Goal: Task Accomplishment & Management: Manage account settings

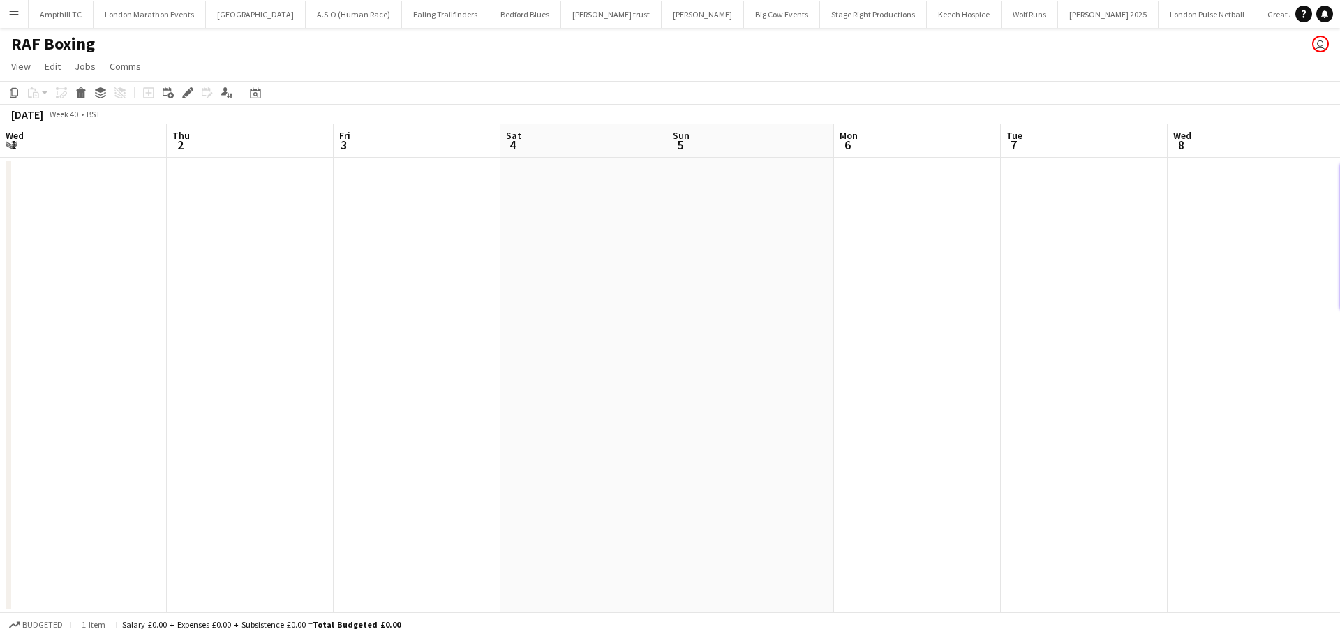
scroll to position [0, 426]
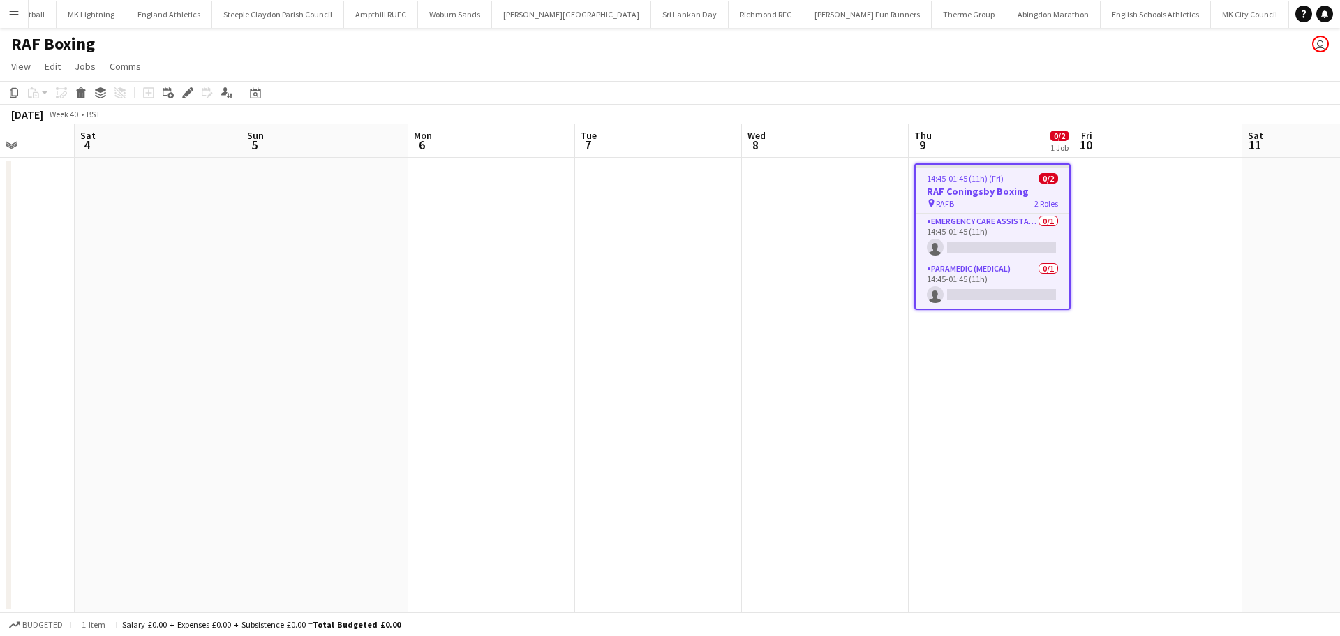
click at [14, 15] on app-icon "Menu" at bounding box center [13, 13] width 11 height 11
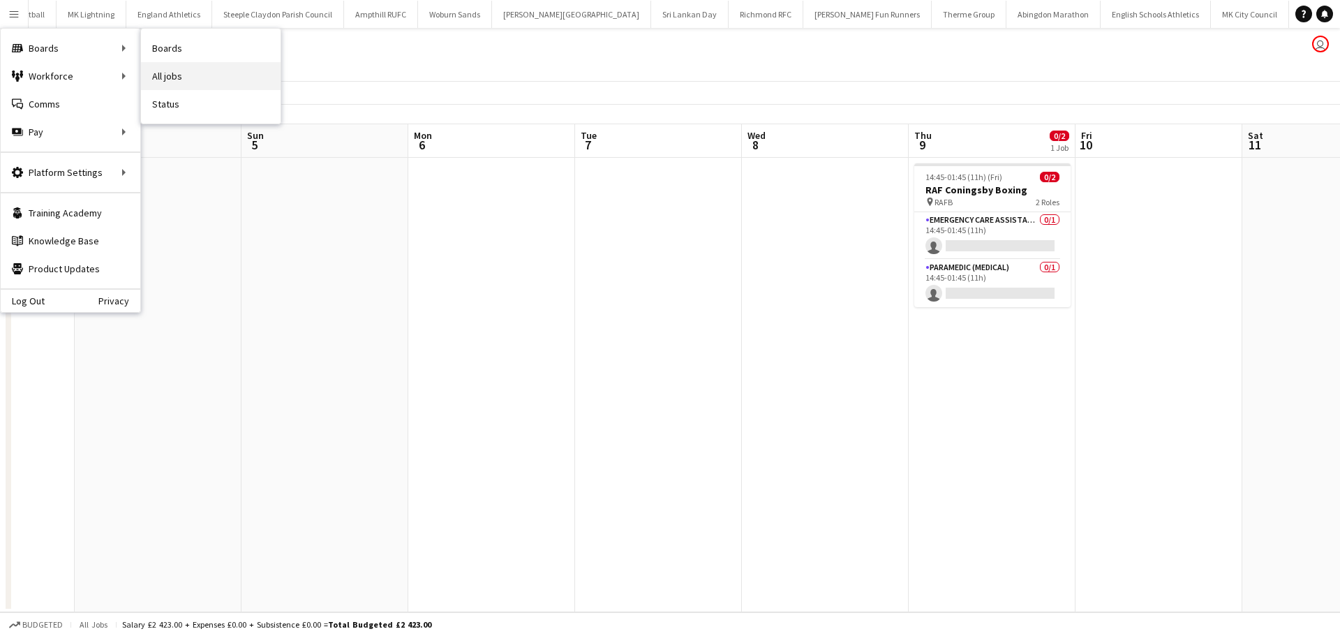
click at [194, 74] on link "All jobs" at bounding box center [211, 76] width 140 height 28
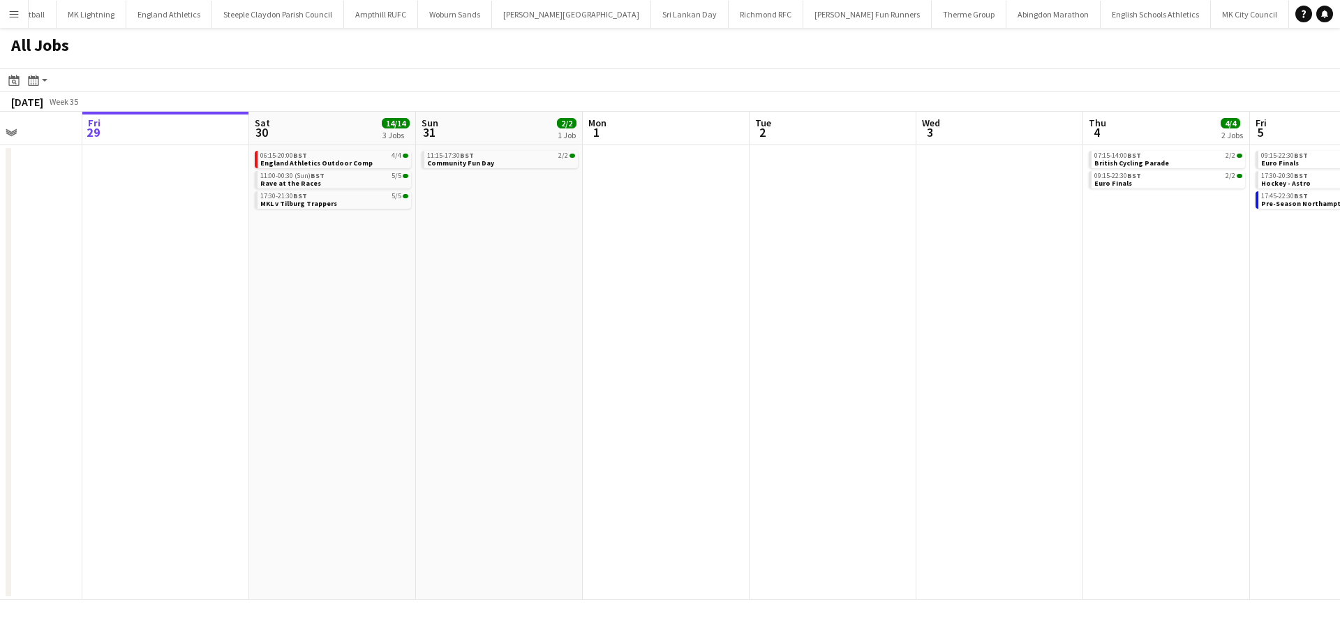
drag, startPoint x: 783, startPoint y: 275, endPoint x: 288, endPoint y: 300, distance: 496.3
click at [288, 300] on app-calendar-viewport "Tue 26 Wed 27 Thu 28 Fri 29 Sat 30 14/14 3 Jobs Sun 31 2/2 1 Job Mon 1 Tue 2 We…" at bounding box center [670, 356] width 1340 height 488
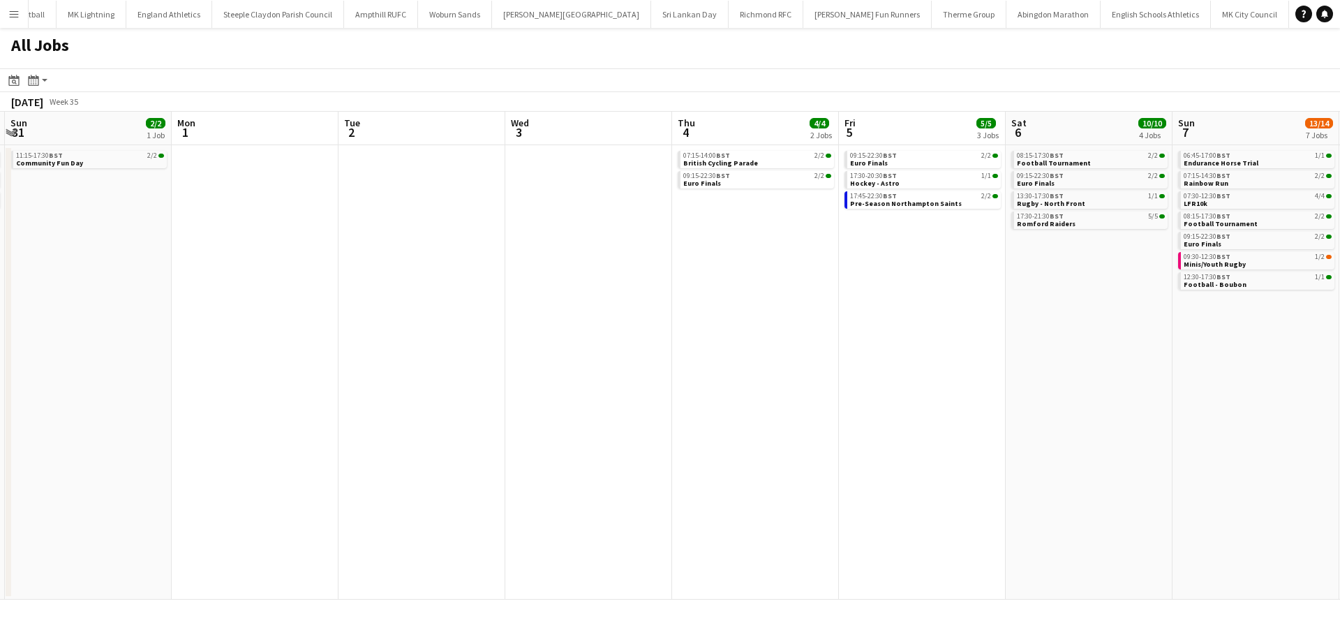
scroll to position [0, 434]
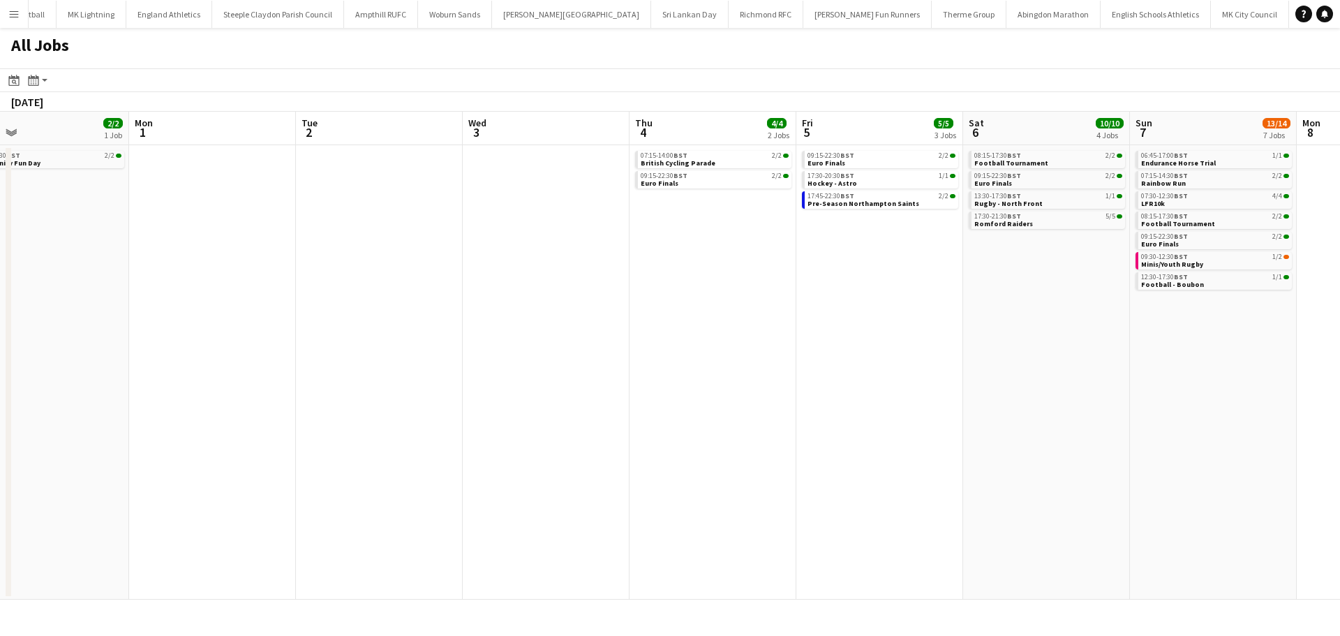
click at [496, 297] on app-all-jobs "All Jobs Date picker [DATE] [DATE] [DATE] M [DATE] T [DATE] W [DATE] T [DATE] F…" at bounding box center [670, 314] width 1340 height 572
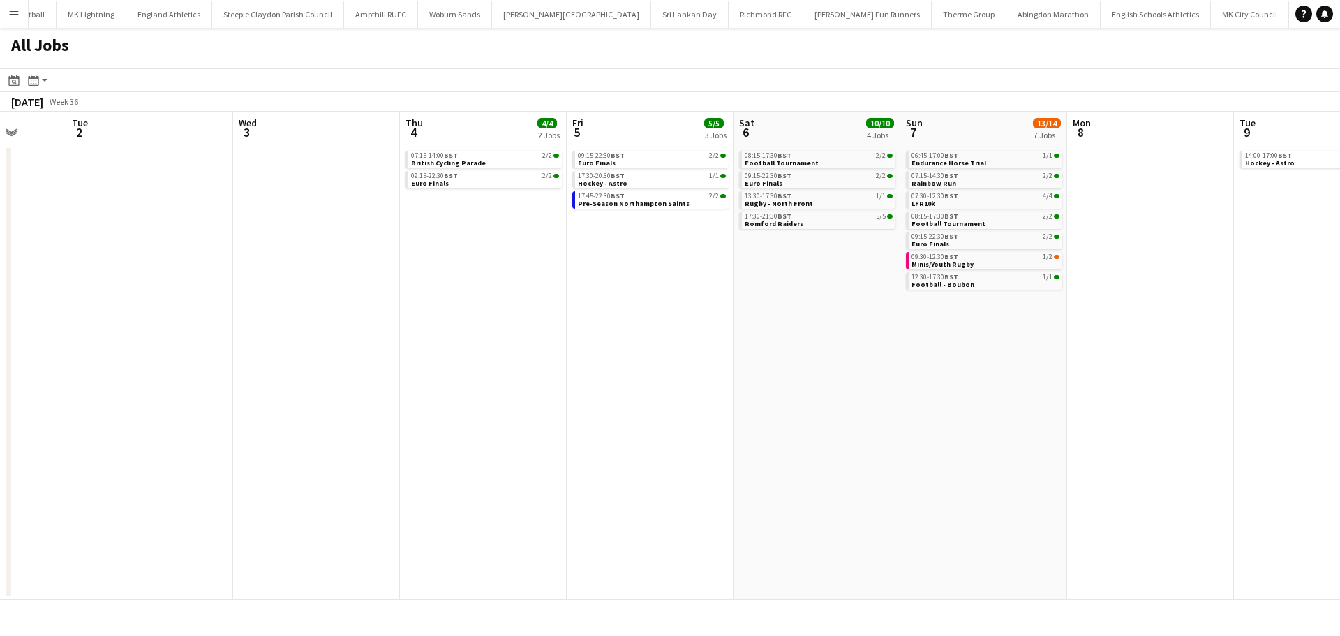
scroll to position [0, 391]
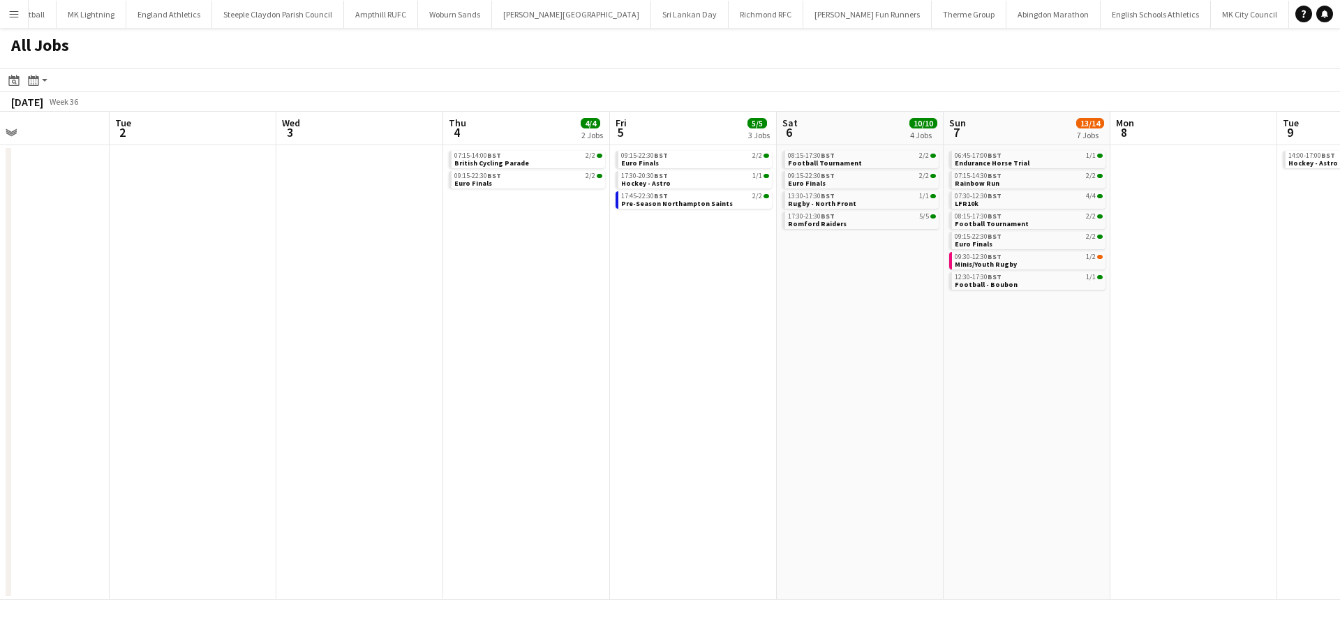
drag, startPoint x: 750, startPoint y: 337, endPoint x: 793, endPoint y: 338, distance: 43.3
click at [793, 338] on app-calendar-viewport "Sat 30 14/14 3 Jobs Sun 31 2/2 1 Job Mon 1 Tue 2 Wed 3 Thu 4 4/4 2 Jobs Fri 5 5…" at bounding box center [670, 356] width 1340 height 488
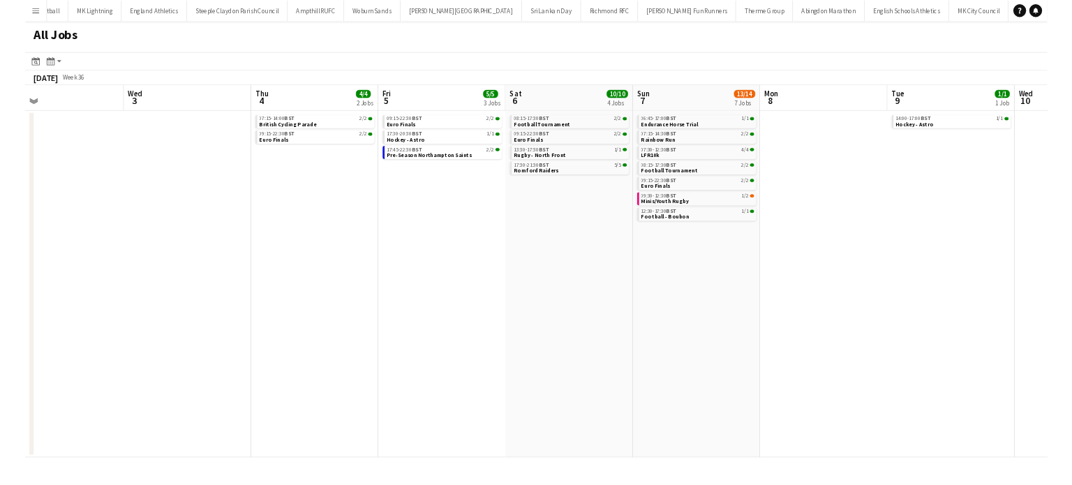
scroll to position [0, 442]
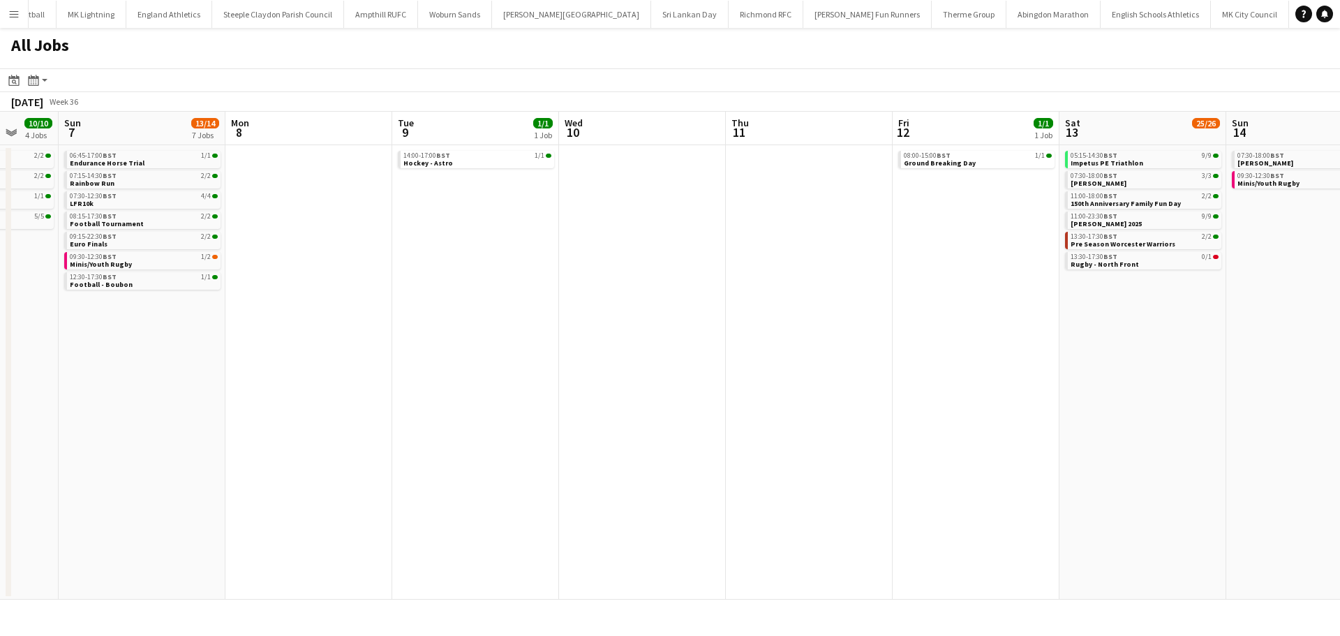
drag, startPoint x: 1190, startPoint y: 188, endPoint x: 303, endPoint y: 217, distance: 887.1
click at [249, 217] on app-calendar-viewport "Thu 4 4/4 2 Jobs Fri 5 5/5 3 Jobs Sat 6 10/10 4 Jobs Sun 7 13/14 7 Jobs Mon 8 T…" at bounding box center [670, 356] width 1340 height 488
click at [1136, 161] on link "05:15-14:30 BST 9/9 Impetus PE Triathlon" at bounding box center [1145, 159] width 148 height 16
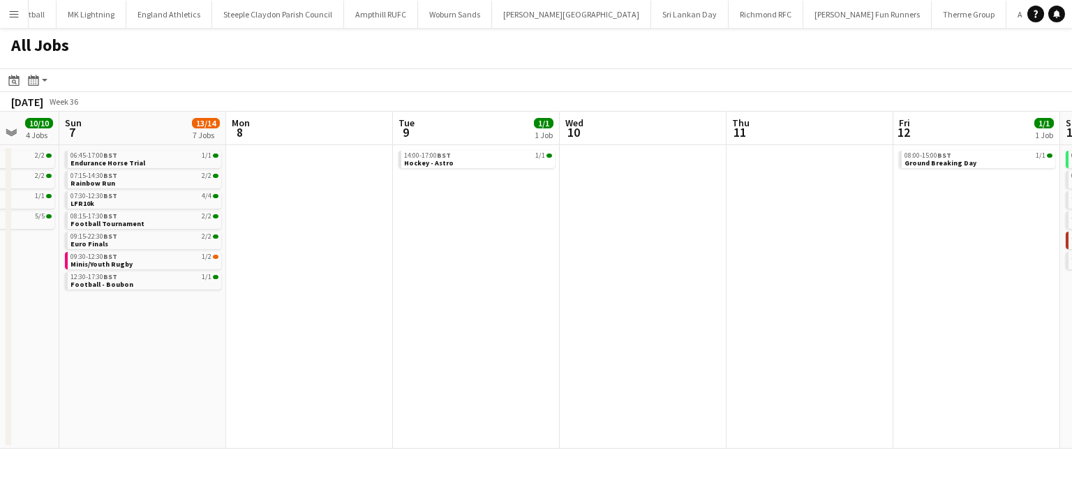
scroll to position [0, 330]
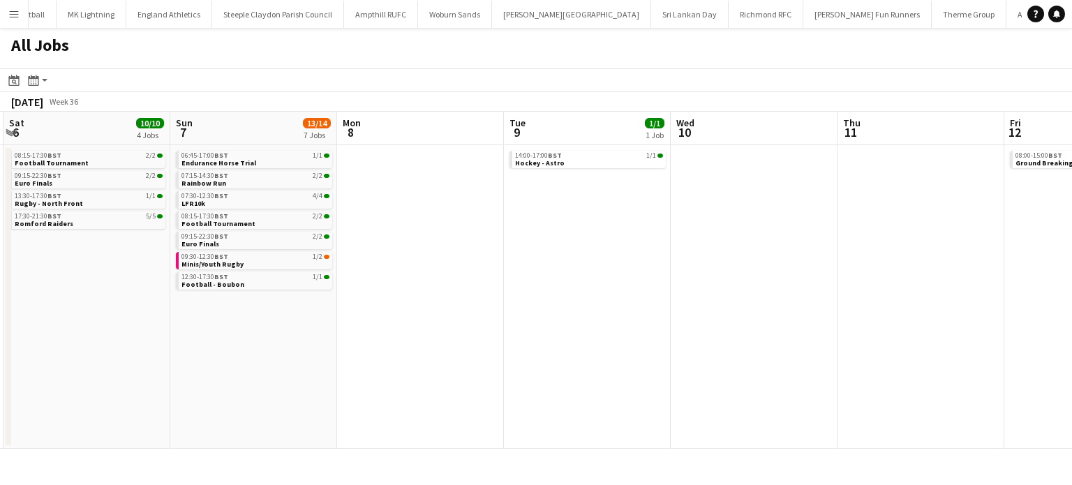
drag, startPoint x: 302, startPoint y: 244, endPoint x: 413, endPoint y: 253, distance: 111.4
click at [413, 253] on app-calendar-viewport "Thu 4 4/4 2 Jobs Fri 5 5/5 3 Jobs Sat 6 10/10 4 Jobs Sun 7 13/14 7 Jobs Mon 8 T…" at bounding box center [536, 280] width 1072 height 337
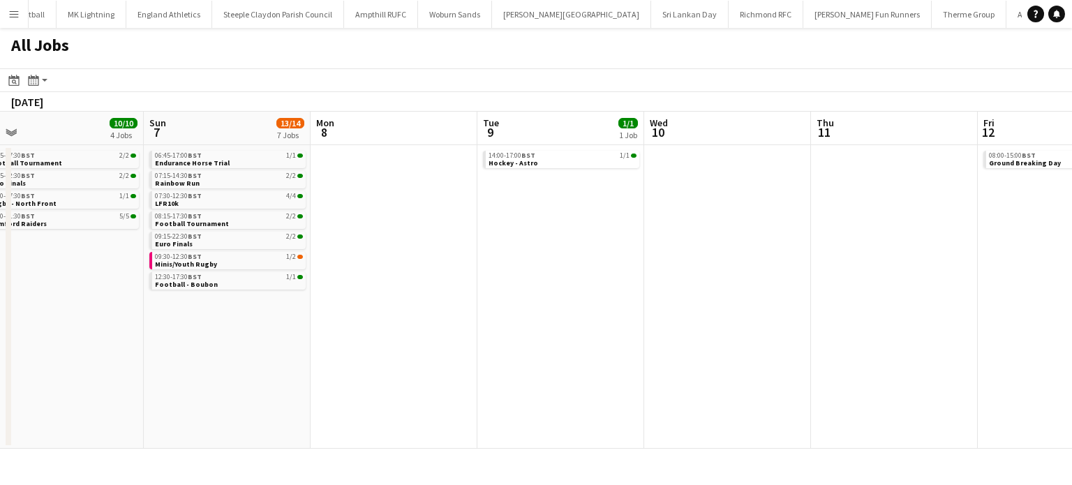
drag, startPoint x: 542, startPoint y: 243, endPoint x: 45, endPoint y: 284, distance: 499.5
click at [56, 284] on app-calendar-viewport "Thu 4 4/4 2 Jobs Fri 5 5/5 3 Jobs Sat 6 10/10 4 Jobs Sun 7 13/14 7 Jobs Mon 8 T…" at bounding box center [536, 280] width 1072 height 337
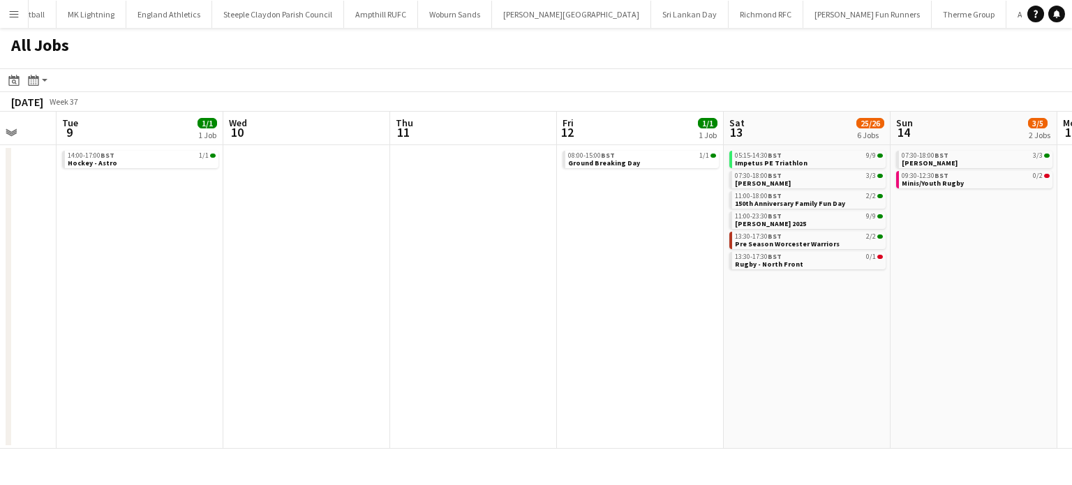
drag, startPoint x: 389, startPoint y: 286, endPoint x: 450, endPoint y: 269, distance: 63.7
click at [297, 286] on app-calendar-viewport "Sat 6 10/10 4 Jobs Sun 7 13/14 7 Jobs Mon 8 Tue 9 1/1 1 Job Wed 10 Thu 11 Fri 1…" at bounding box center [536, 280] width 1072 height 337
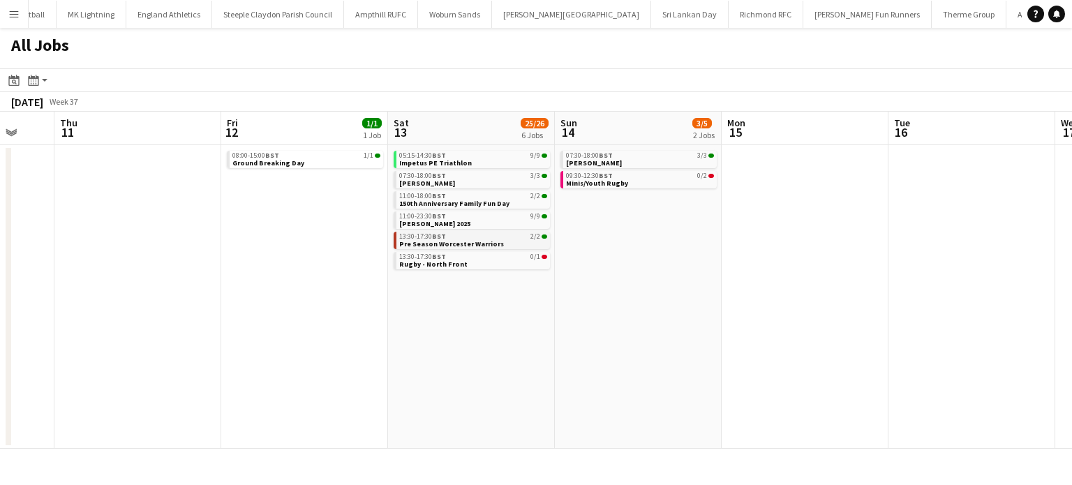
click at [487, 242] on span "Pre Season Worcester Warriors" at bounding box center [451, 243] width 105 height 9
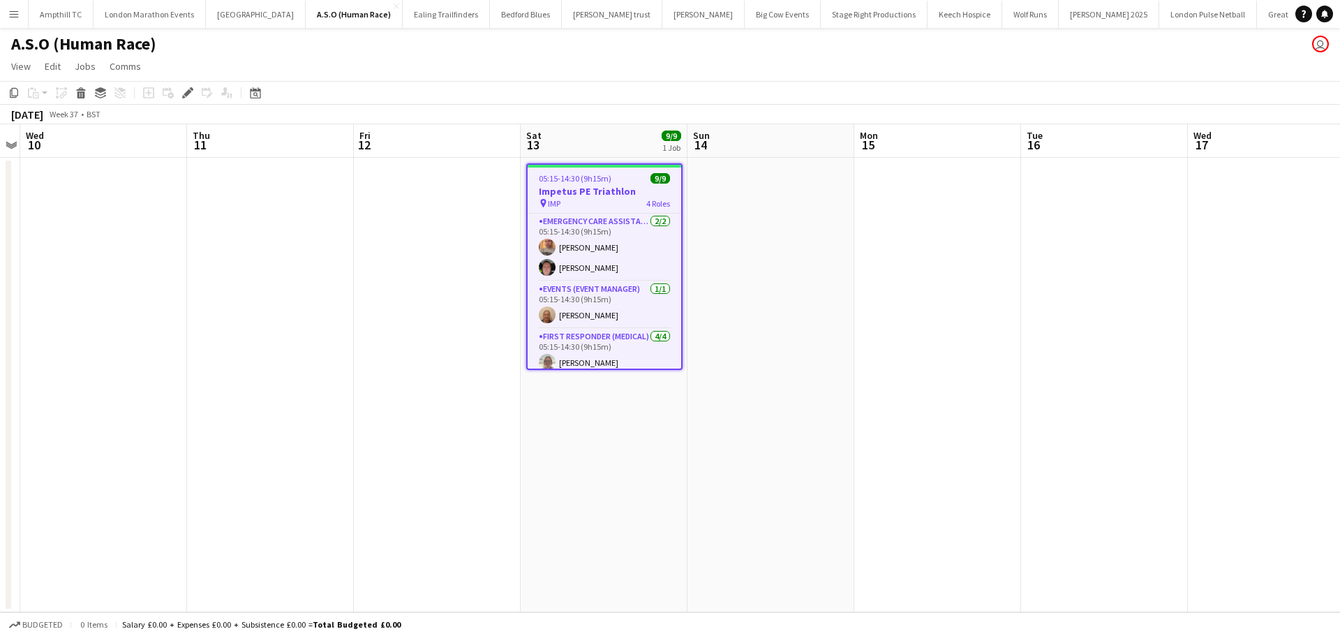
click at [178, 96] on div "Add job Add linked Job Edit Edit linked Job Applicants" at bounding box center [181, 92] width 107 height 17
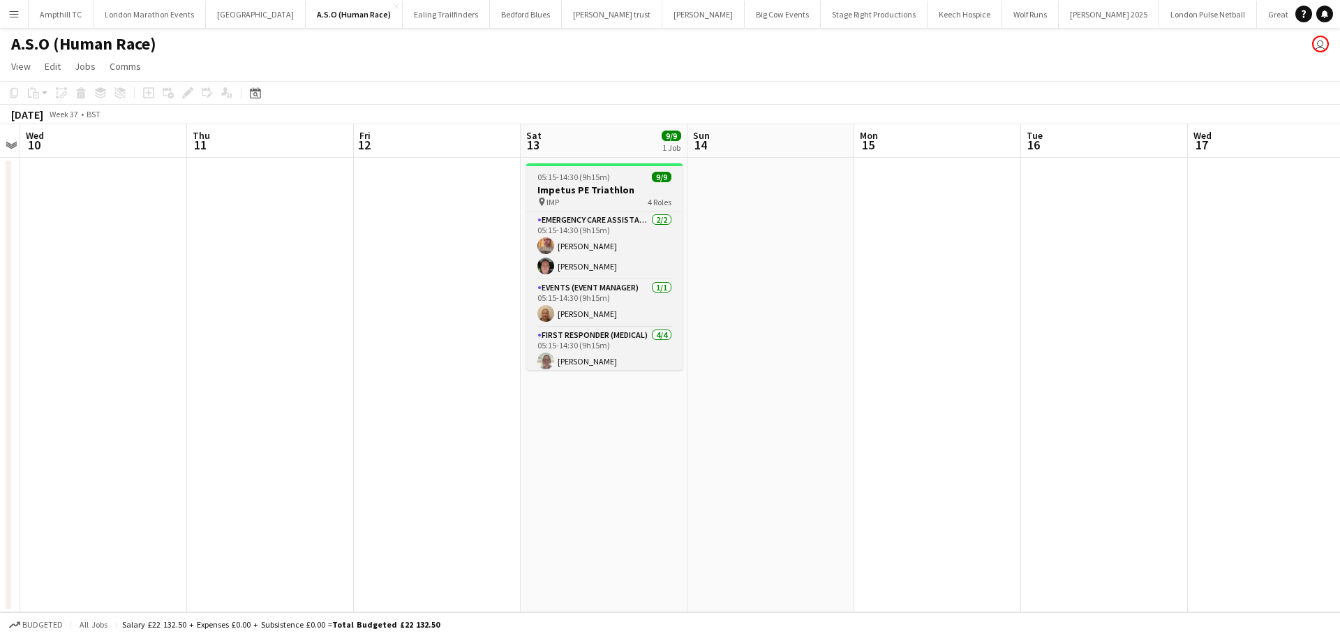
click at [568, 184] on h3 "Impetus PE Triathlon" at bounding box center [604, 190] width 156 height 13
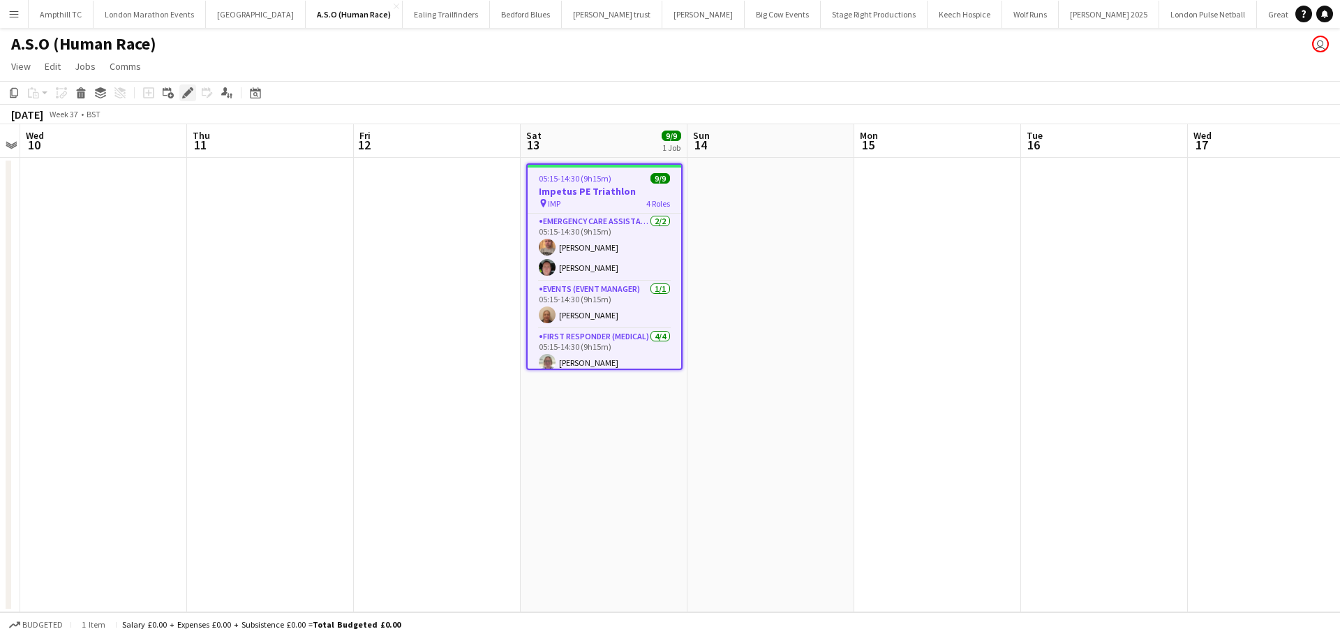
click at [186, 97] on icon "Edit" at bounding box center [187, 92] width 11 height 11
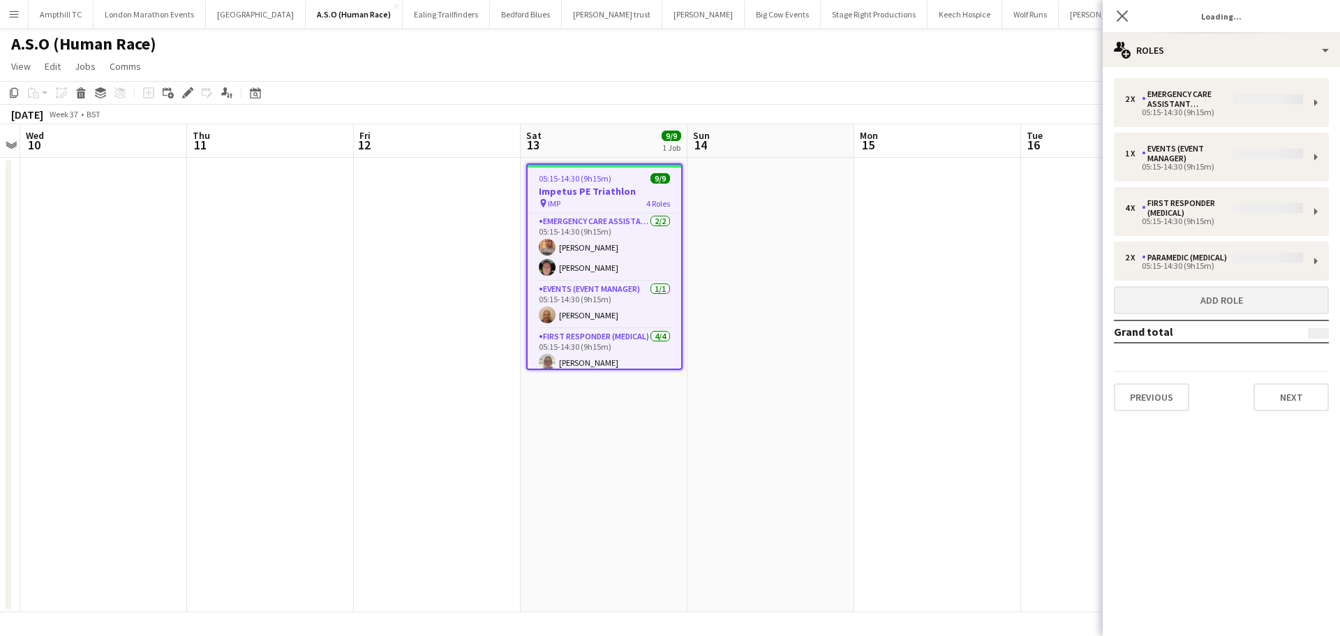
type input "**********"
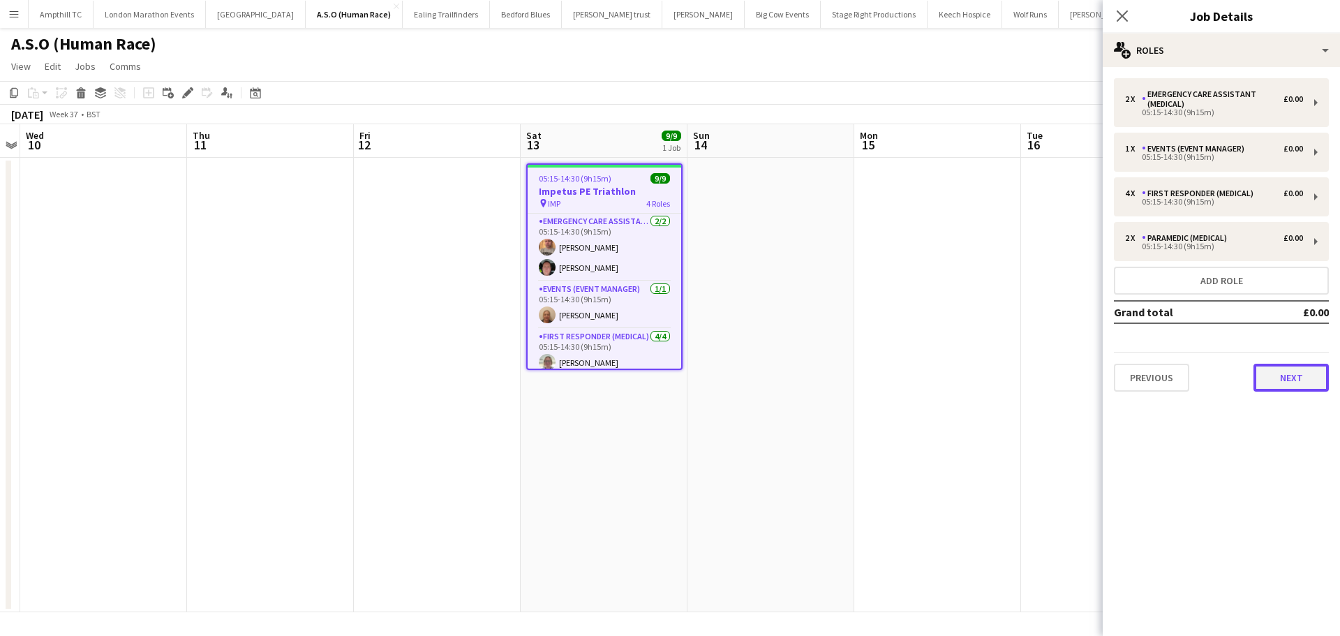
click at [1300, 385] on button "Next" at bounding box center [1291, 378] width 75 height 28
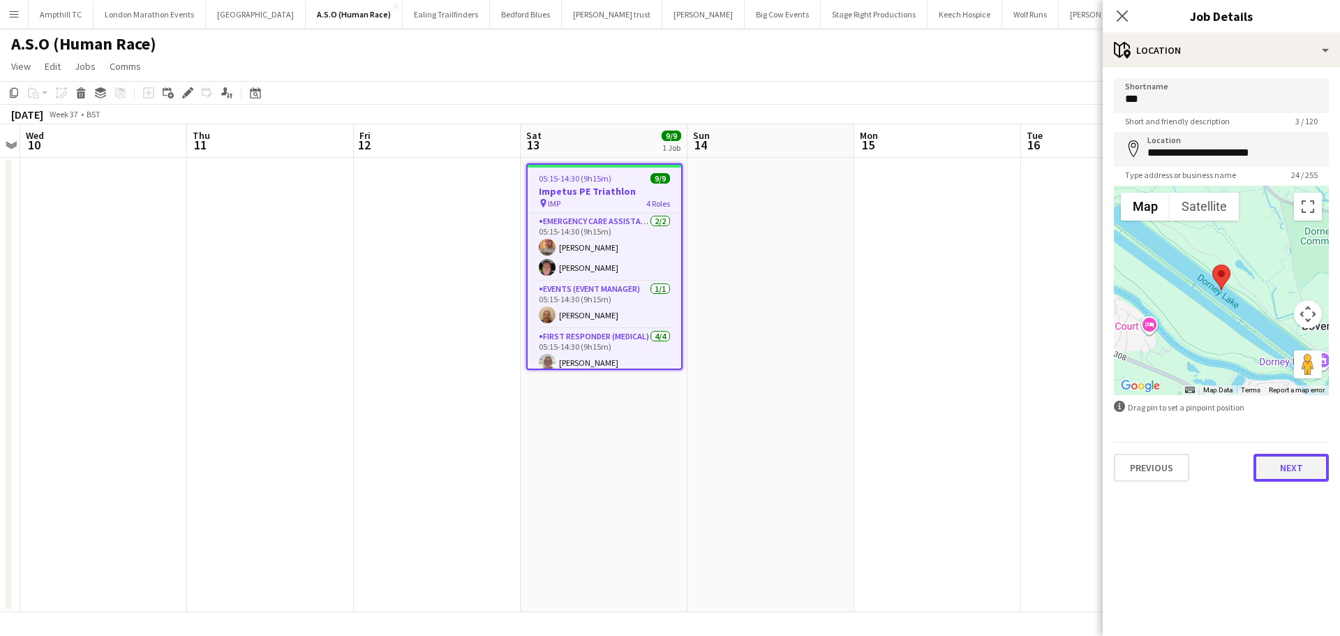
click at [1303, 465] on button "Next" at bounding box center [1291, 468] width 75 height 28
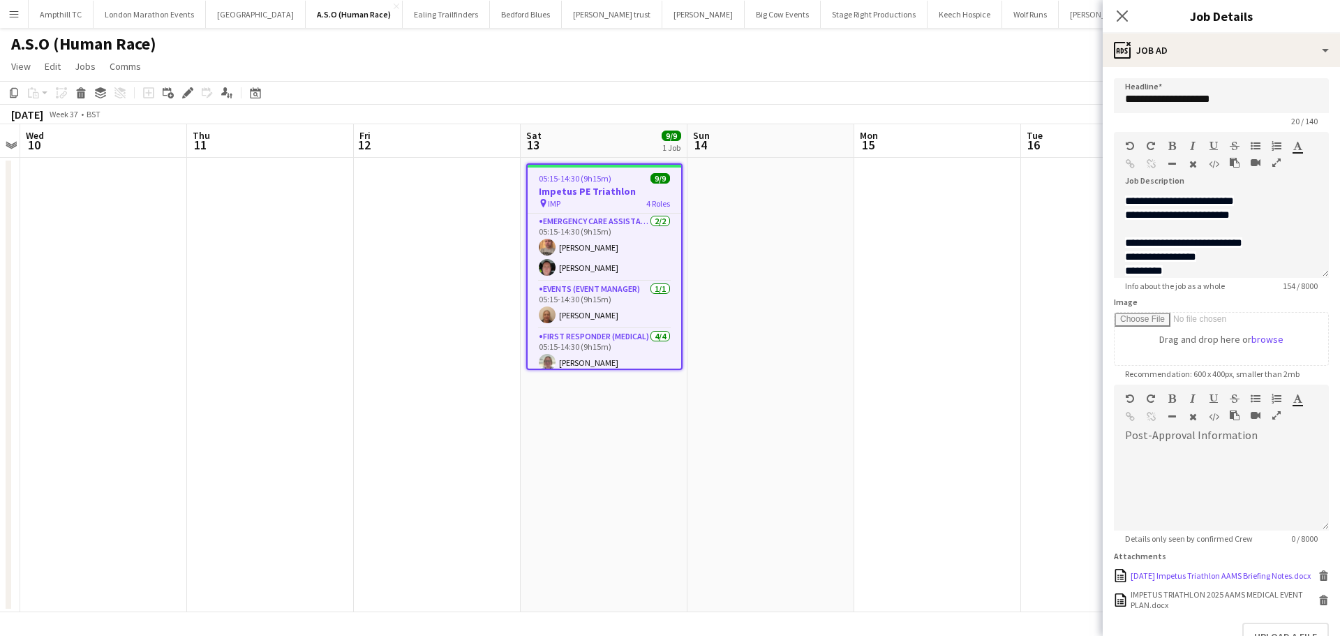
click at [1319, 574] on icon at bounding box center [1323, 571] width 9 height 3
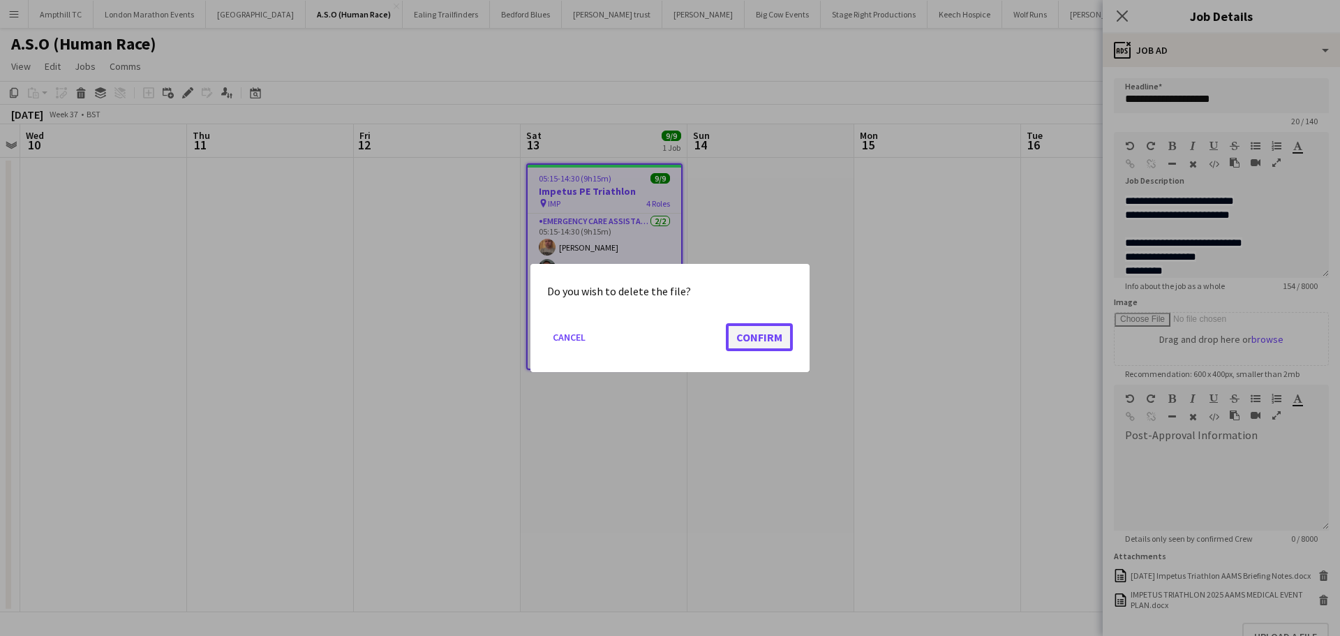
drag, startPoint x: 752, startPoint y: 337, endPoint x: 767, endPoint y: 336, distance: 14.7
click at [752, 336] on button "Confirm" at bounding box center [759, 337] width 67 height 28
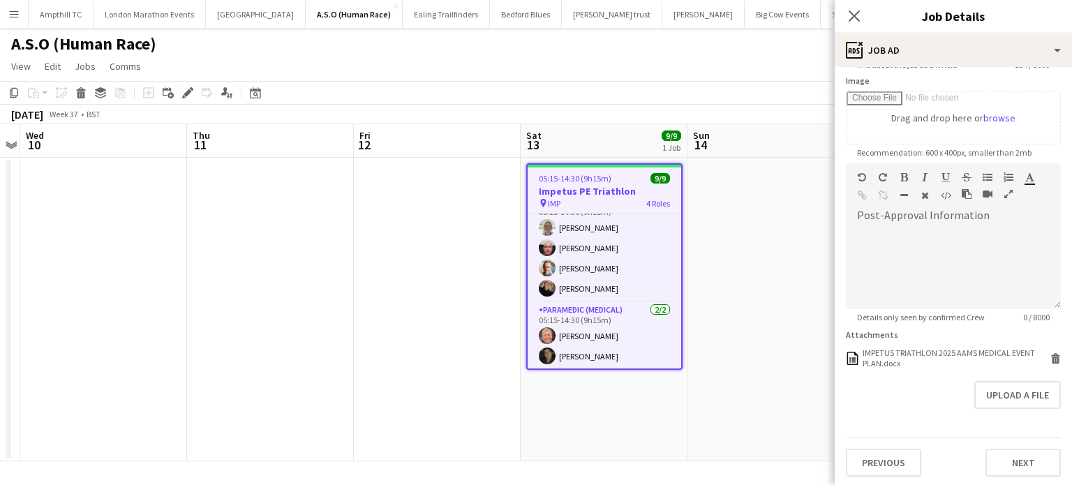
scroll to position [222, 0]
click at [1023, 396] on button "Upload a file" at bounding box center [1018, 394] width 87 height 28
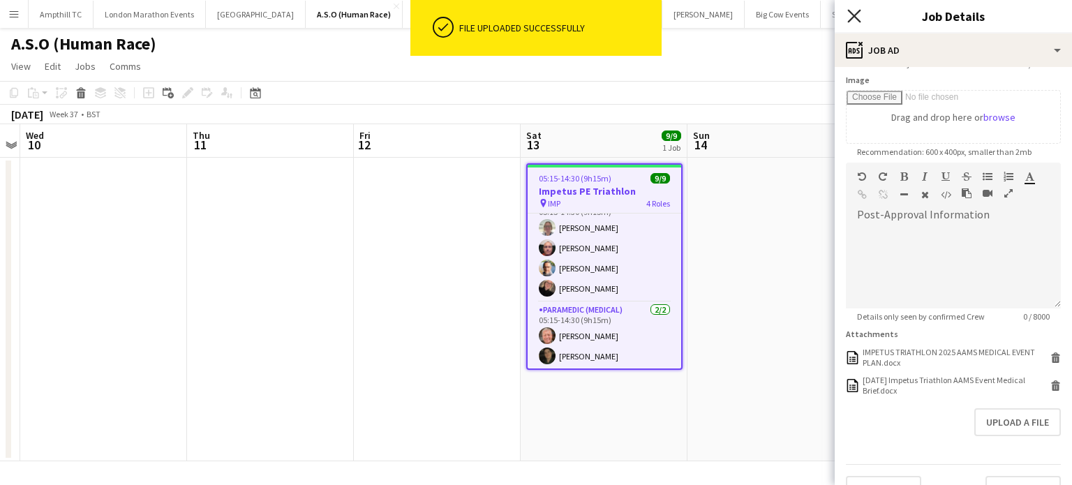
drag, startPoint x: 855, startPoint y: 10, endPoint x: 878, endPoint y: 82, distance: 75.5
click at [855, 11] on icon "Close pop-in" at bounding box center [854, 15] width 11 height 11
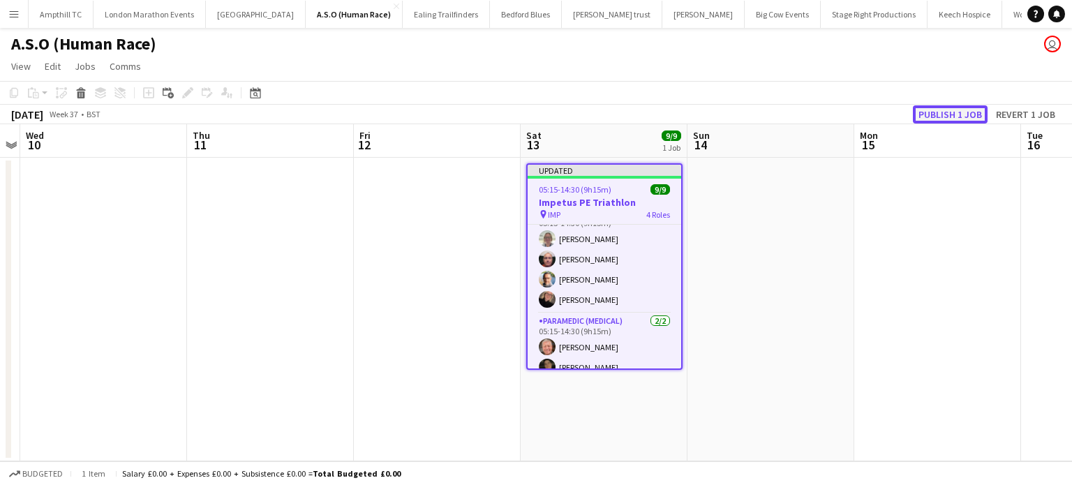
click at [935, 108] on button "Publish 1 job" at bounding box center [950, 114] width 75 height 18
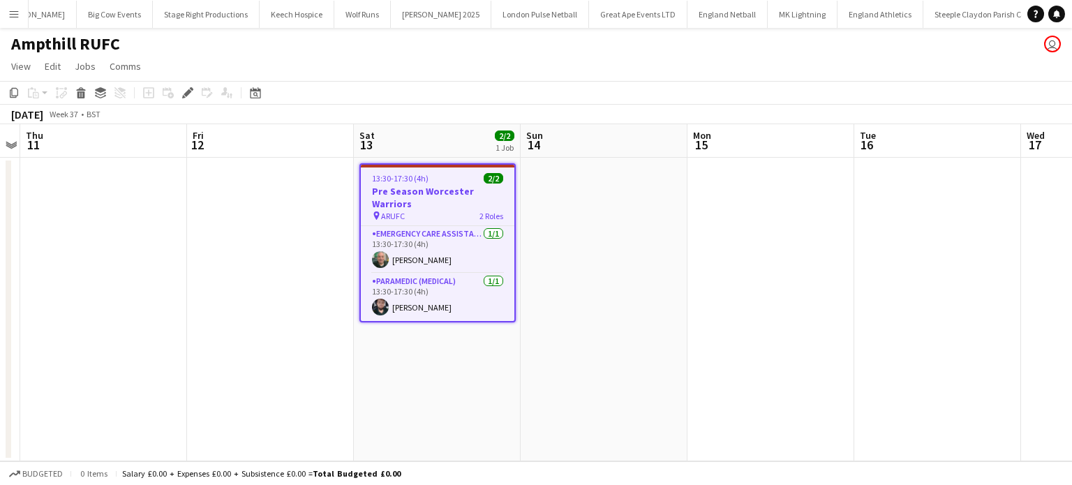
scroll to position [0, 670]
click at [182, 94] on div "Edit" at bounding box center [187, 92] width 17 height 17
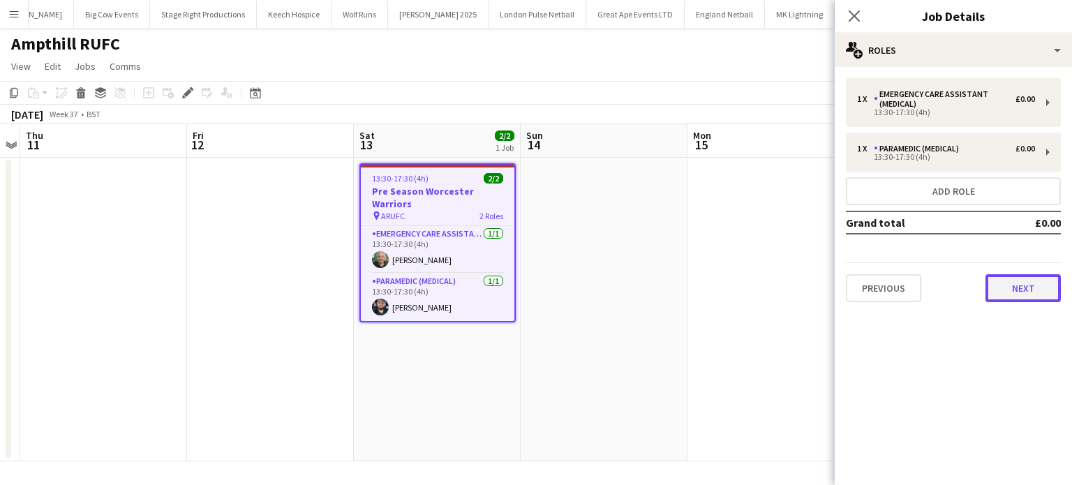
click at [1008, 290] on button "Next" at bounding box center [1023, 288] width 75 height 28
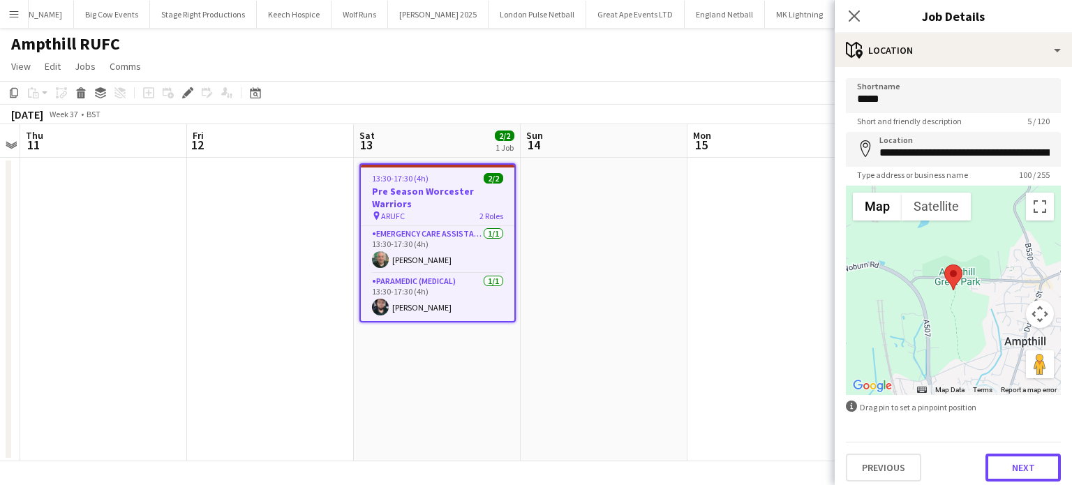
click at [1018, 459] on button "Next" at bounding box center [1023, 468] width 75 height 28
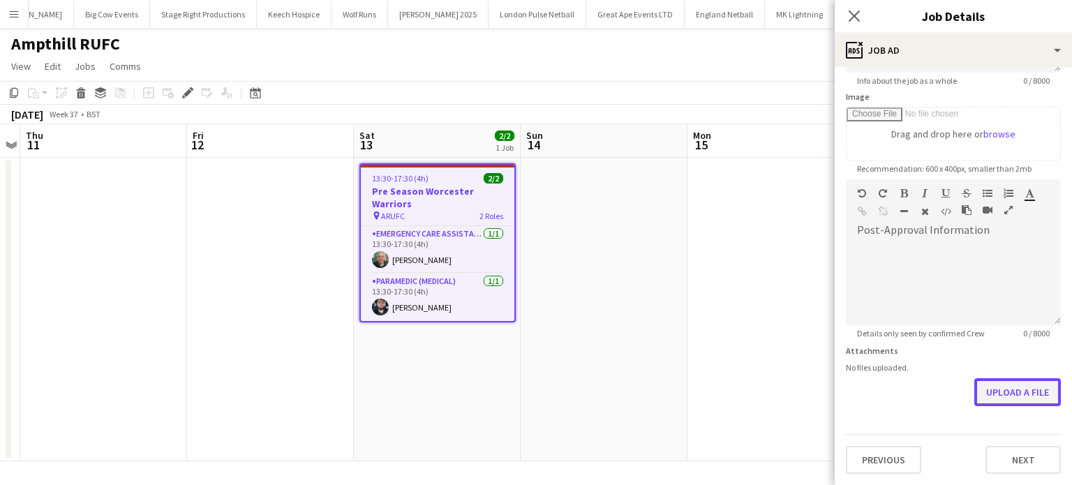
scroll to position [204, 0]
click at [1016, 340] on form "**********" at bounding box center [953, 174] width 237 height 601
click at [1002, 402] on button "Upload a file" at bounding box center [1018, 394] width 87 height 28
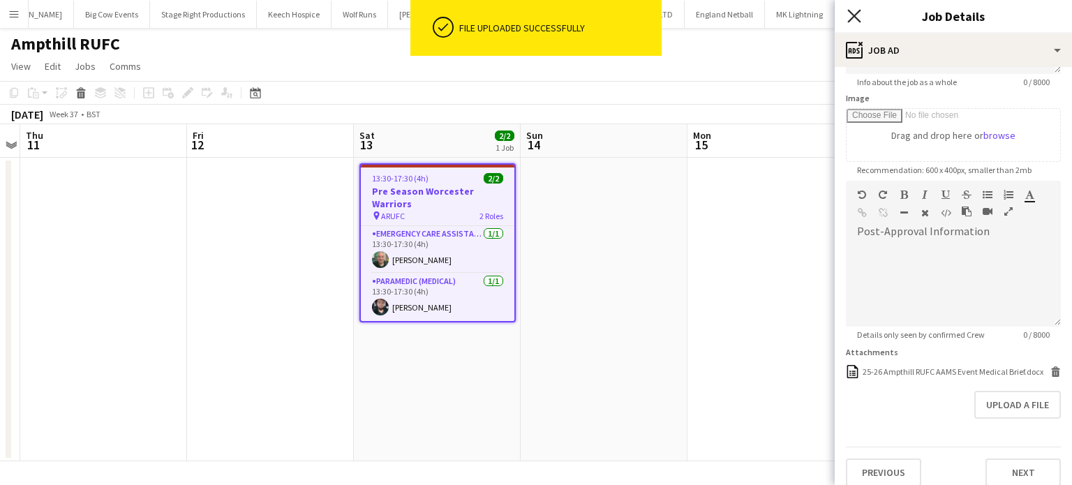
click at [851, 22] on icon "Close pop-in" at bounding box center [854, 15] width 13 height 13
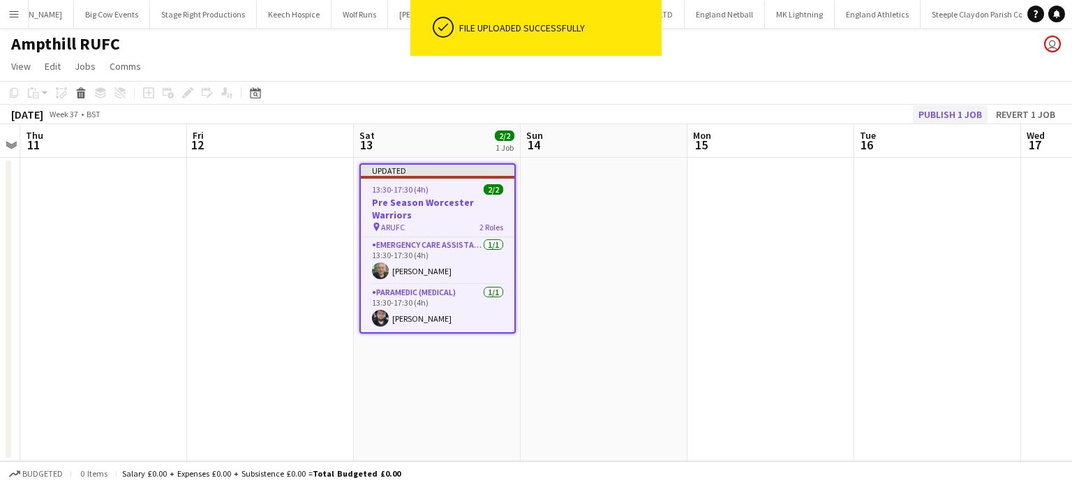
drag, startPoint x: 871, startPoint y: 179, endPoint x: 930, endPoint y: 113, distance: 88.5
click at [872, 179] on app-date-cell at bounding box center [937, 310] width 167 height 304
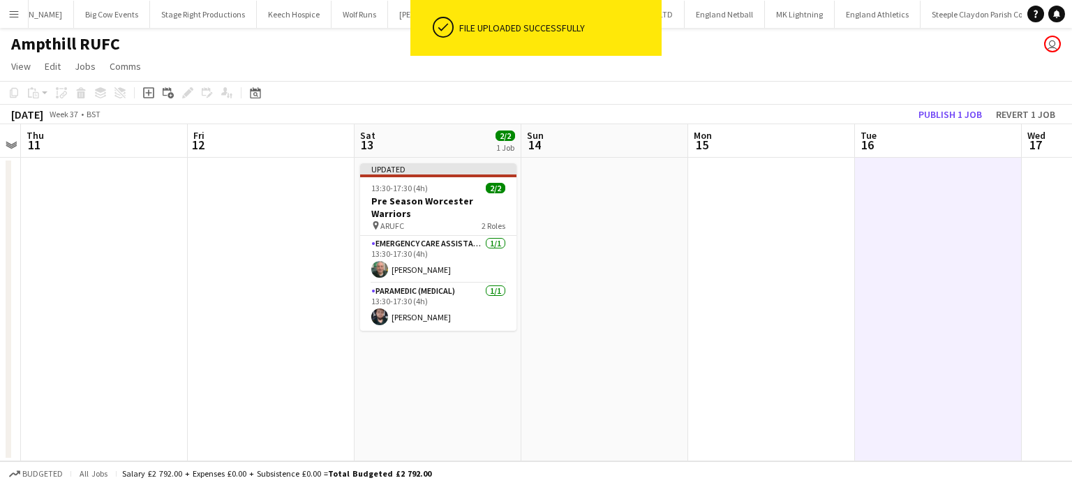
click at [931, 105] on div "Publish 1 job Revert 1 job" at bounding box center [987, 114] width 170 height 18
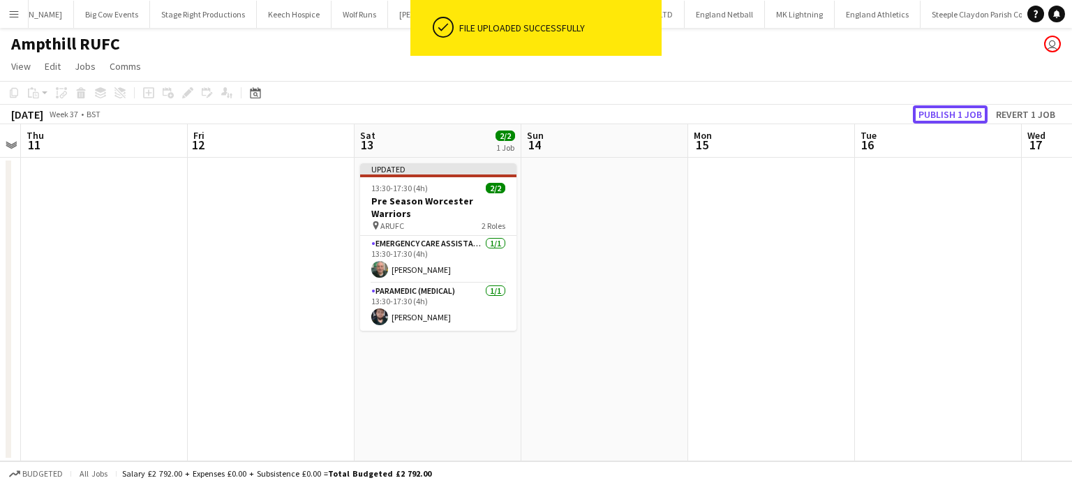
click at [946, 110] on button "Publish 1 job" at bounding box center [950, 114] width 75 height 18
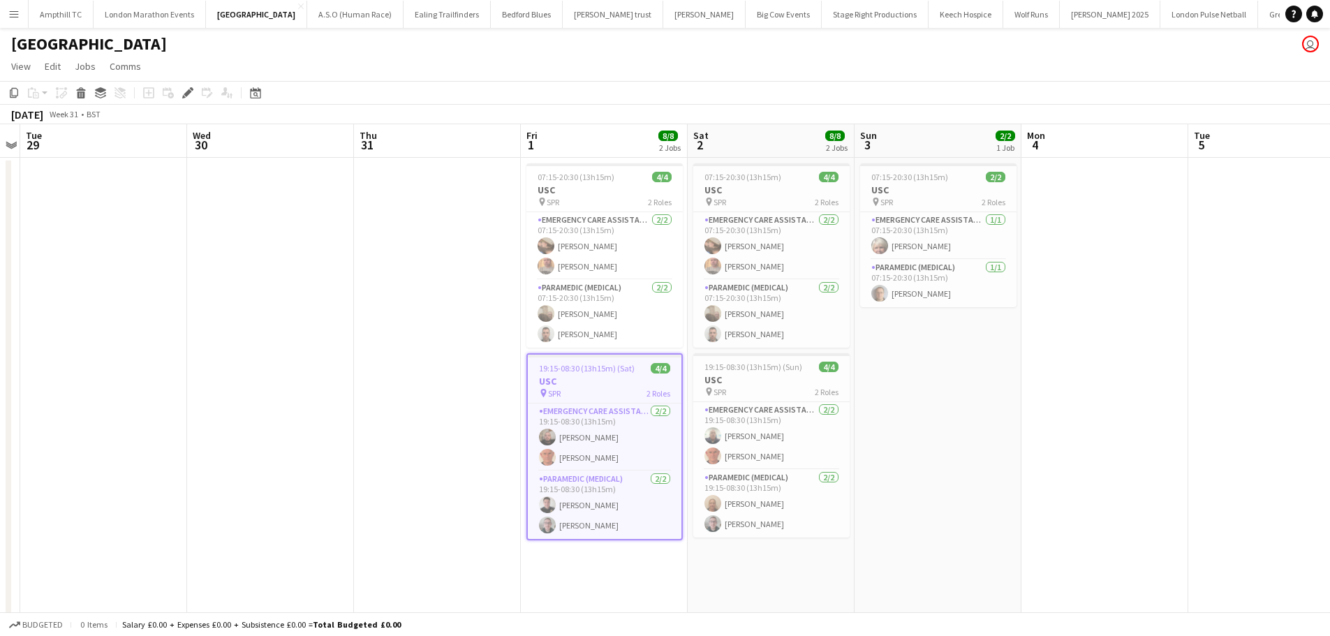
click at [14, 13] on app-icon "Menu" at bounding box center [13, 13] width 11 height 11
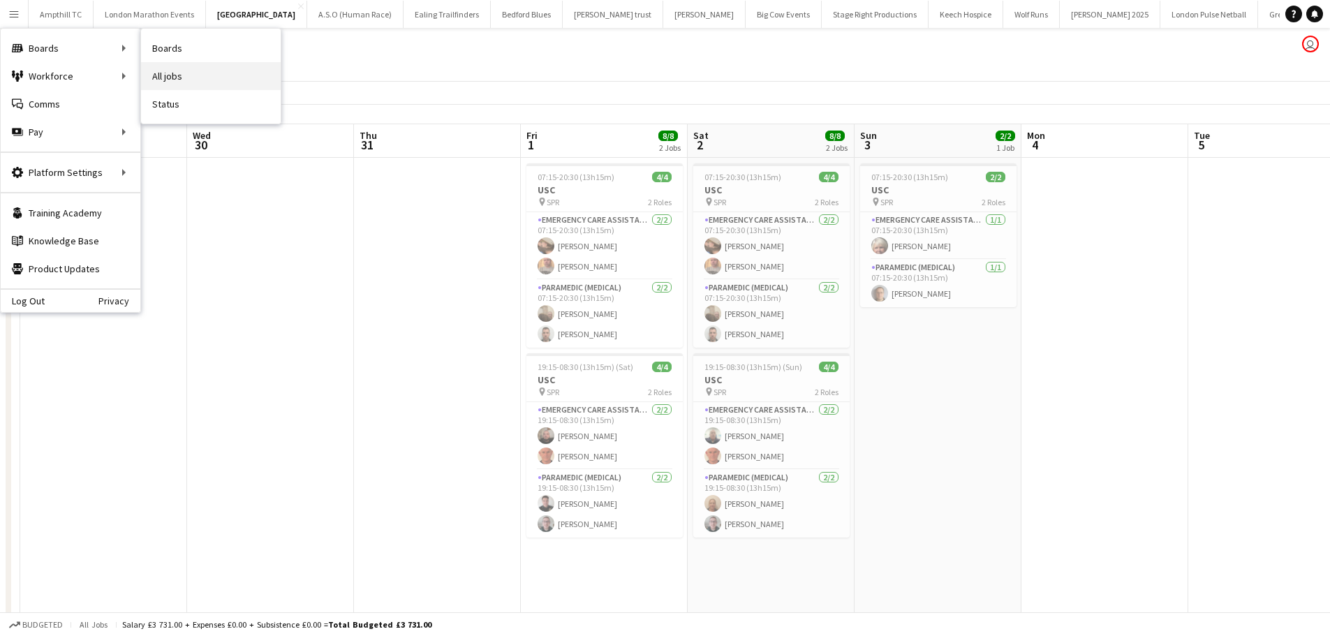
click at [196, 85] on link "All jobs" at bounding box center [211, 76] width 140 height 28
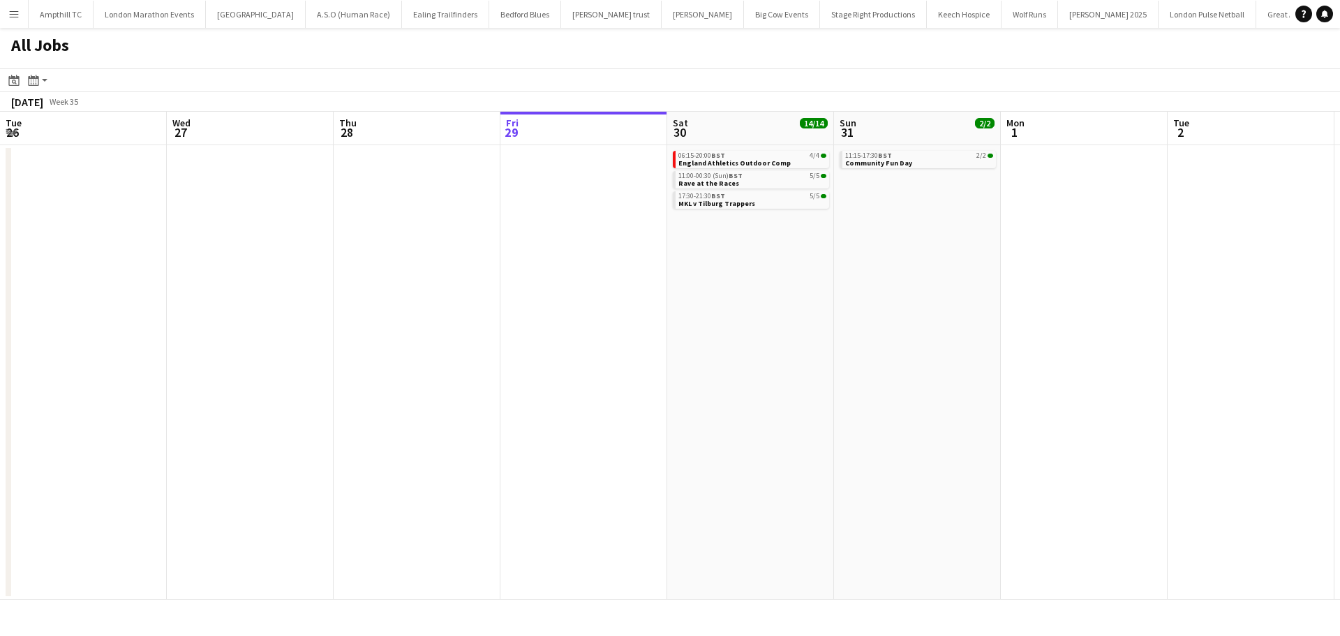
scroll to position [0, 334]
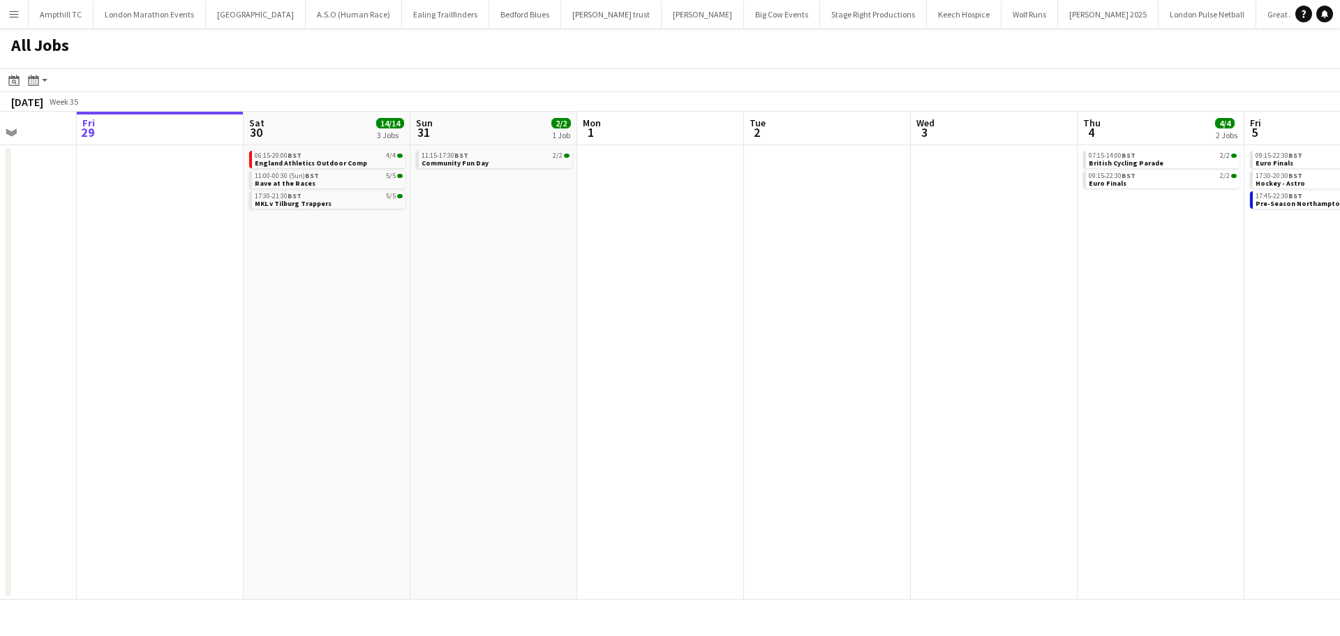
drag, startPoint x: 767, startPoint y: 257, endPoint x: 395, endPoint y: 254, distance: 371.4
click at [387, 257] on app-calendar-viewport "Tue 26 Wed 27 Thu 28 Fri 29 Sat 30 14/14 3 Jobs Sun 31 2/2 1 Job Mon 1 Tue 2 We…" at bounding box center [670, 356] width 1340 height 488
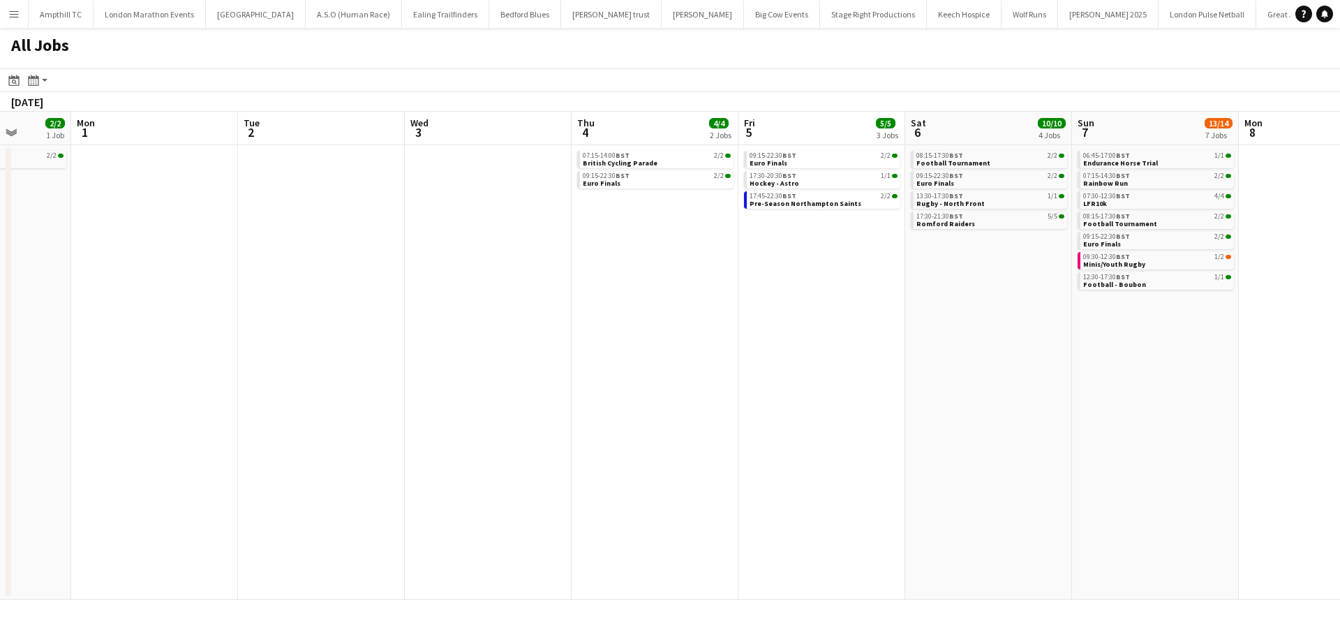
drag, startPoint x: 900, startPoint y: 258, endPoint x: 401, endPoint y: 258, distance: 499.2
click at [404, 258] on app-calendar-viewport "Thu 28 Fri 29 Sat 30 14/14 3 Jobs Sun 31 2/2 1 Job Mon 1 Tue 2 Wed 3 Thu 4 4/4 …" at bounding box center [670, 356] width 1340 height 488
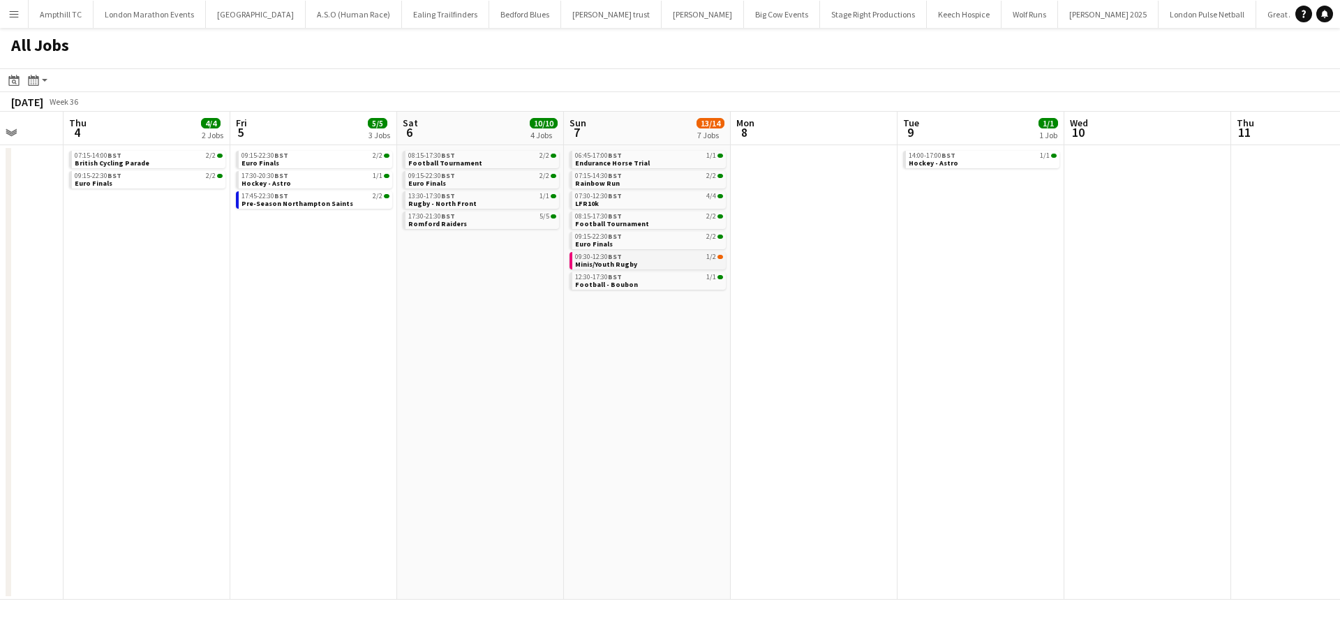
drag, startPoint x: 730, startPoint y: 260, endPoint x: 563, endPoint y: 256, distance: 166.9
click at [535, 266] on app-calendar-viewport "Mon 1 Tue 2 Wed 3 Thu 4 4/4 2 Jobs Fri 5 5/5 3 Jobs Sat 6 10/10 4 Jobs Sun 7 13…" at bounding box center [670, 356] width 1340 height 488
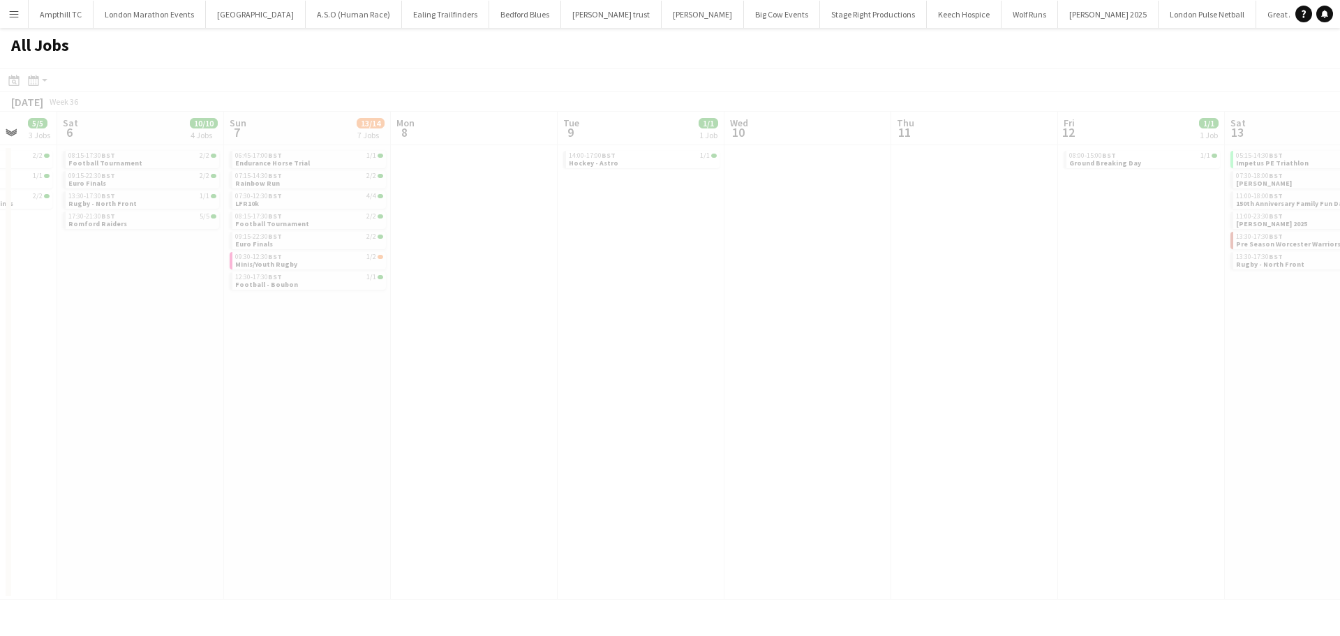
drag, startPoint x: 734, startPoint y: 248, endPoint x: 410, endPoint y: 244, distance: 323.2
click at [405, 248] on app-calendar-viewport "Wed 3 Thu 4 4/4 2 Jobs Fri 5 5/5 3 Jobs Sat 6 10/10 4 Jobs Sun 7 13/14 7 Jobs M…" at bounding box center [670, 356] width 1340 height 488
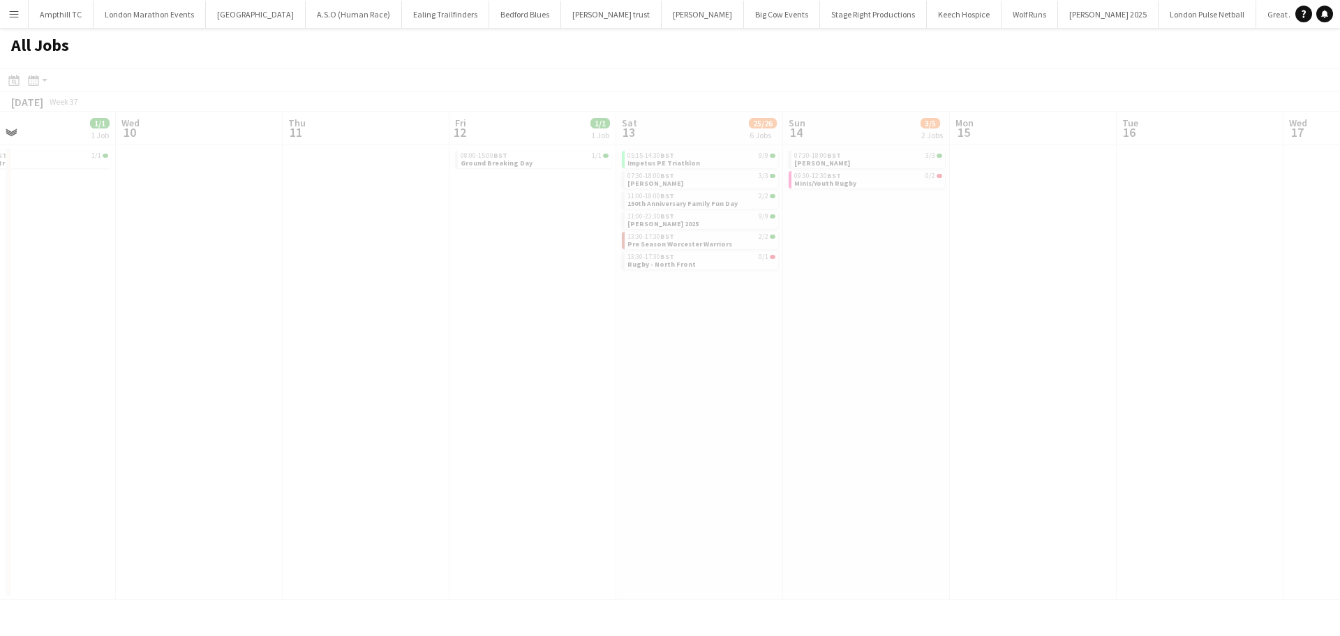
drag, startPoint x: 632, startPoint y: 243, endPoint x: 478, endPoint y: 238, distance: 154.4
click at [472, 243] on app-calendar-viewport "Sun 7 13/14 7 Jobs Mon 8 Tue 9 1/1 1 Job Wed 10 Thu 11 Fri 12 1/1 1 Job Sat 13 …" at bounding box center [670, 356] width 1340 height 488
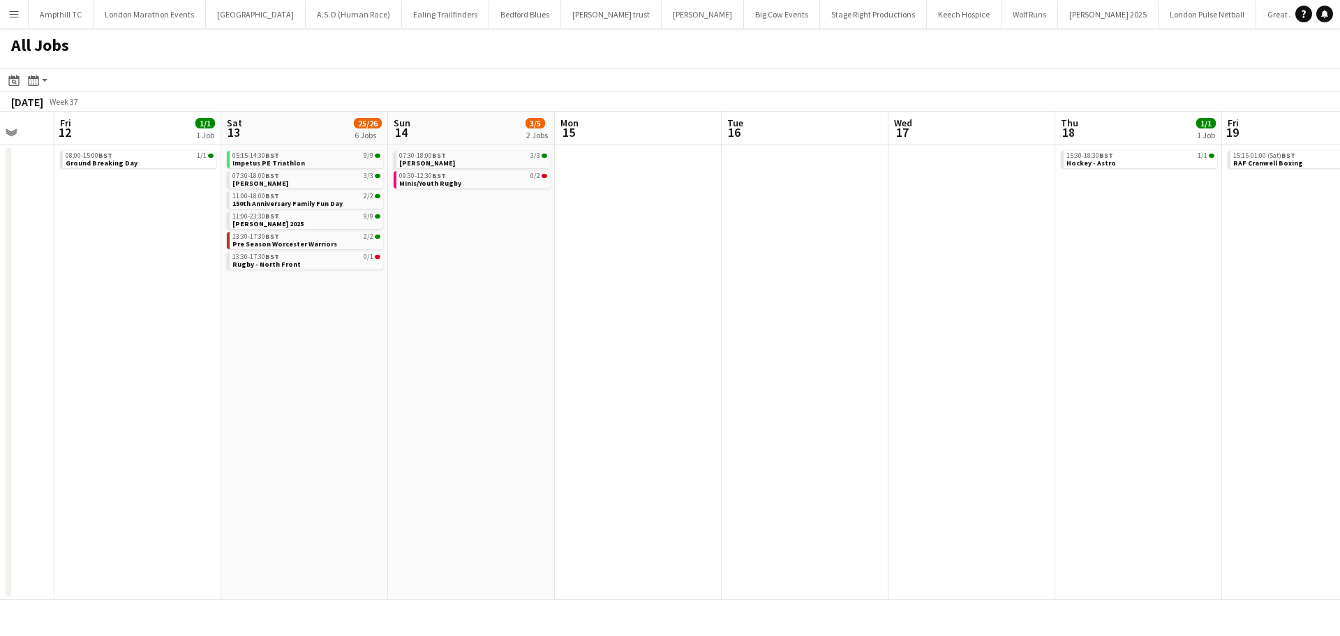
drag, startPoint x: 695, startPoint y: 299, endPoint x: 528, endPoint y: 299, distance: 166.9
click at [533, 299] on app-calendar-viewport "Sun 7 13/14 7 Jobs Mon 8 Tue 9 1/1 1 Job Wed 10 Thu 11 Fri 12 1/1 1 Job Sat 13 …" at bounding box center [670, 356] width 1340 height 488
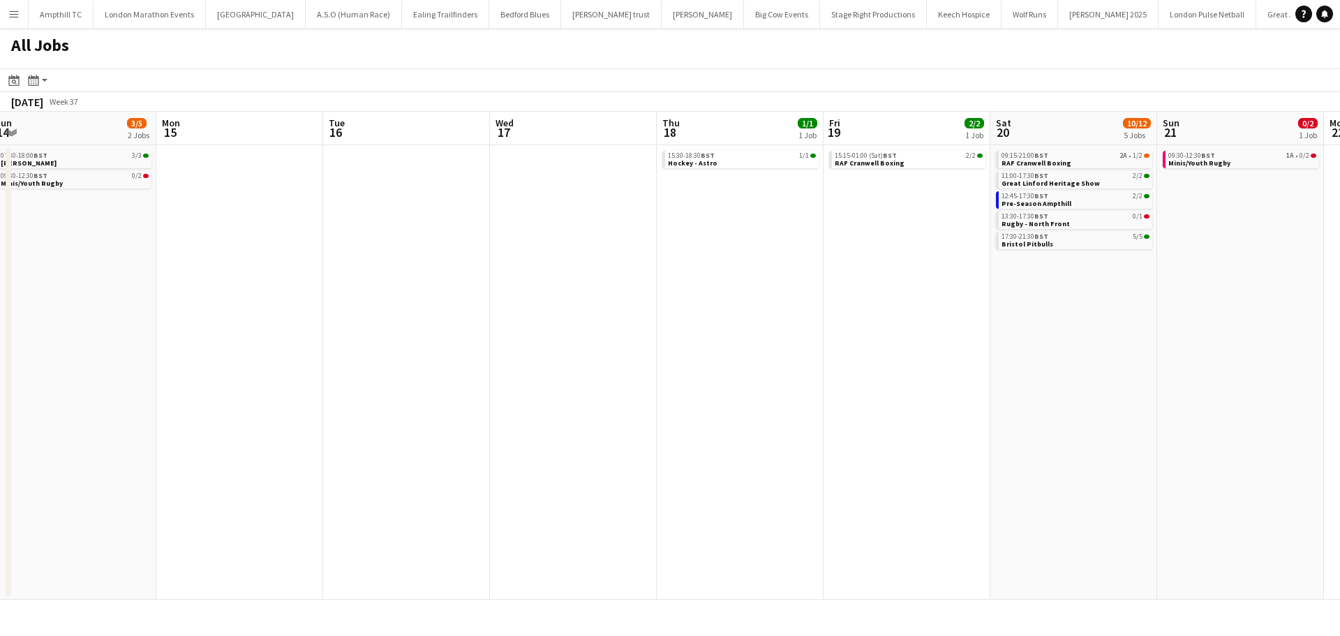
click at [538, 309] on app-all-jobs "All Jobs Date picker AUG 2025 AUG 2025 Monday M Tuesday T Wednesday W Thursday …" at bounding box center [670, 314] width 1340 height 572
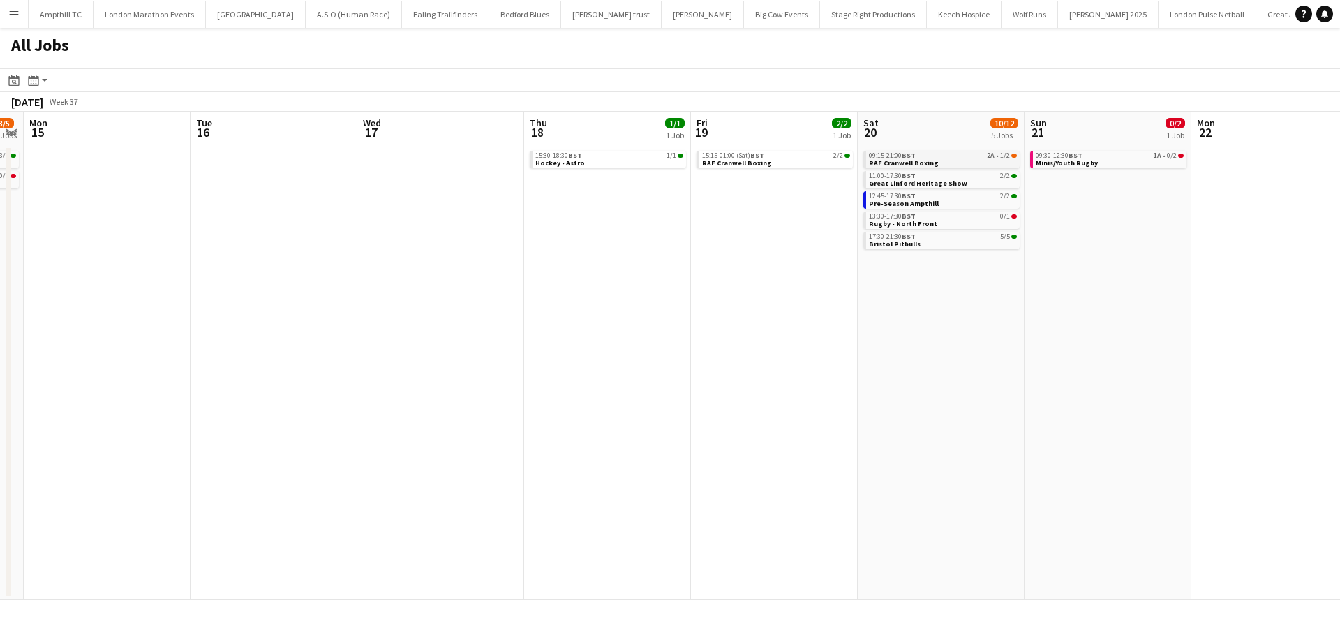
click at [990, 159] on span "2A" at bounding box center [991, 155] width 8 height 7
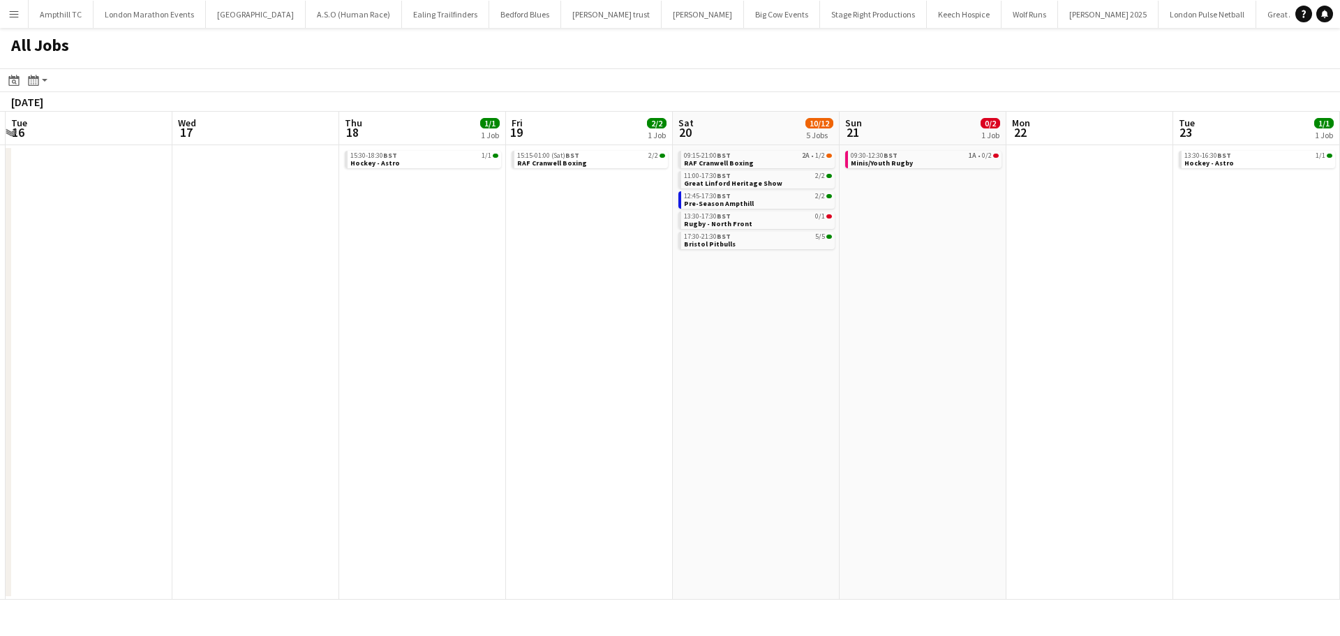
drag, startPoint x: 1053, startPoint y: 318, endPoint x: 863, endPoint y: 318, distance: 189.9
click at [863, 318] on app-calendar-viewport "Fri 12 1/1 1 Job Sat 13 25/26 6 Jobs Sun 14 3/5 2 Jobs Mon 15 Tue 16 Wed 17 Thu…" at bounding box center [670, 356] width 1340 height 488
click at [950, 159] on link "09:30-12:30 BST 1A • 0/2 Minis/Youth Rugby" at bounding box center [919, 159] width 148 height 16
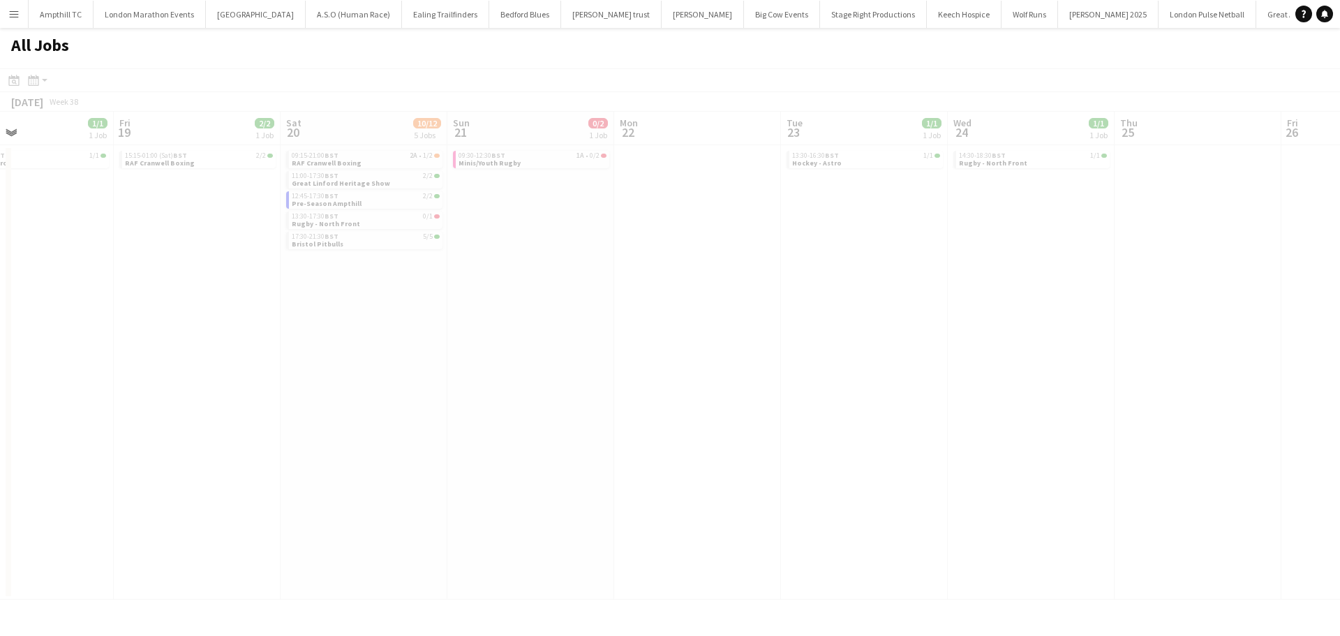
drag, startPoint x: 966, startPoint y: 221, endPoint x: 482, endPoint y: 228, distance: 483.8
click at [484, 228] on app-all-jobs "All Jobs Date picker AUG 2025 AUG 2025 Monday M Tuesday T Wednesday W Thursday …" at bounding box center [670, 314] width 1340 height 572
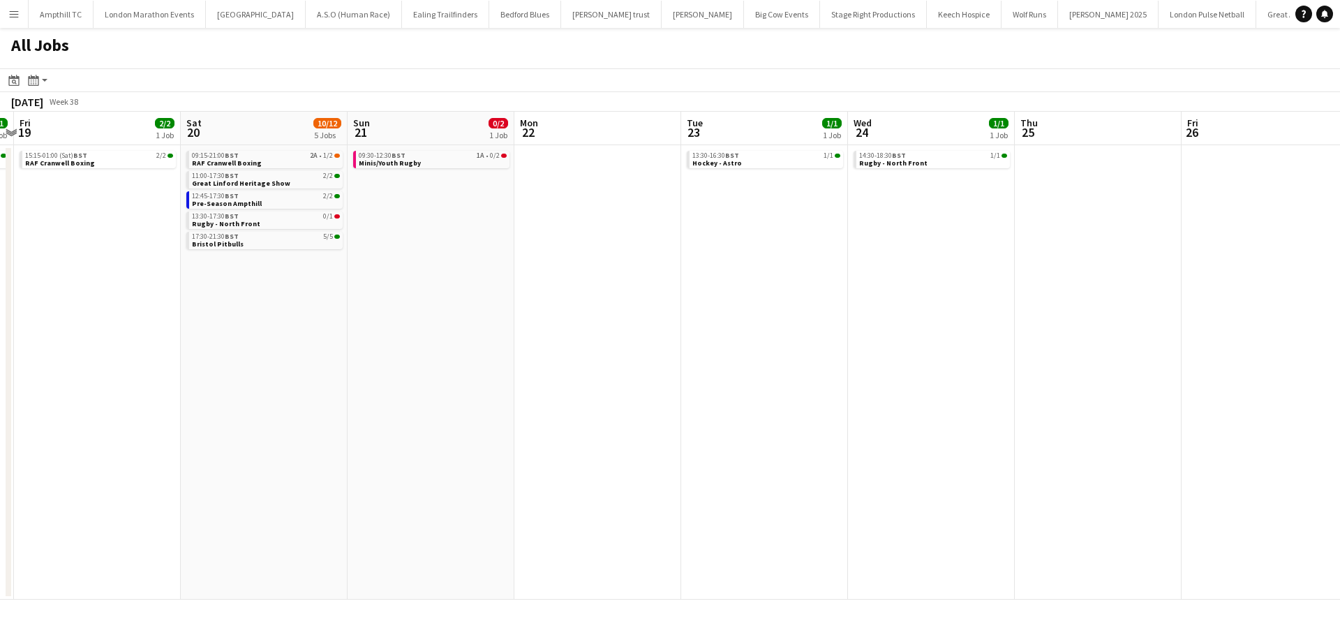
drag, startPoint x: 827, startPoint y: 223, endPoint x: 577, endPoint y: 224, distance: 249.9
click at [577, 224] on app-calendar-viewport "Tue 16 Wed 17 Thu 18 1/1 1 Job Fri 19 2/2 1 Job Sat 20 10/12 5 Jobs Sun 21 0/2 …" at bounding box center [670, 356] width 1340 height 488
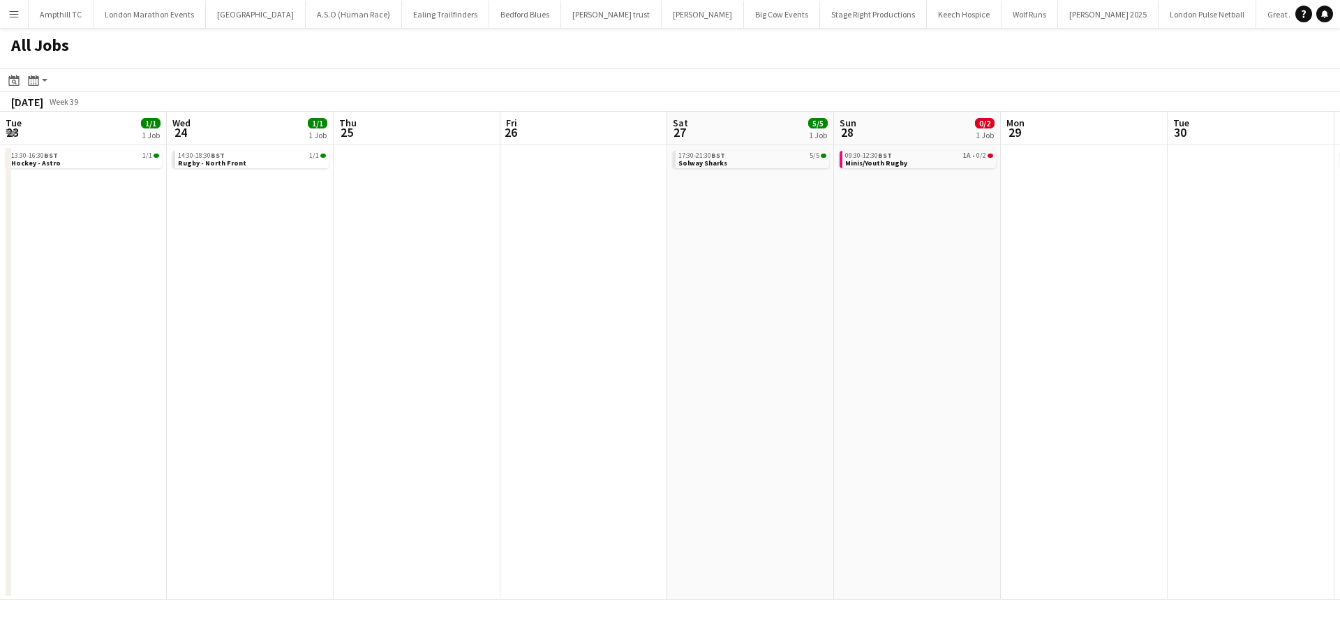
drag, startPoint x: 444, startPoint y: 244, endPoint x: 681, endPoint y: 244, distance: 237.4
click at [389, 244] on app-calendar-viewport "Fri 19 2/2 1 Job Sat 20 10/12 5 Jobs Sun 21 0/2 1 Job Mon 22 Tue 23 1/1 1 Job W…" at bounding box center [670, 356] width 1340 height 488
click at [938, 161] on link "09:30-12:30 BST 1A • 0/2 Minis/Youth Rugby" at bounding box center [917, 159] width 148 height 16
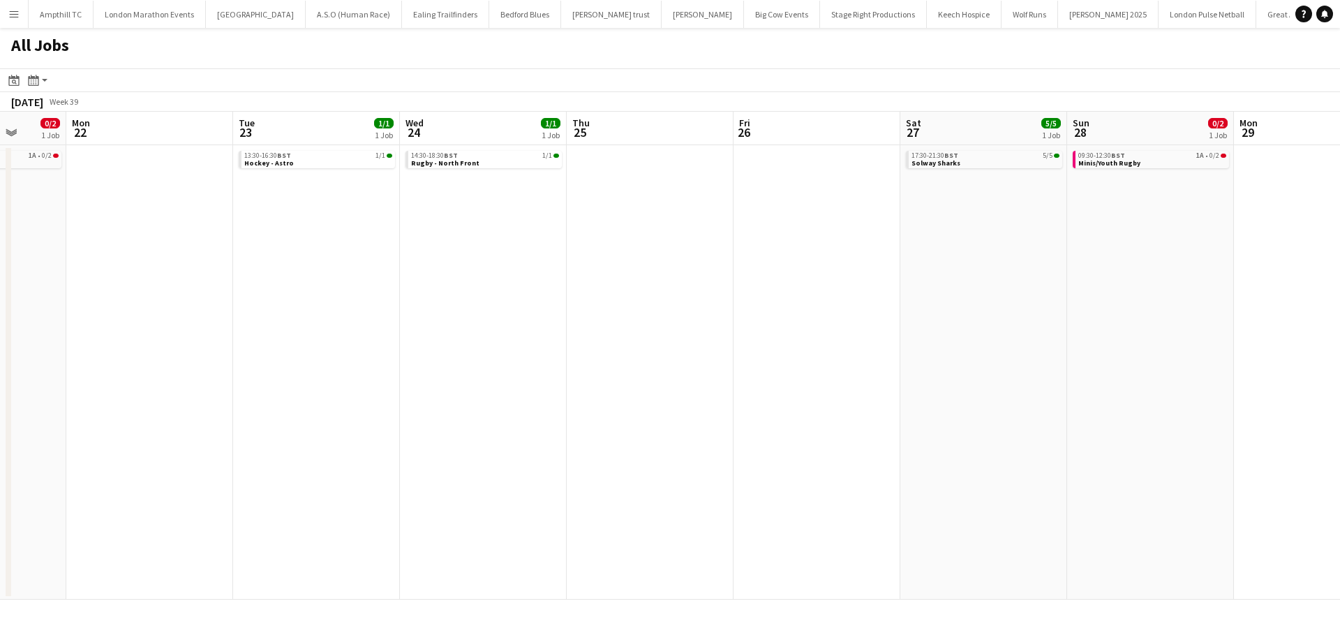
drag, startPoint x: 875, startPoint y: 285, endPoint x: 112, endPoint y: 296, distance: 762.4
click at [176, 296] on app-calendar-viewport "Fri 19 2/2 1 Job Sat 20 10/12 5 Jobs Sun 21 0/2 1 Job Mon 22 Tue 23 1/1 1 Job W…" at bounding box center [670, 356] width 1340 height 488
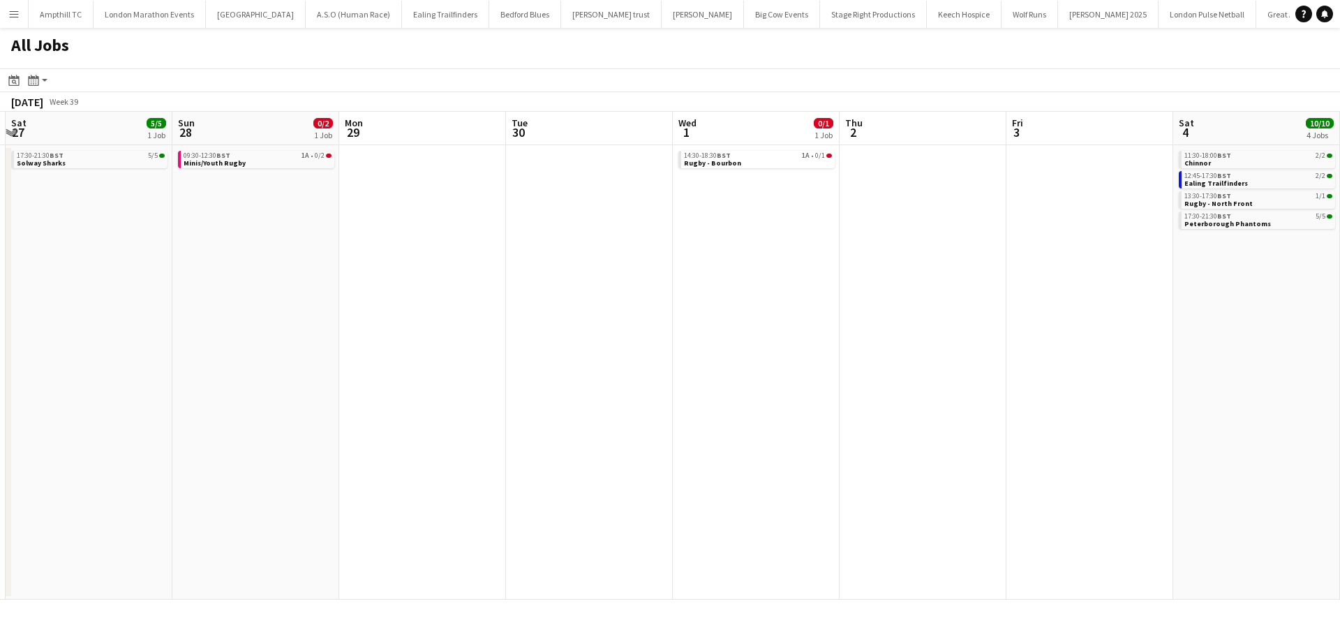
scroll to position [0, 459]
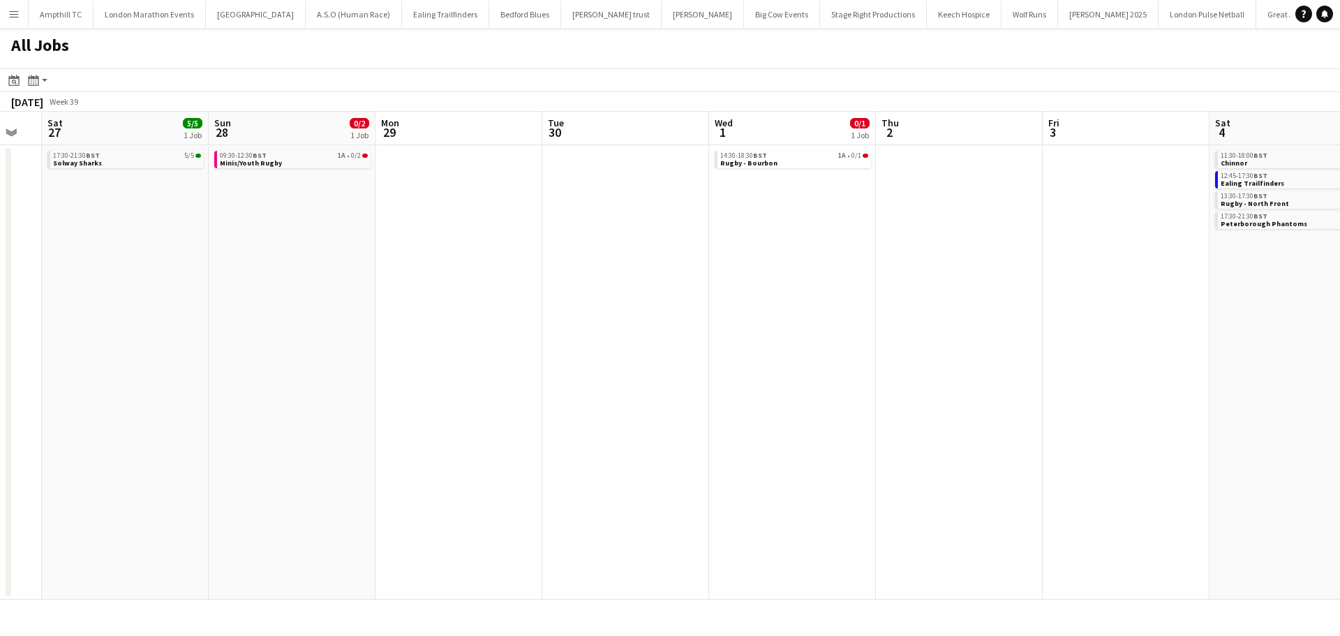
click at [423, 307] on app-all-jobs "All Jobs Date picker AUG 2025 AUG 2025 Monday M Tuesday T Wednesday W Thursday …" at bounding box center [670, 314] width 1340 height 572
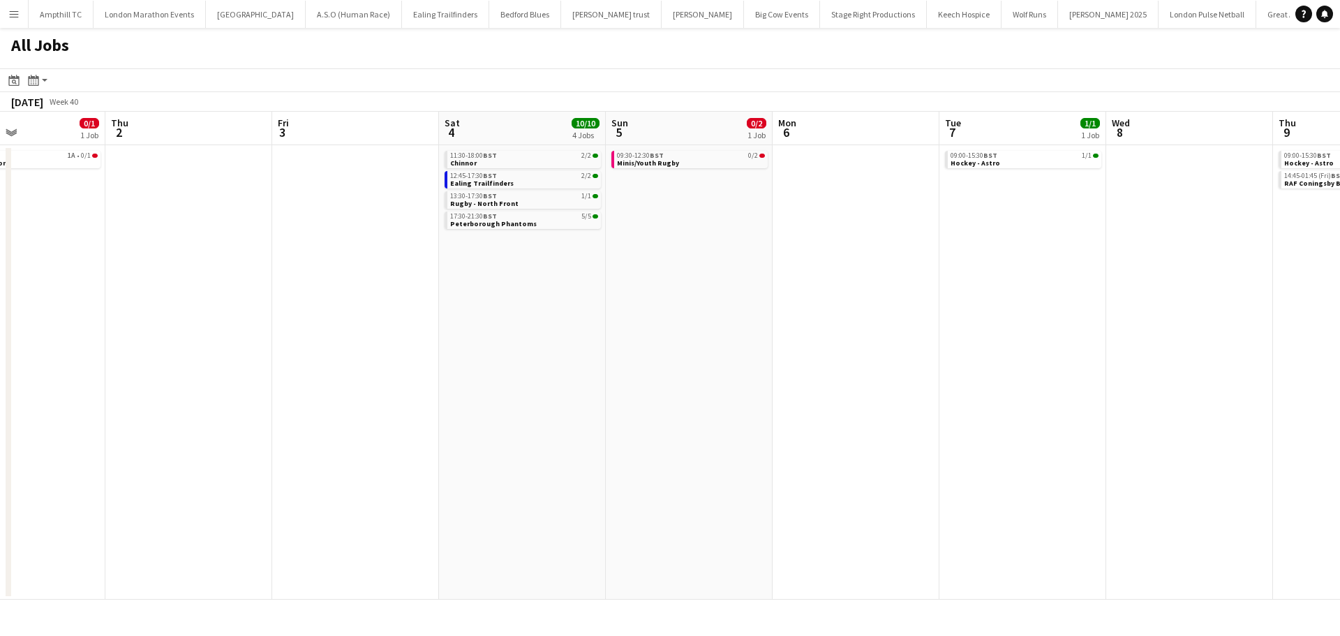
drag, startPoint x: 1047, startPoint y: 231, endPoint x: 861, endPoint y: 231, distance: 185.7
click at [864, 231] on app-calendar-viewport "Sun 28 0/2 1 Job Mon 29 Tue 30 Wed 1 0/1 1 Job Thu 2 Fri 3 Sat 4 10/10 4 Jobs S…" at bounding box center [670, 356] width 1340 height 488
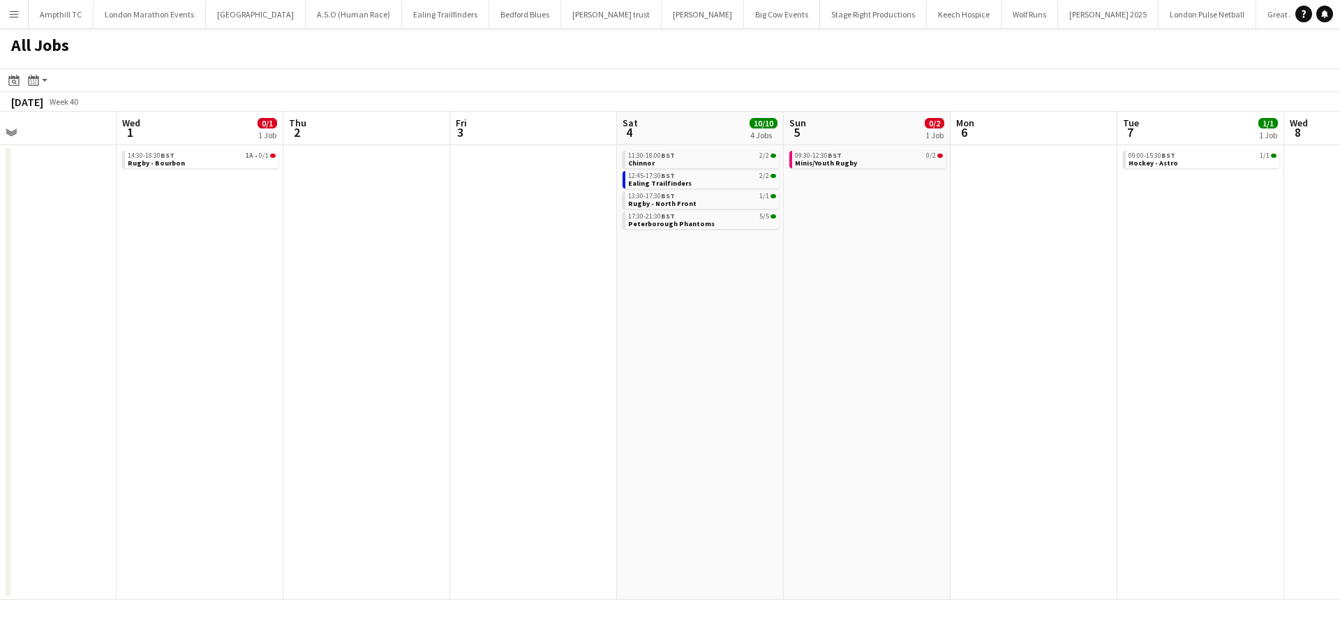
click at [599, 246] on app-all-jobs "All Jobs Date picker AUG 2025 AUG 2025 Monday M Tuesday T Wednesday W Thursday …" at bounding box center [670, 314] width 1340 height 572
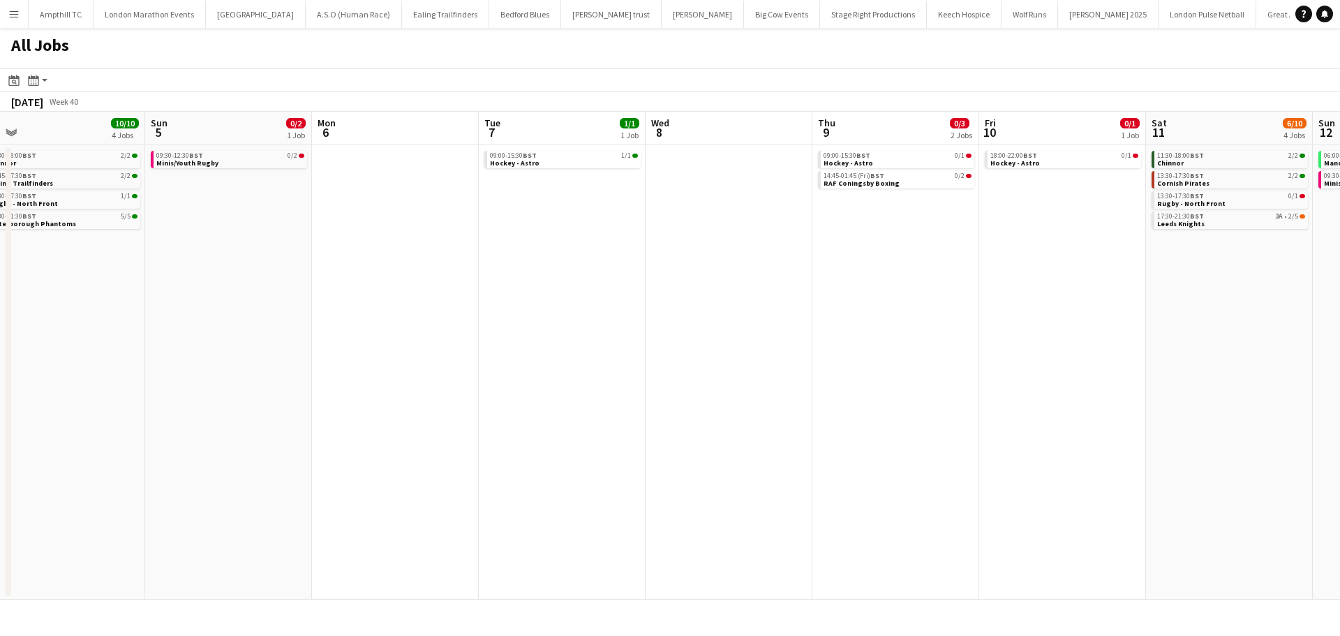
drag, startPoint x: 860, startPoint y: 256, endPoint x: 650, endPoint y: 256, distance: 210.1
click at [653, 256] on app-calendar-viewport "Tue 30 Wed 1 0/1 1 Job Thu 2 Fri 3 Sat 4 10/10 4 Jobs Sun 5 0/2 1 Job Mon 6 Tue…" at bounding box center [670, 356] width 1340 height 488
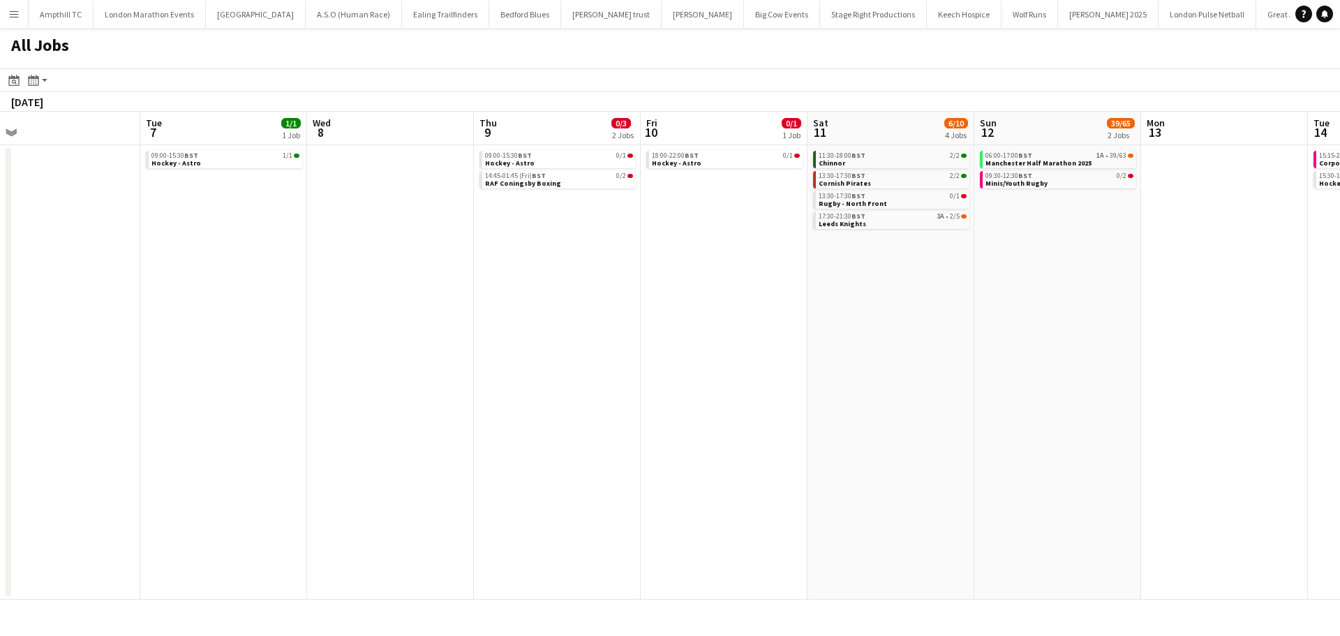
drag, startPoint x: 1046, startPoint y: 251, endPoint x: 706, endPoint y: 256, distance: 340.0
click at [713, 256] on app-calendar-viewport "Thu 2 Fri 3 Sat 4 10/10 4 Jobs Sun 5 0/2 1 Job Mon 6 Tue 7 1/1 1 Job Wed 8 Thu …" at bounding box center [670, 356] width 1340 height 488
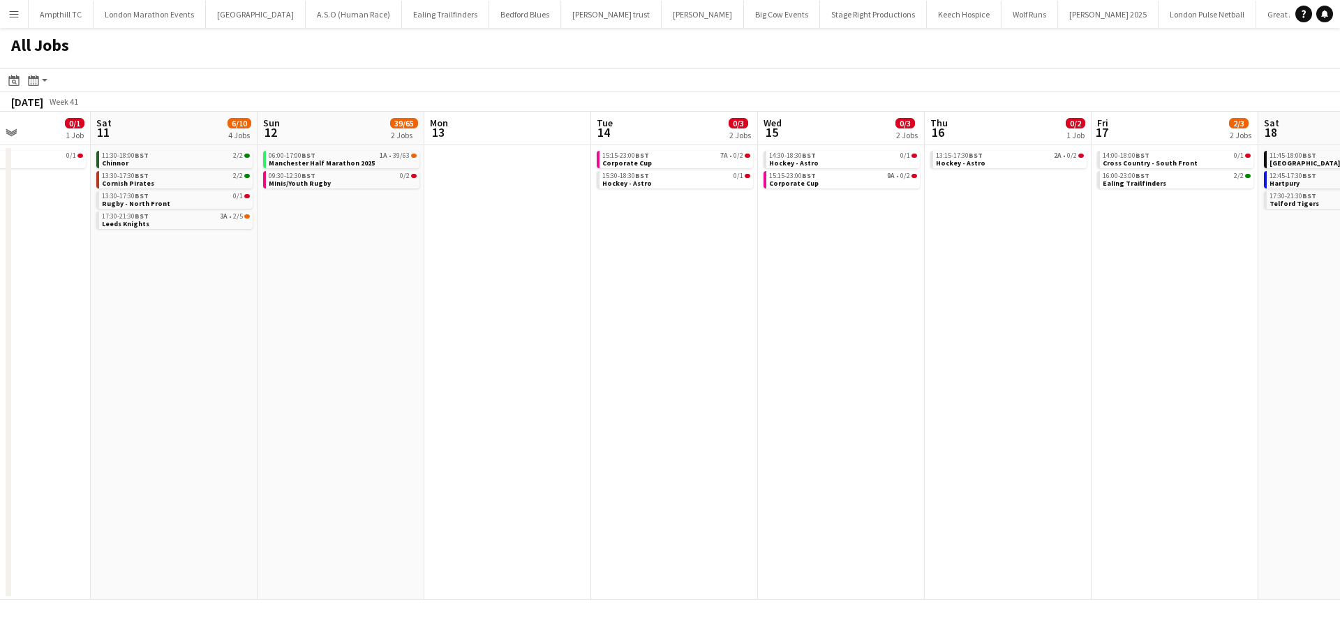
drag, startPoint x: 794, startPoint y: 212, endPoint x: 1097, endPoint y: 217, distance: 303.7
click at [780, 216] on app-calendar-viewport "Mon 6 Tue 7 1/1 1 Job Wed 8 Thu 9 0/3 2 Jobs Fri 10 0/1 1 Job Sat 11 6/10 4 Job…" at bounding box center [670, 356] width 1340 height 488
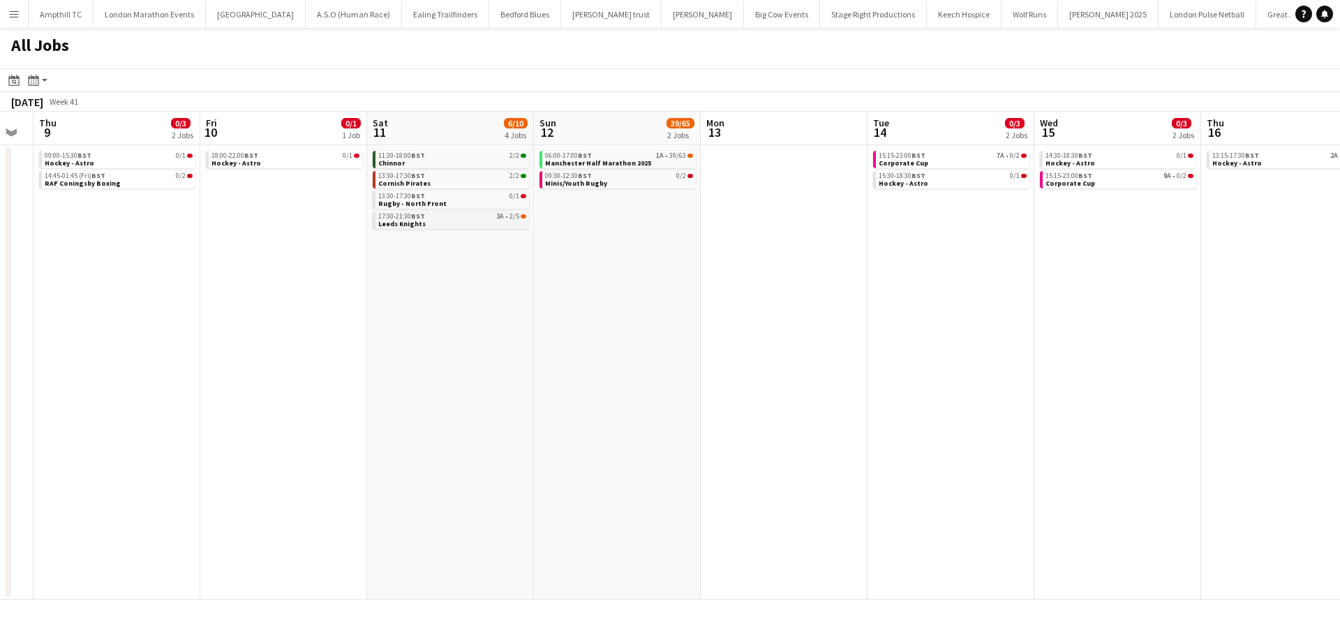
click at [481, 220] on link "17:30-21:30 BST 3A • 2/5 Leeds Knights" at bounding box center [452, 220] width 148 height 16
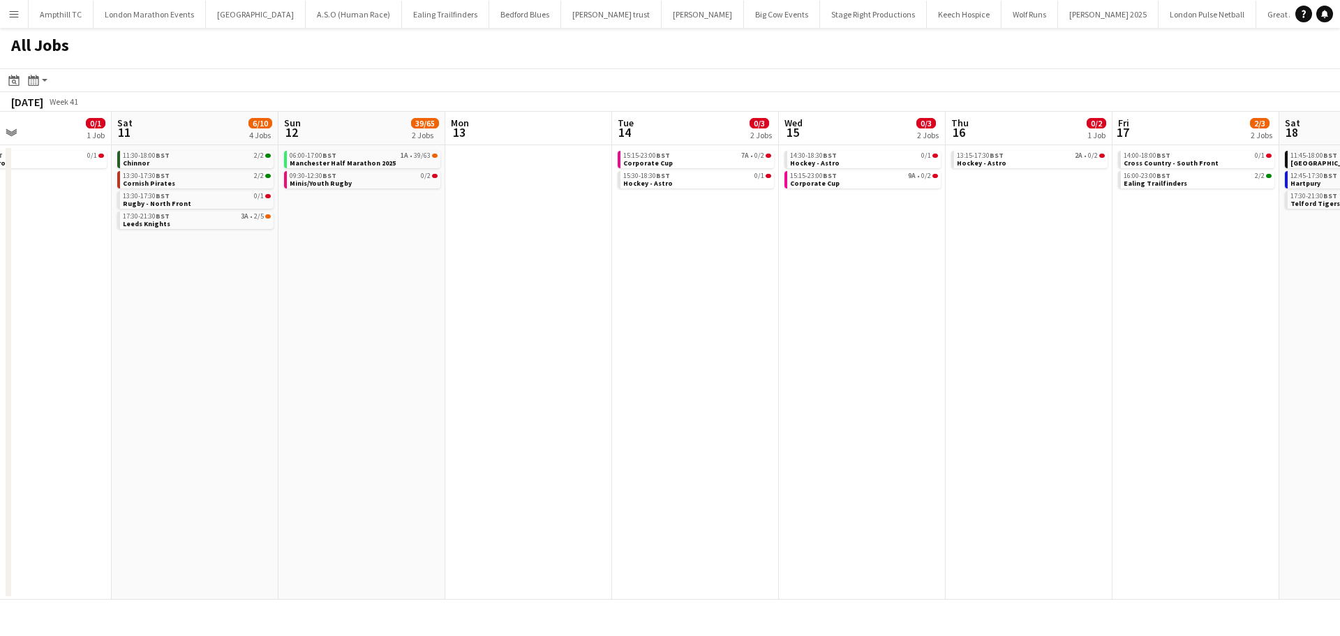
drag, startPoint x: 1112, startPoint y: 293, endPoint x: 637, endPoint y: 298, distance: 475.5
click at [637, 298] on app-calendar-viewport "Wed 8 Thu 9 0/3 2 Jobs Fri 10 0/1 1 Job Sat 11 6/10 4 Jobs Sun 12 39/65 2 Jobs …" at bounding box center [670, 356] width 1340 height 488
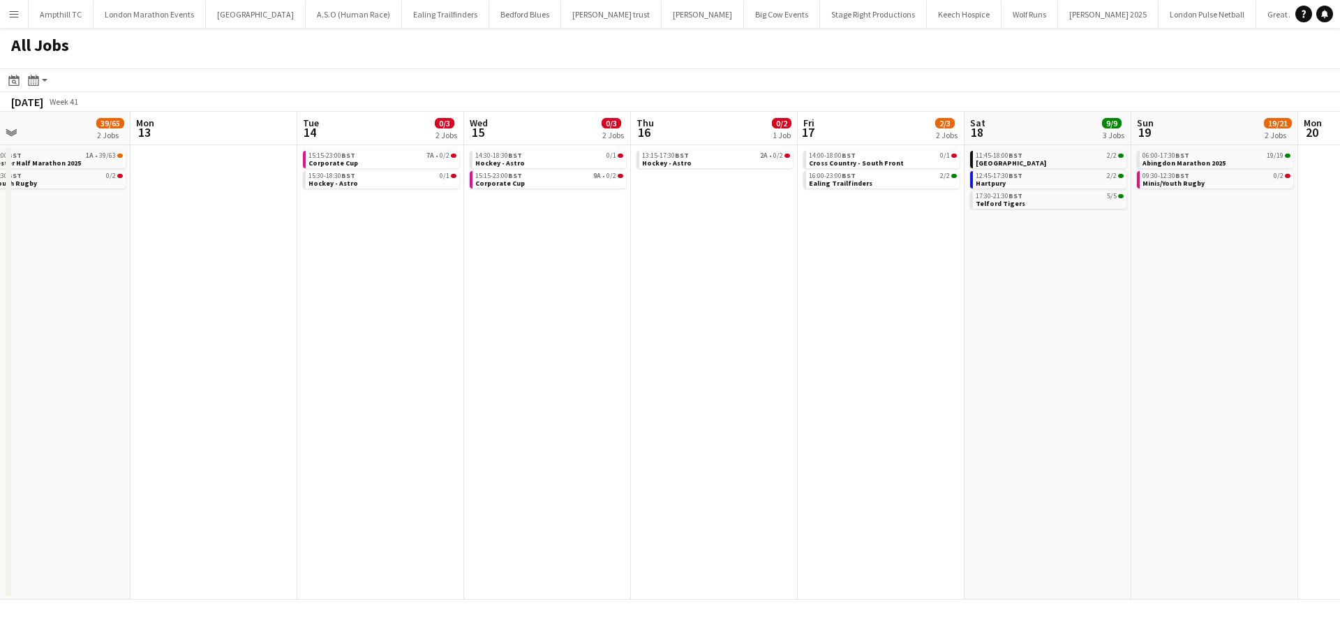
drag, startPoint x: 945, startPoint y: 278, endPoint x: 671, endPoint y: 283, distance: 274.4
click at [672, 283] on app-calendar-viewport "Wed 8 Thu 9 0/3 2 Jobs Fri 10 0/1 1 Job Sat 11 6/10 4 Jobs Sun 12 39/65 2 Jobs …" at bounding box center [670, 356] width 1340 height 488
click at [743, 165] on link "13:15-17:30 BST 2A • 0/2 Hockey - Astro" at bounding box center [713, 159] width 148 height 16
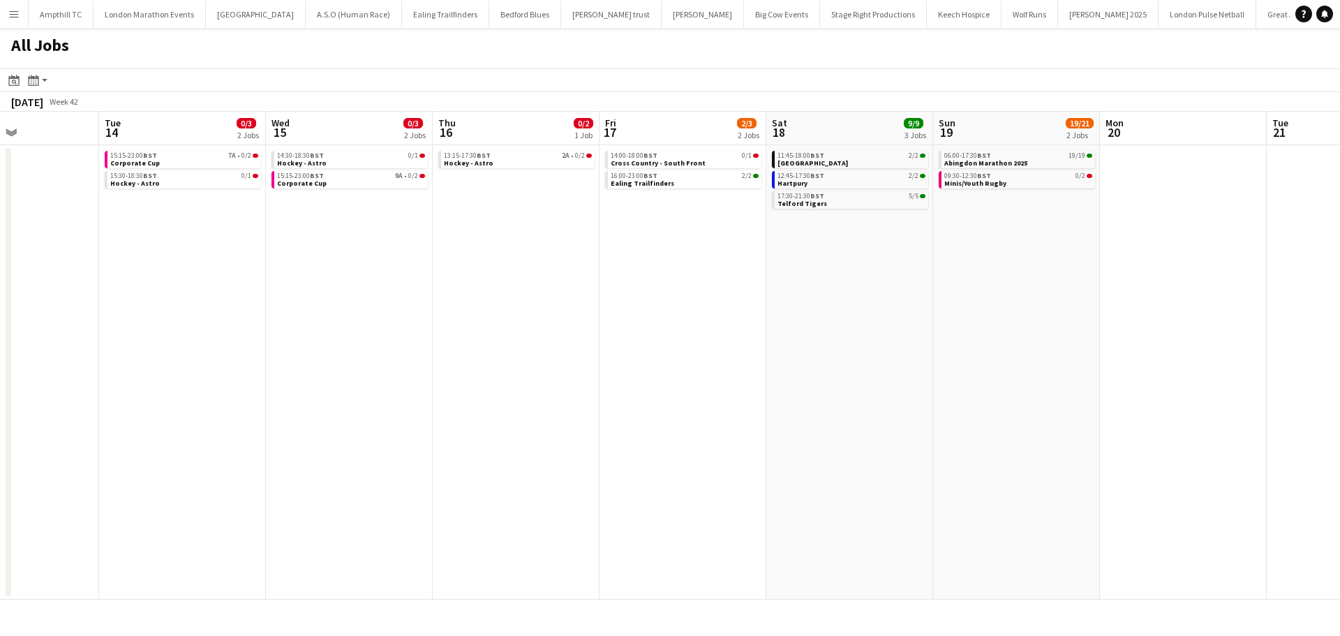
drag, startPoint x: 1100, startPoint y: 262, endPoint x: 868, endPoint y: 291, distance: 232.8
click at [871, 291] on app-calendar-viewport "Fri 10 0/1 1 Job Sat 11 6/10 4 Jobs Sun 12 39/65 2 Jobs Mon 13 Tue 14 0/3 2 Job…" at bounding box center [670, 356] width 1340 height 488
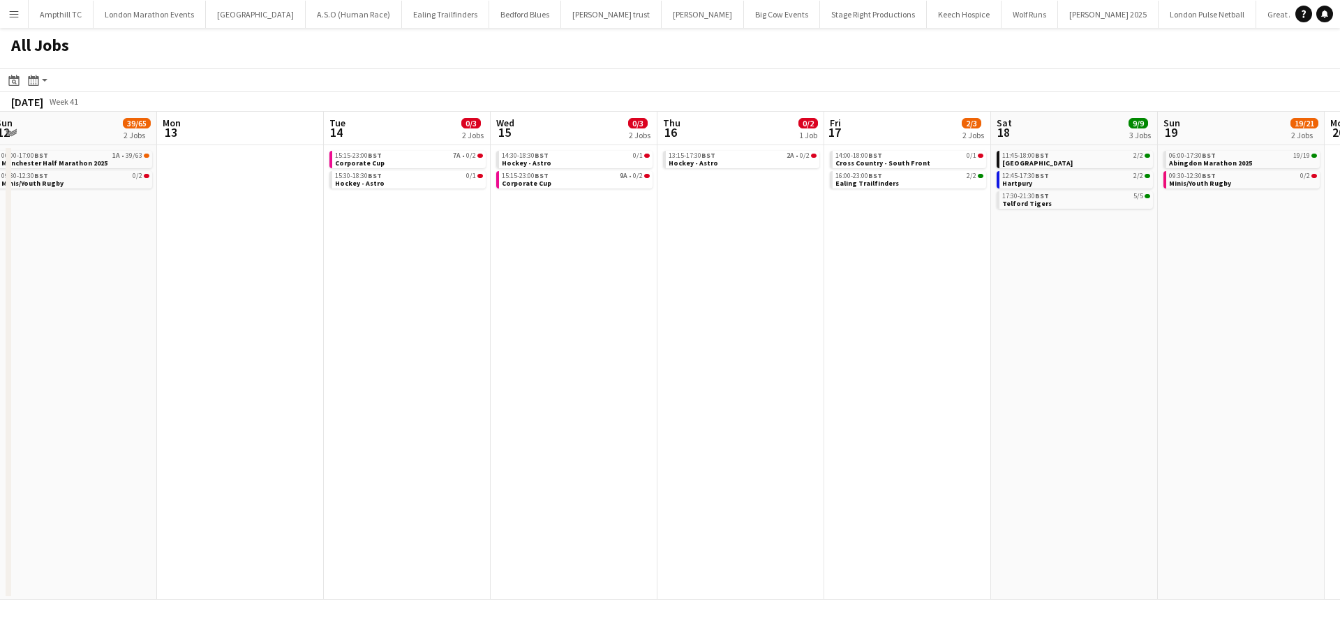
click at [797, 309] on app-all-jobs "All Jobs Date picker AUG 2025 AUG 2025 Monday M Tuesday T Wednesday W Thursday …" at bounding box center [670, 314] width 1340 height 572
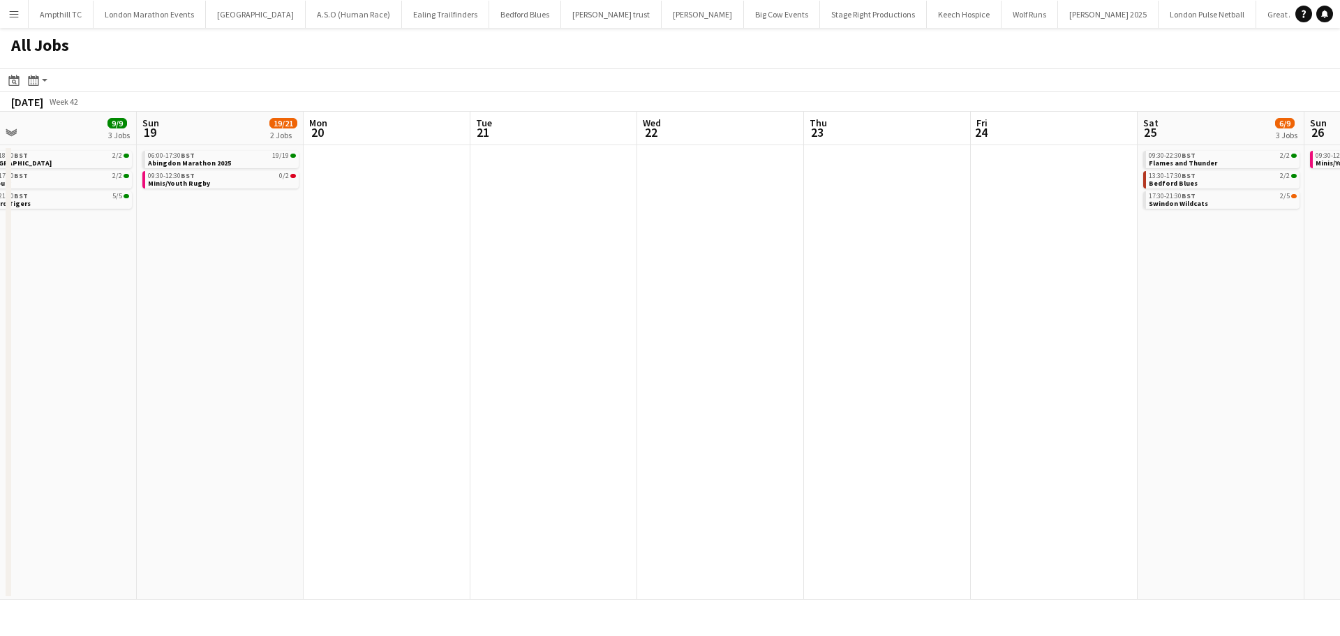
drag, startPoint x: 778, startPoint y: 311, endPoint x: 462, endPoint y: 311, distance: 315.6
click at [463, 311] on app-calendar-viewport "Wed 15 0/3 2 Jobs Thu 16 0/2 1 Job Fri 17 2/3 2 Jobs Sat 18 9/9 3 Jobs Sun 19 1…" at bounding box center [670, 356] width 1340 height 488
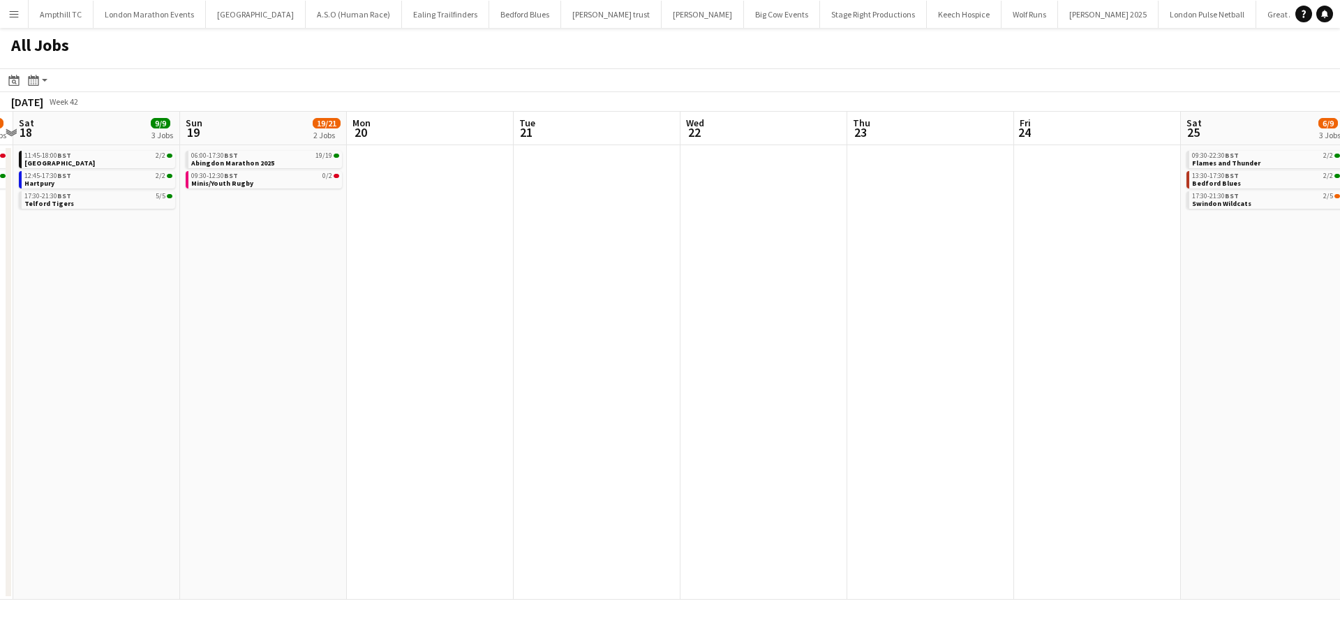
drag, startPoint x: 621, startPoint y: 318, endPoint x: 431, endPoint y: 310, distance: 189.4
click at [415, 318] on app-calendar-viewport "Wed 15 0/3 2 Jobs Thu 16 0/2 1 Job Fri 17 2/3 2 Jobs Sat 18 9/9 3 Jobs Sun 19 1…" at bounding box center [670, 356] width 1340 height 488
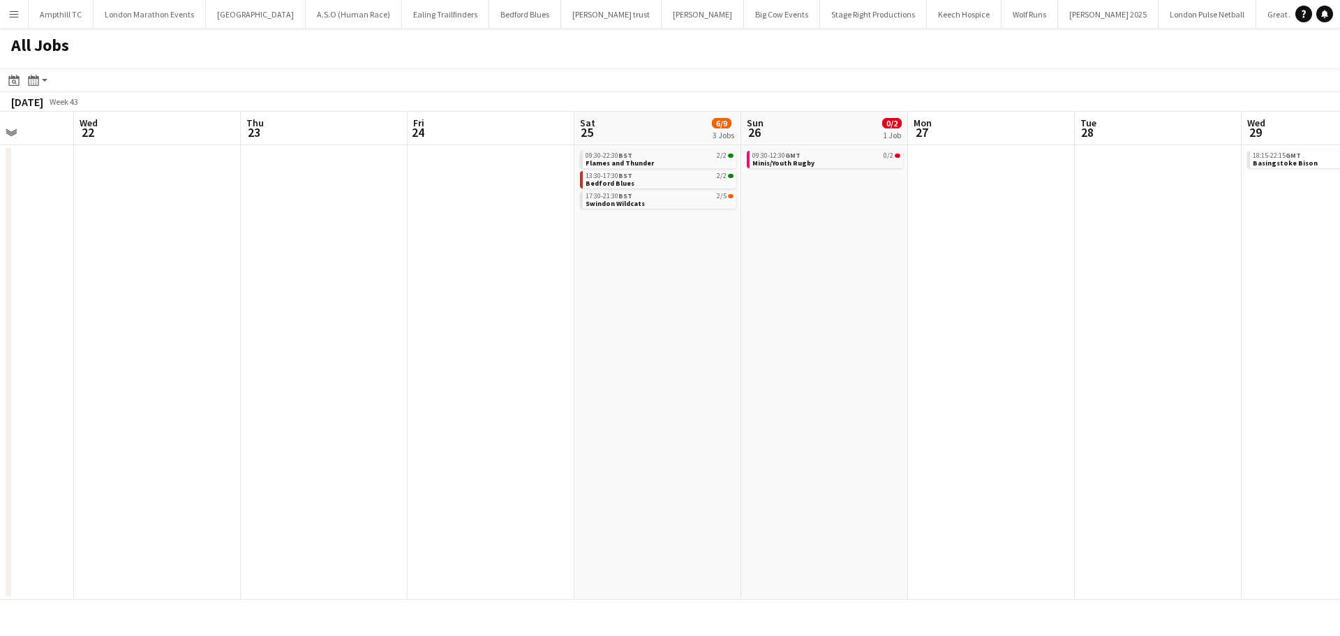
click at [403, 265] on app-all-jobs "All Jobs Date picker AUG 2025 AUG 2025 Monday M Tuesday T Wednesday W Thursday …" at bounding box center [670, 314] width 1340 height 572
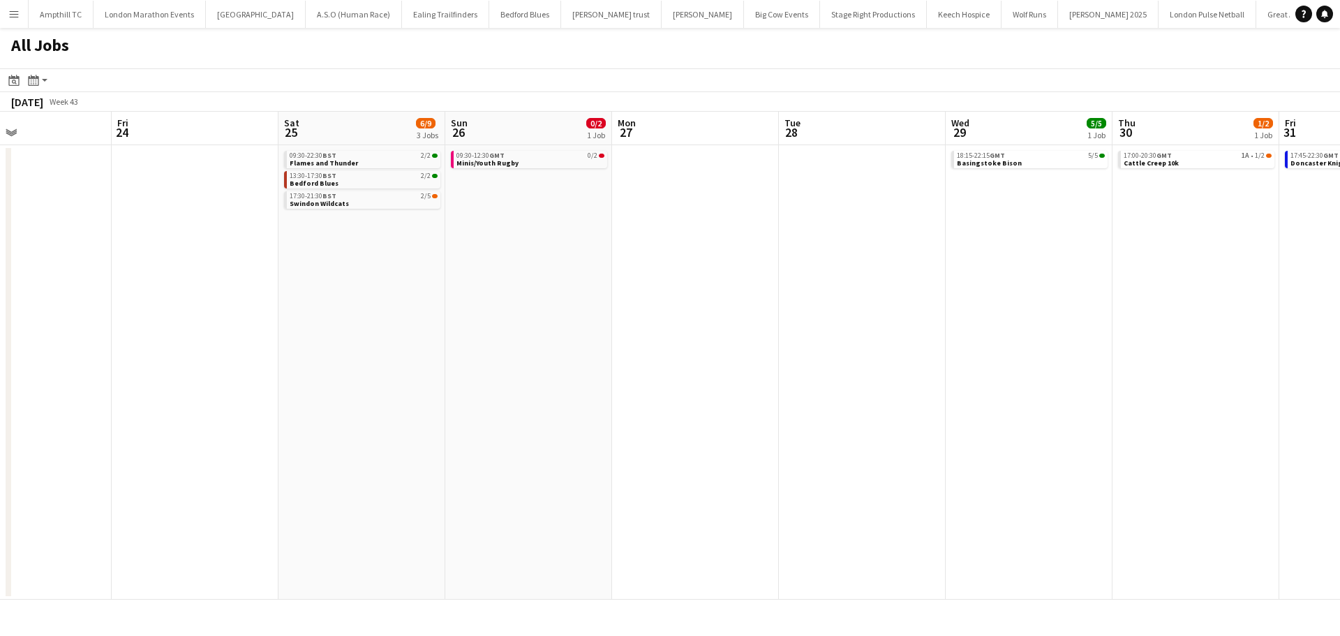
drag, startPoint x: 1056, startPoint y: 268, endPoint x: 619, endPoint y: 291, distance: 436.9
click at [626, 291] on app-calendar-viewport "Tue 21 Wed 22 Thu 23 Fri 24 Sat 25 6/9 3 Jobs Sun 26 0/2 1 Job Mon 27 Tue 28 We…" at bounding box center [670, 356] width 1340 height 488
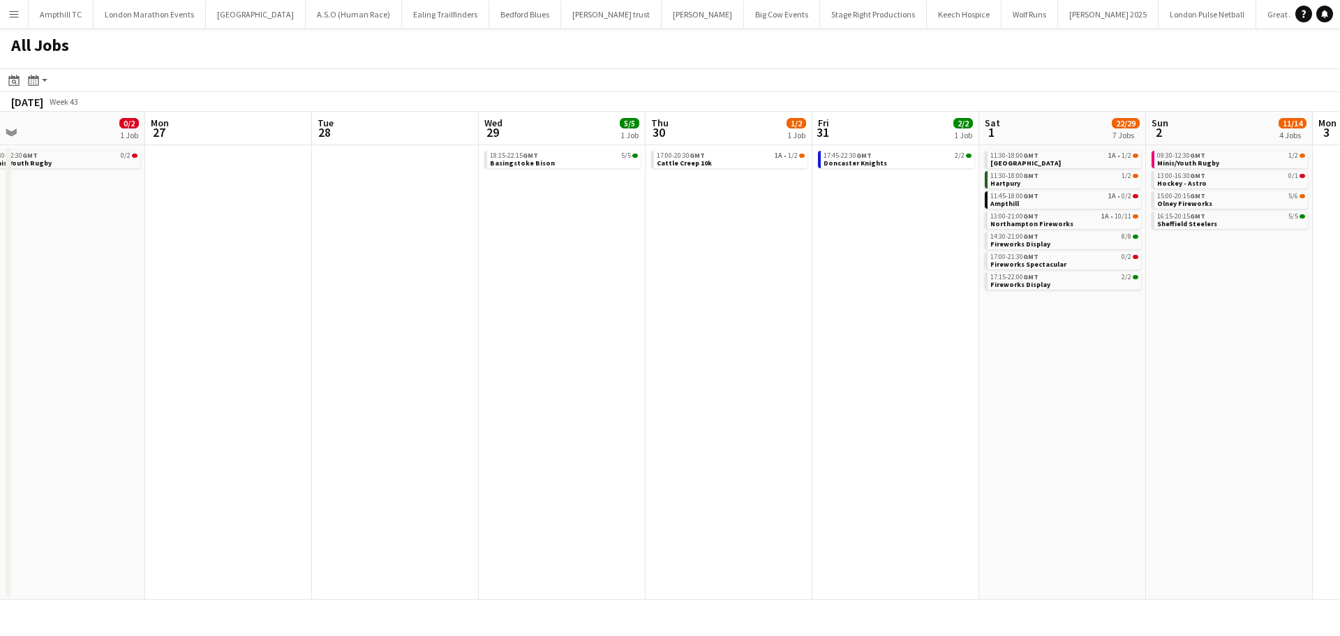
scroll to position [0, 669]
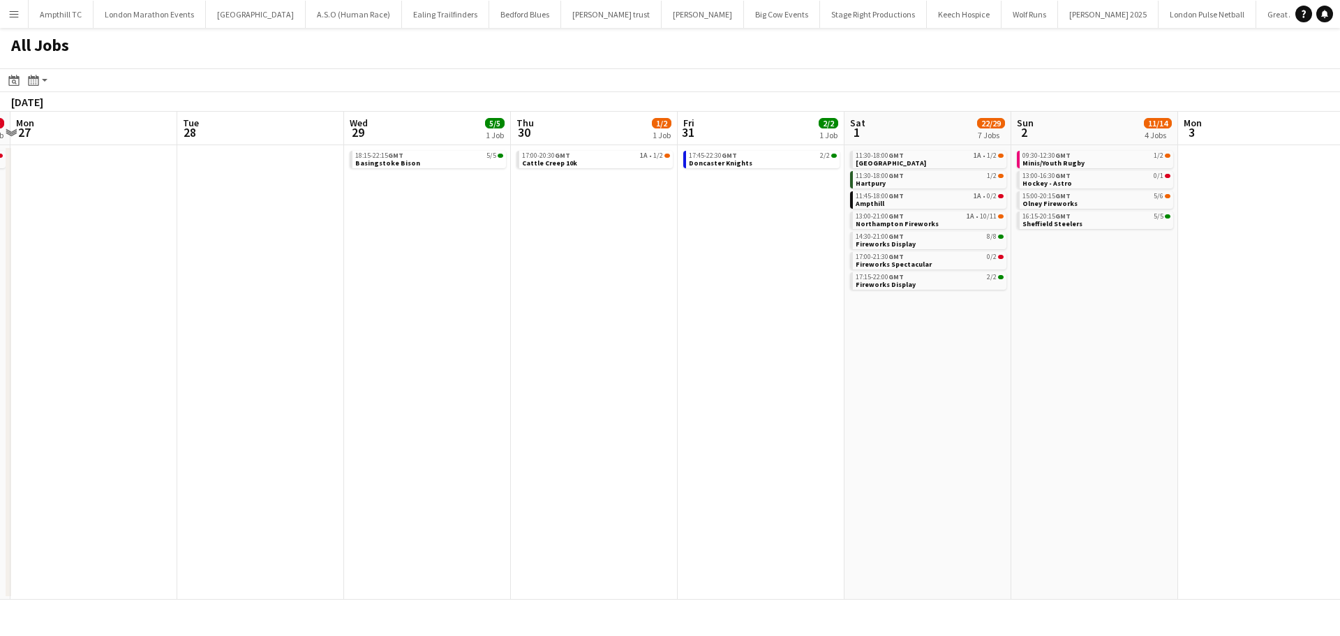
drag, startPoint x: 829, startPoint y: 262, endPoint x: 721, endPoint y: 262, distance: 108.2
click at [723, 262] on app-calendar-viewport "Thu 23 Fri 24 Sat 25 6/9 3 Jobs Sun 26 0/2 1 Job Mon 27 Tue 28 Wed 29 5/5 1 Job…" at bounding box center [670, 356] width 1340 height 488
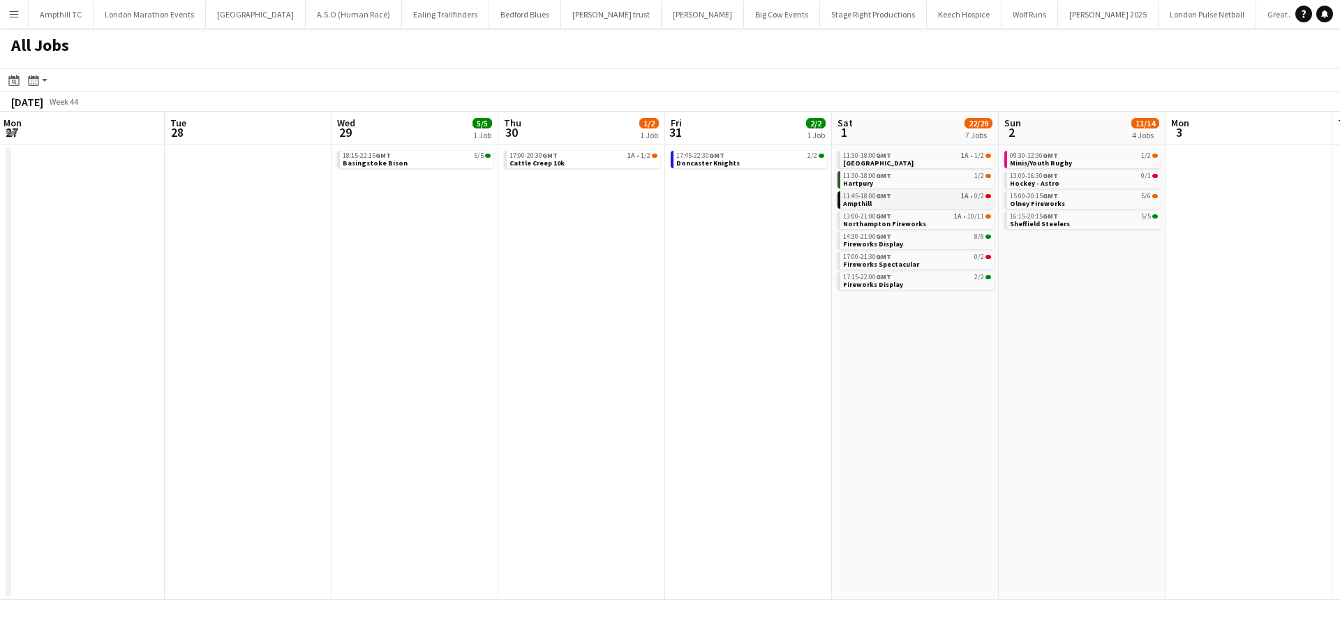
click at [975, 200] on span "0/2" at bounding box center [980, 196] width 10 height 7
click at [966, 157] on span "1A" at bounding box center [965, 155] width 8 height 7
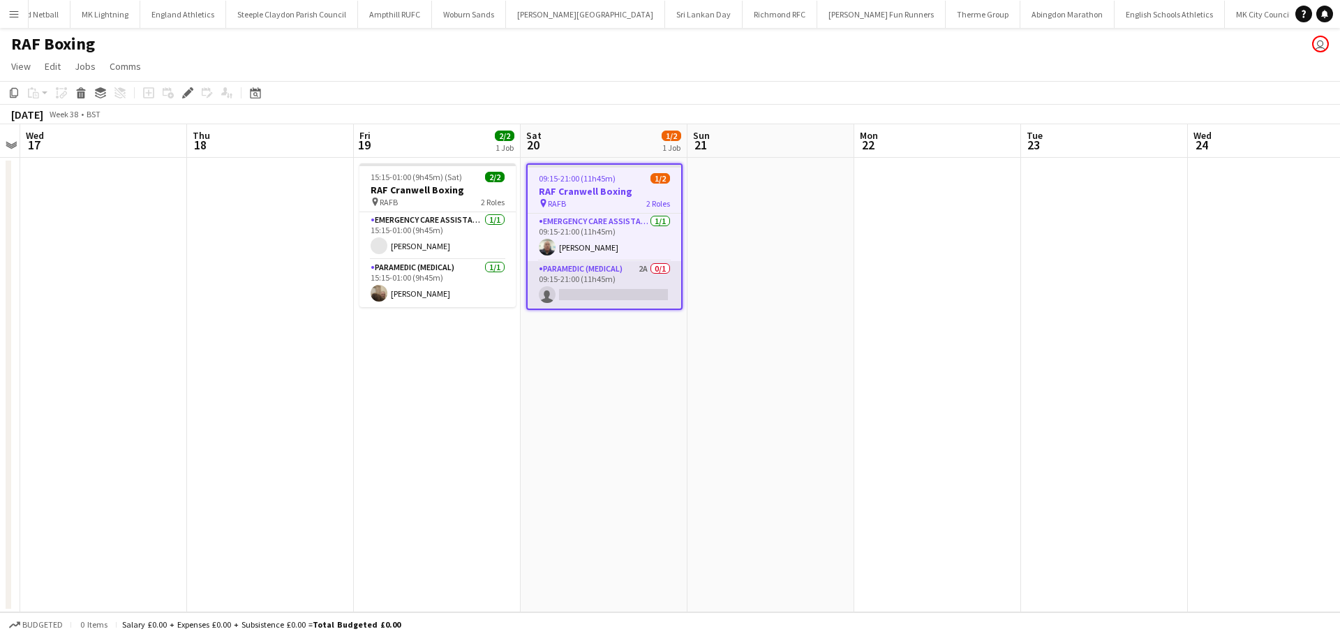
scroll to position [0, 1379]
drag, startPoint x: 623, startPoint y: 276, endPoint x: 841, endPoint y: 209, distance: 228.8
click at [622, 278] on app-card-role "Paramedic (Medical) 2A 0/1 09:15-21:00 (11h45m) single-neutral-actions" at bounding box center [605, 284] width 154 height 47
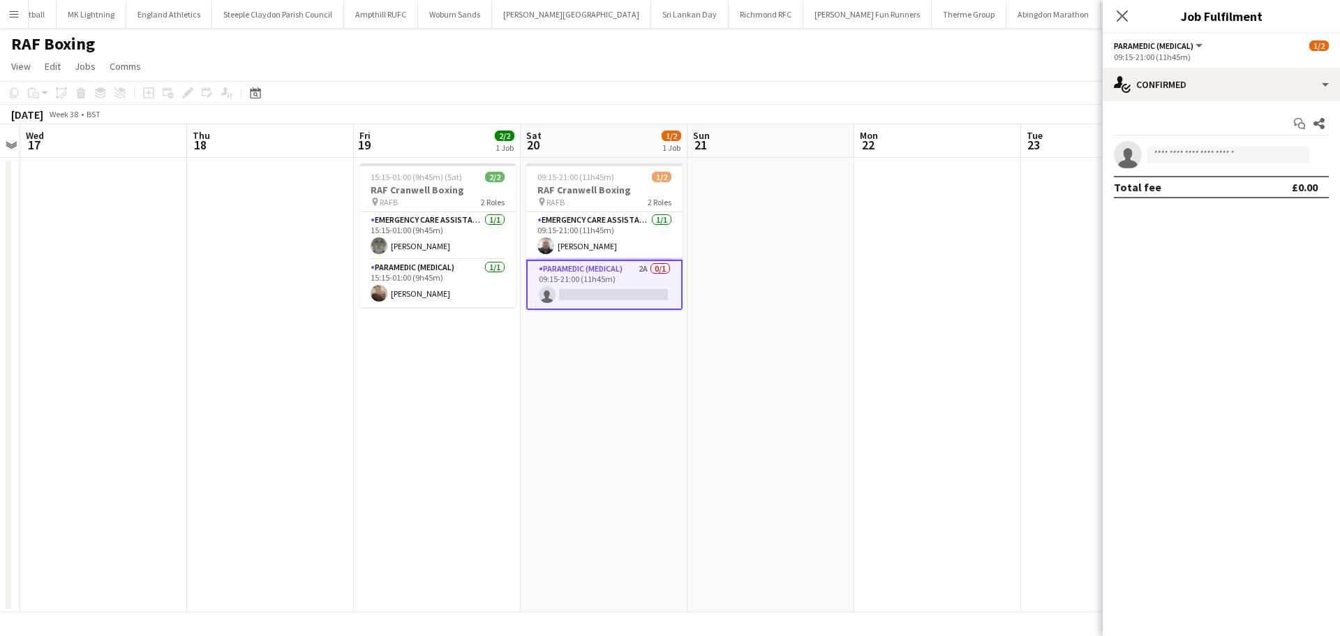
scroll to position [0, 481]
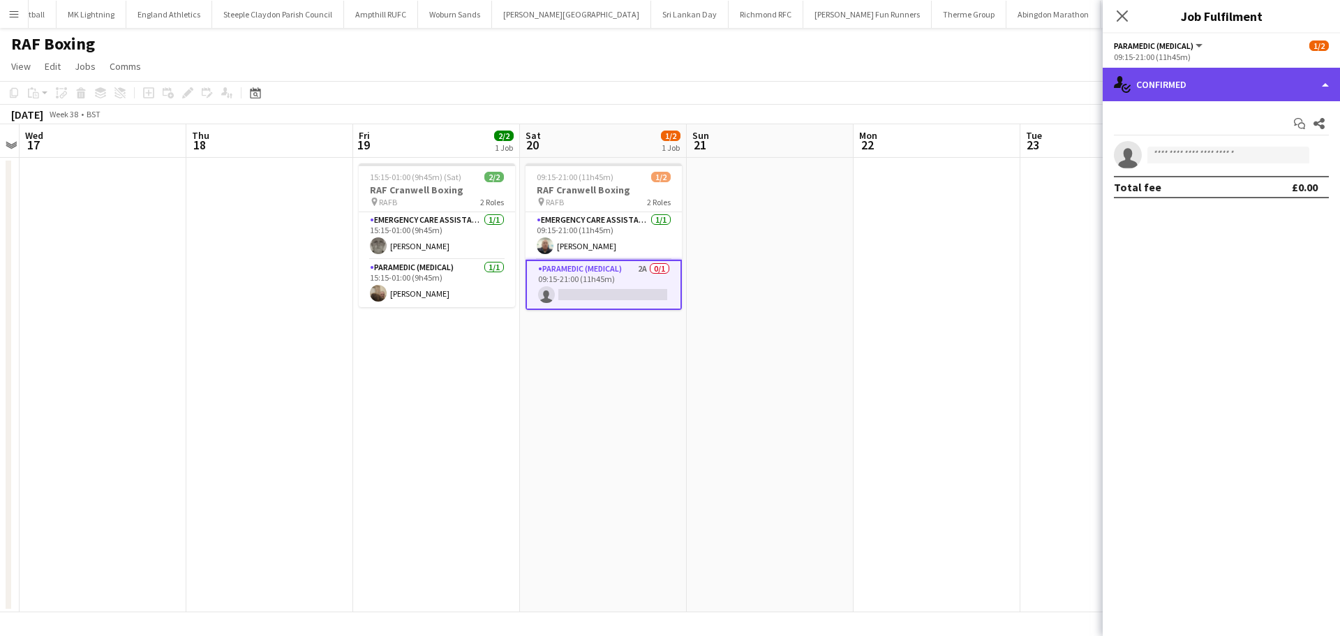
click at [1192, 89] on div "single-neutral-actions-check-2 Confirmed" at bounding box center [1221, 85] width 237 height 34
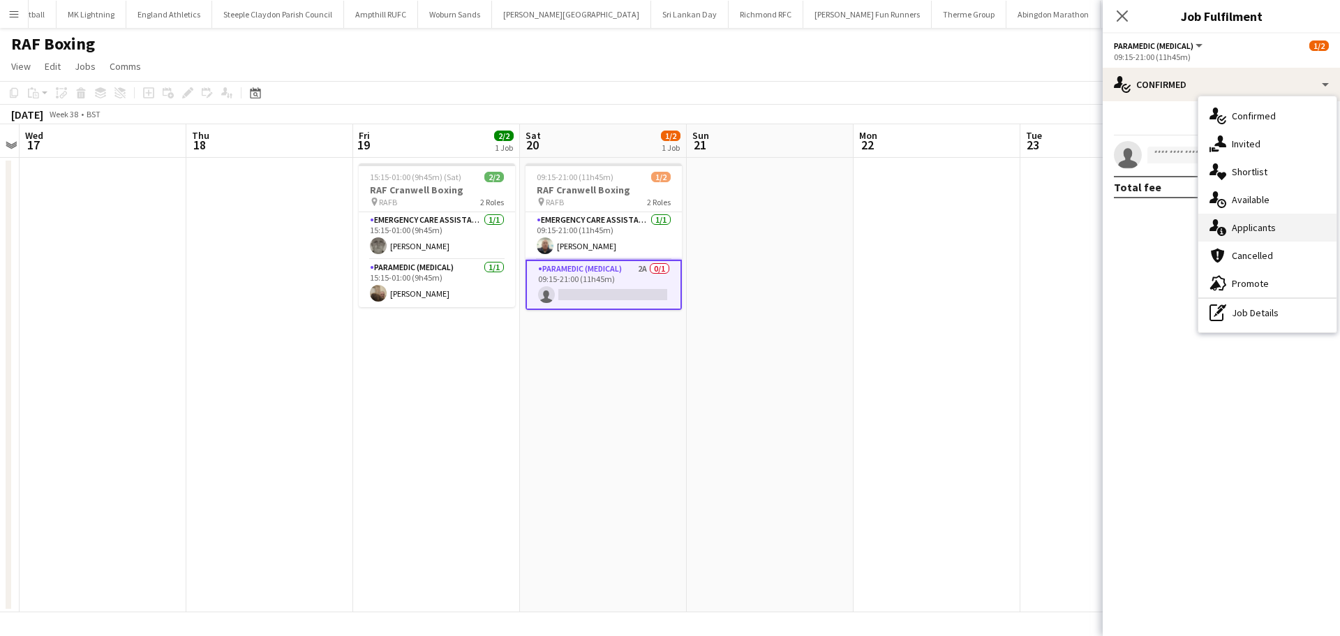
click at [1245, 234] on div "single-neutral-actions-information Applicants" at bounding box center [1268, 228] width 138 height 28
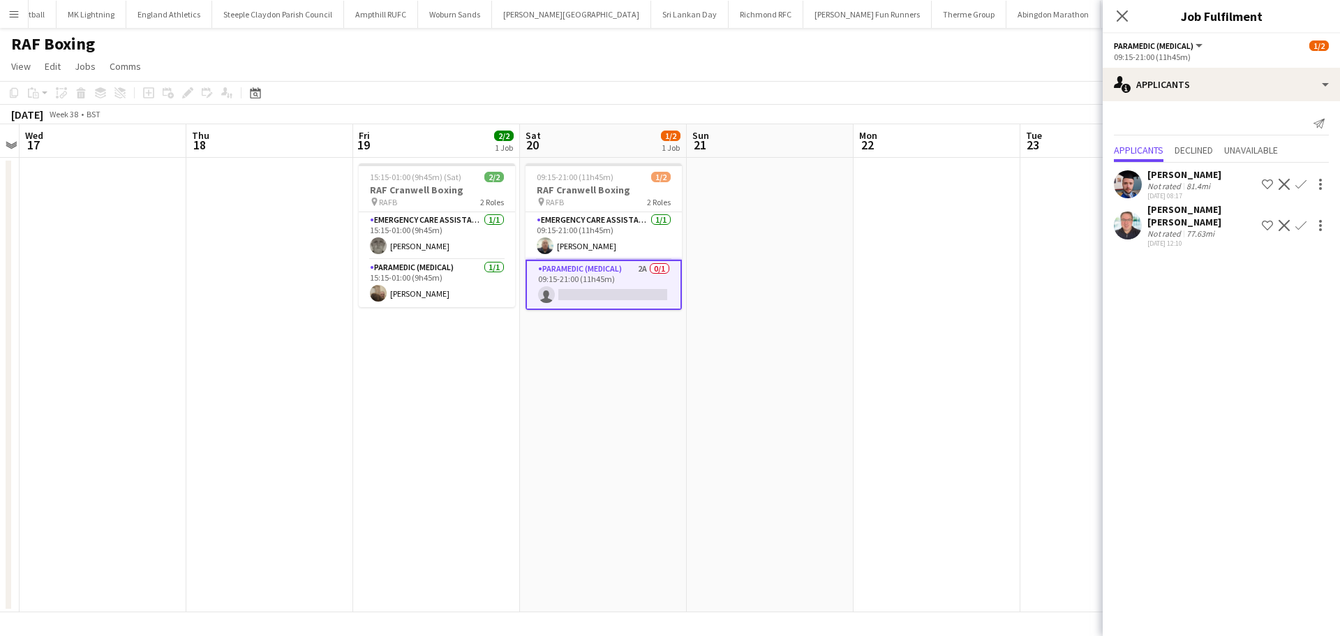
click at [1303, 183] on app-icon "Confirm" at bounding box center [1301, 184] width 11 height 11
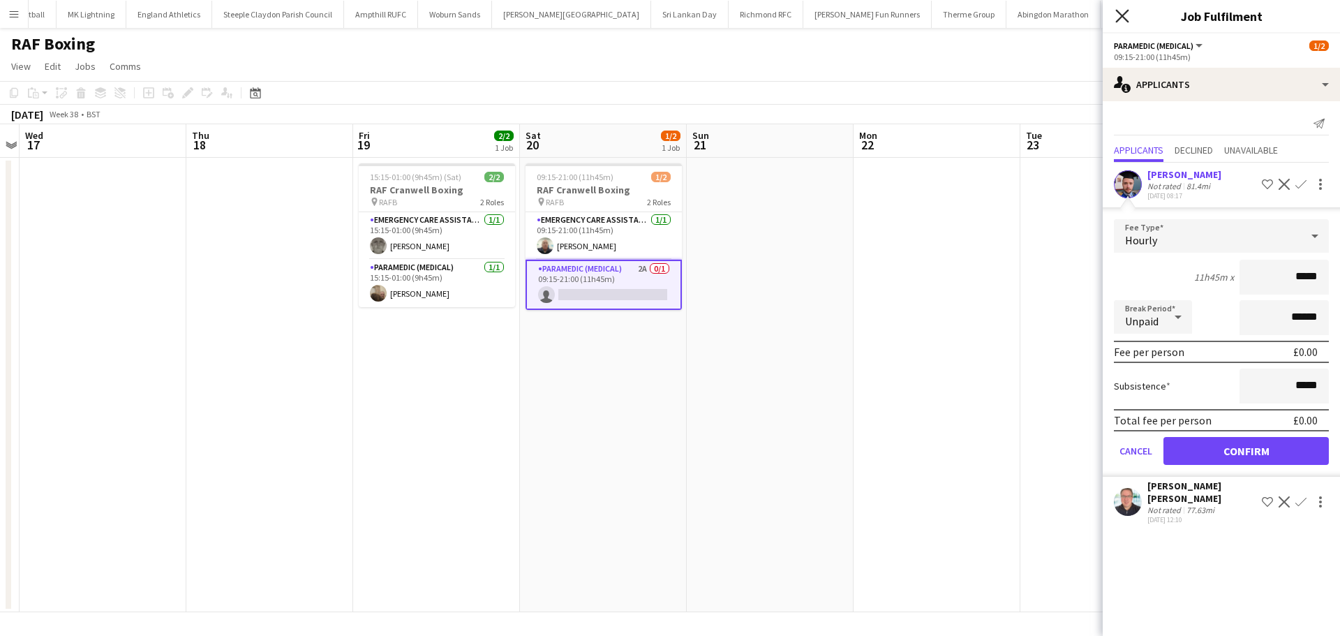
click at [1120, 19] on icon at bounding box center [1122, 15] width 13 height 13
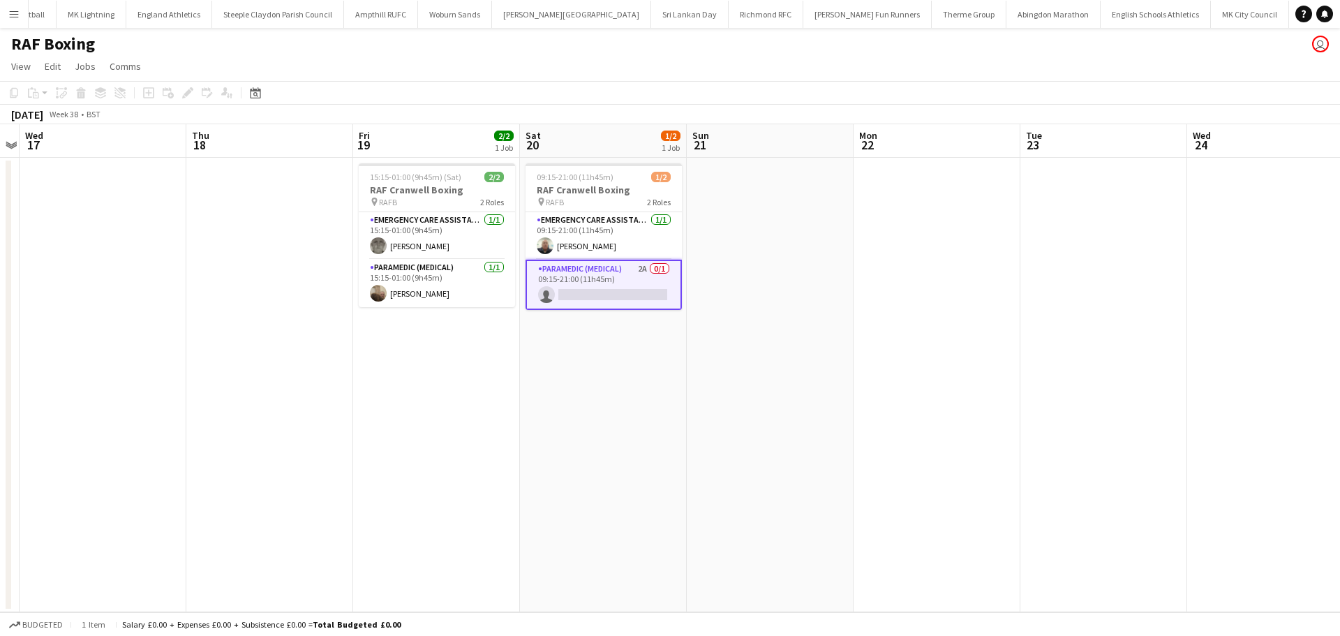
click at [626, 279] on app-card-role "Paramedic (Medical) 2A 0/1 09:15-21:00 (11h45m) single-neutral-actions" at bounding box center [604, 285] width 156 height 50
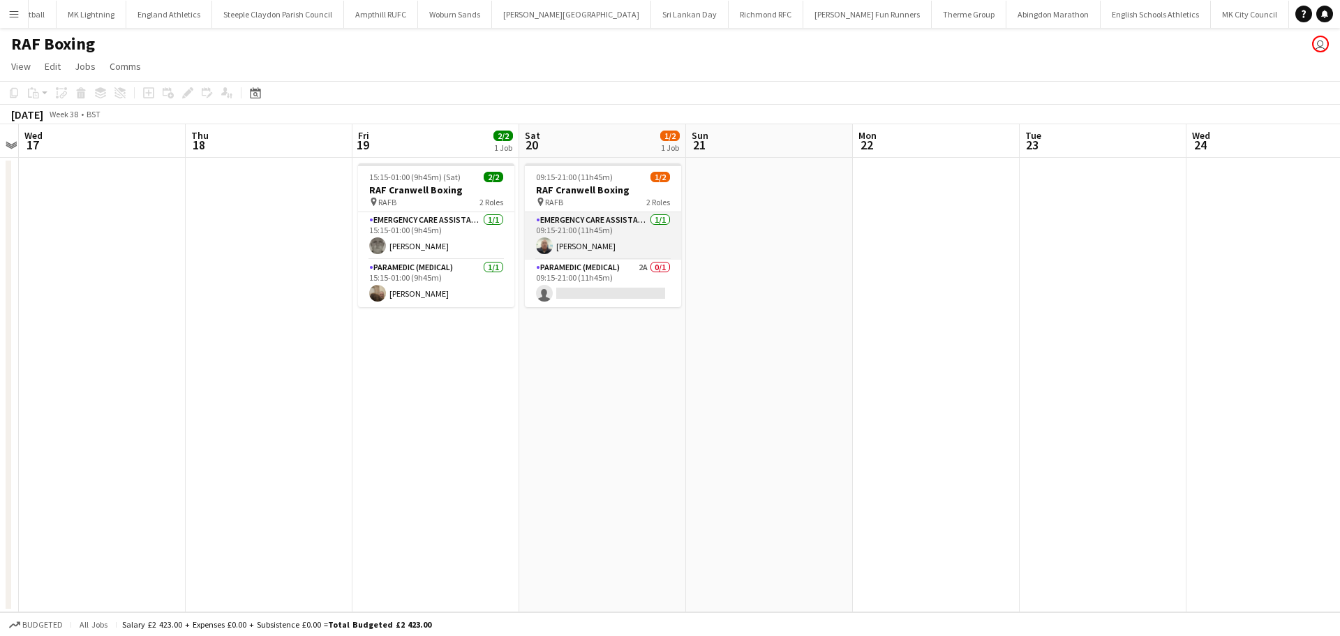
drag, startPoint x: 588, startPoint y: 272, endPoint x: 643, endPoint y: 258, distance: 56.7
click at [588, 272] on app-card-role "Paramedic (Medical) 2A 0/1 09:15-21:00 (11h45m) single-neutral-actions" at bounding box center [603, 283] width 156 height 47
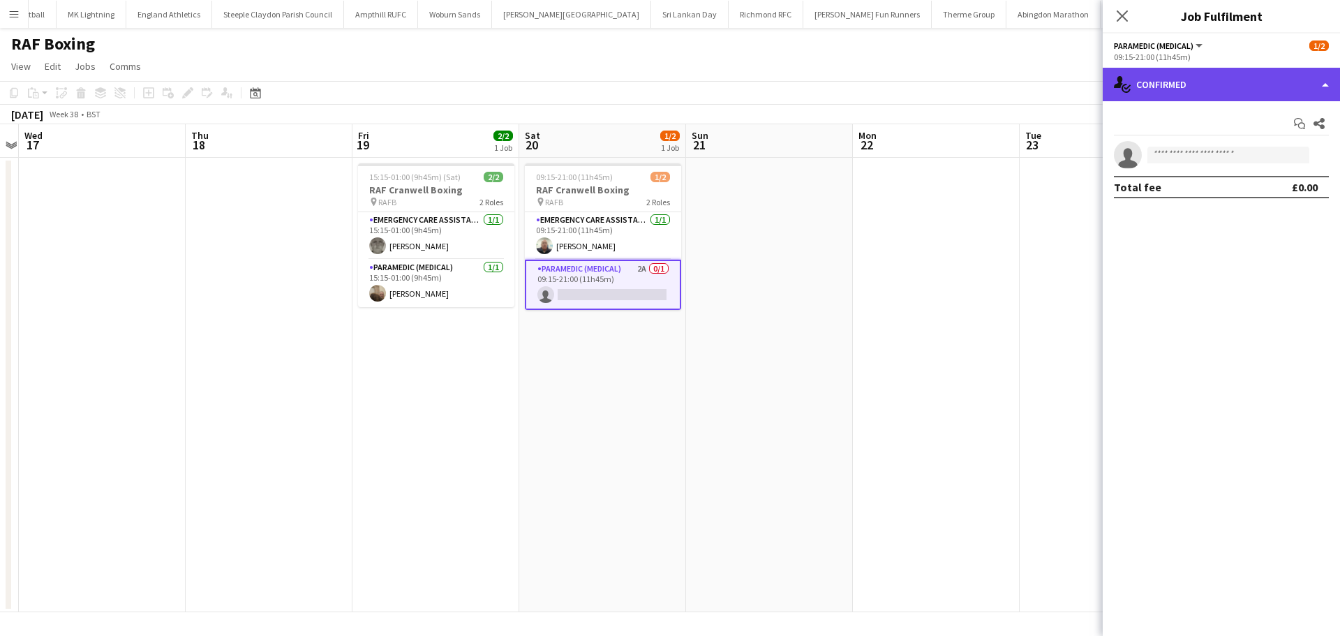
click at [1208, 84] on div "single-neutral-actions-check-2 Confirmed" at bounding box center [1221, 85] width 237 height 34
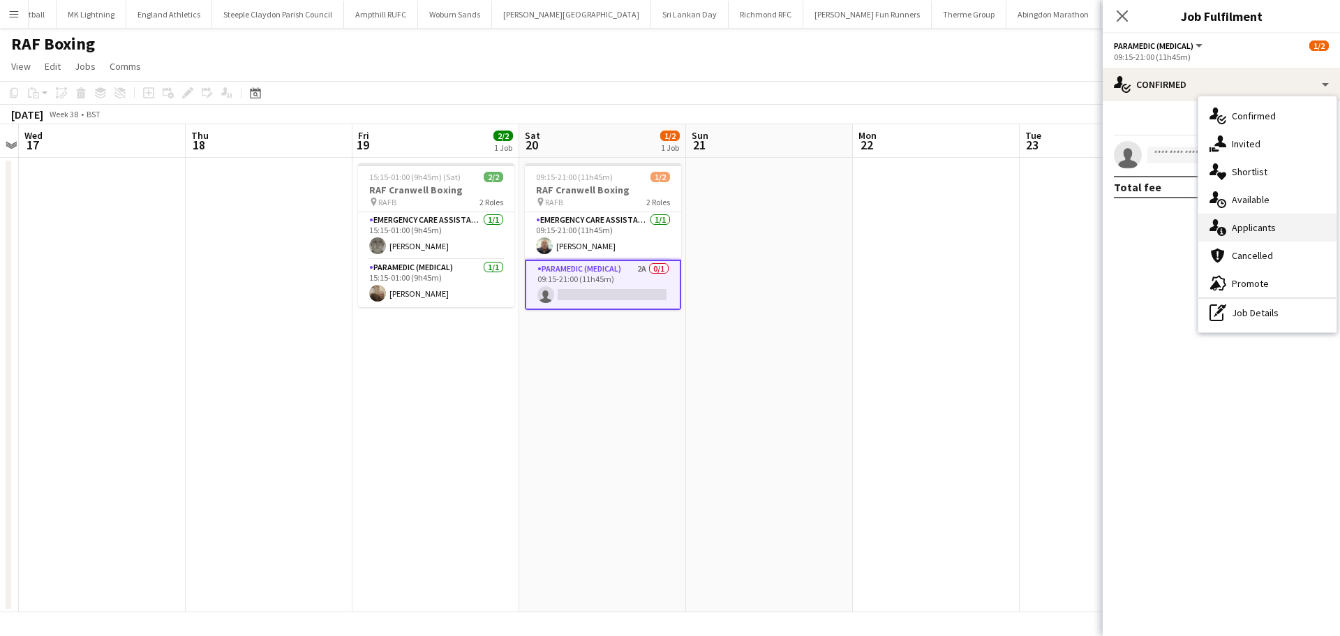
click at [1257, 225] on div "single-neutral-actions-information Applicants" at bounding box center [1268, 228] width 138 height 28
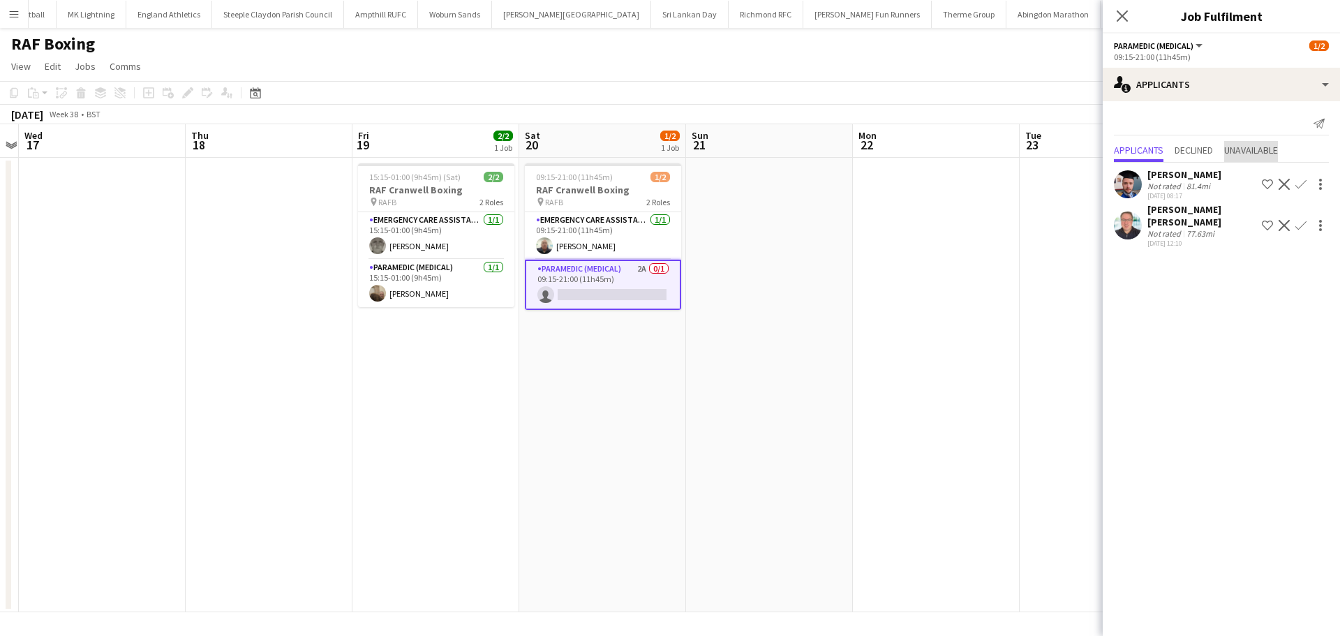
click at [1245, 145] on span "Unavailable" at bounding box center [1251, 150] width 54 height 10
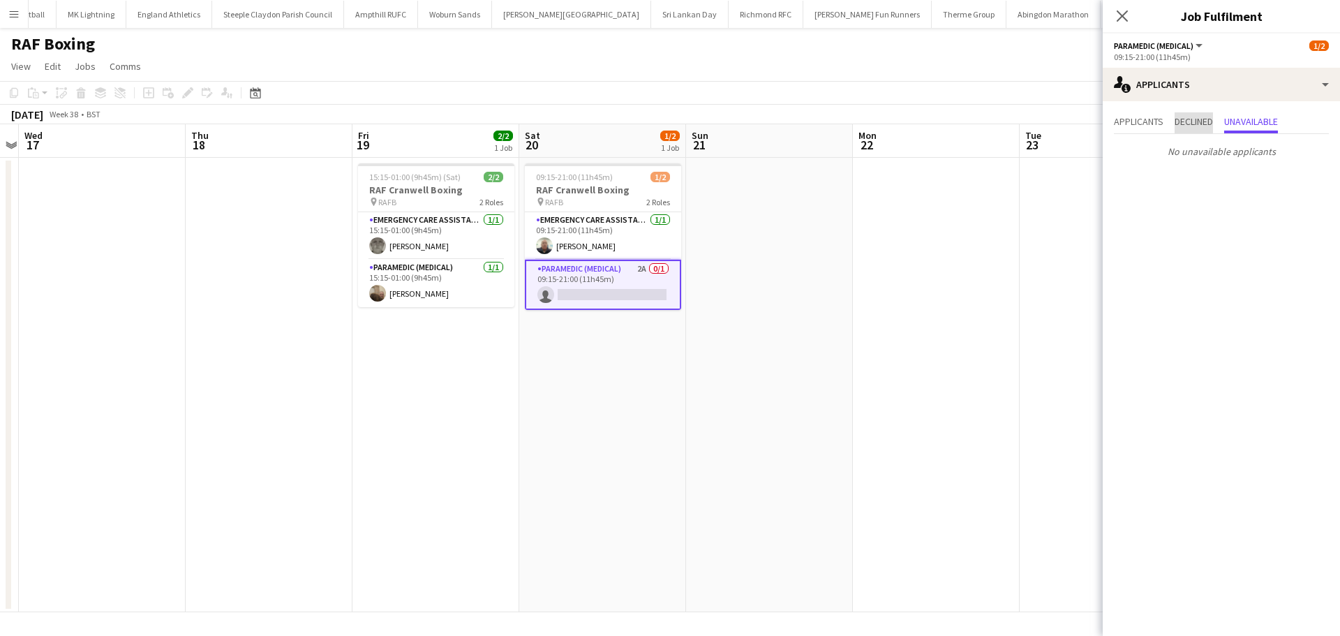
click at [1183, 128] on span "Declined" at bounding box center [1194, 122] width 38 height 21
click at [1148, 126] on span "Applicants" at bounding box center [1139, 122] width 50 height 10
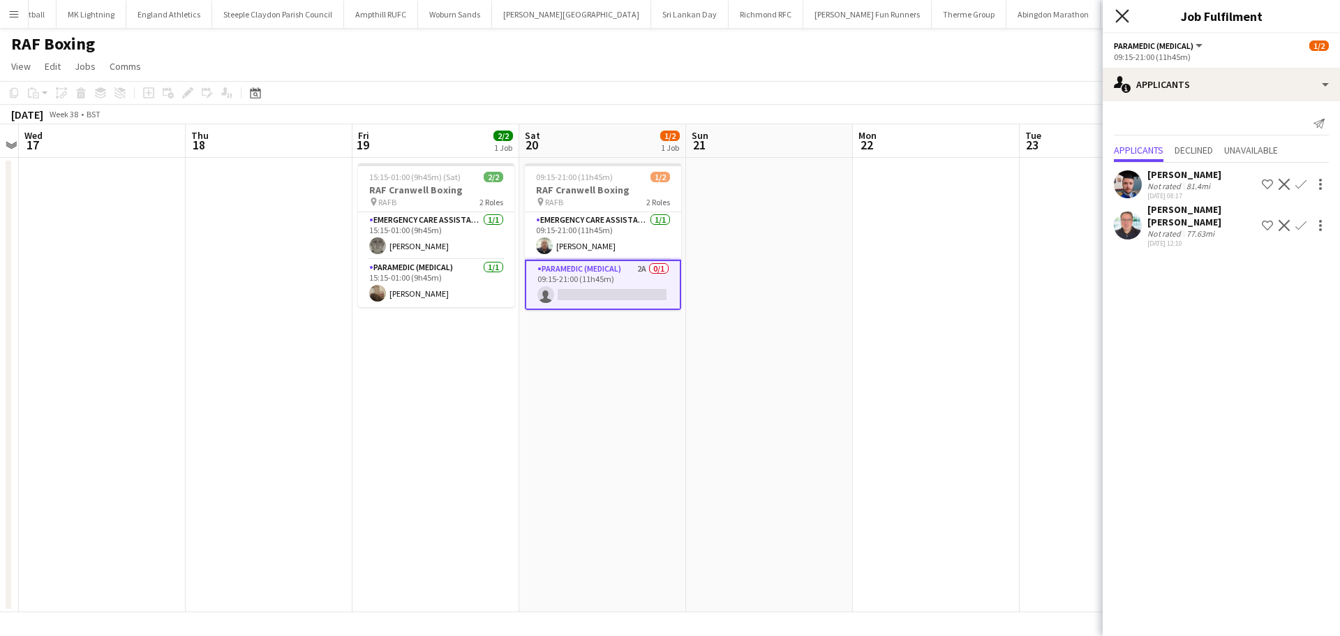
click at [1122, 22] on app-icon "Close pop-in" at bounding box center [1123, 16] width 20 height 20
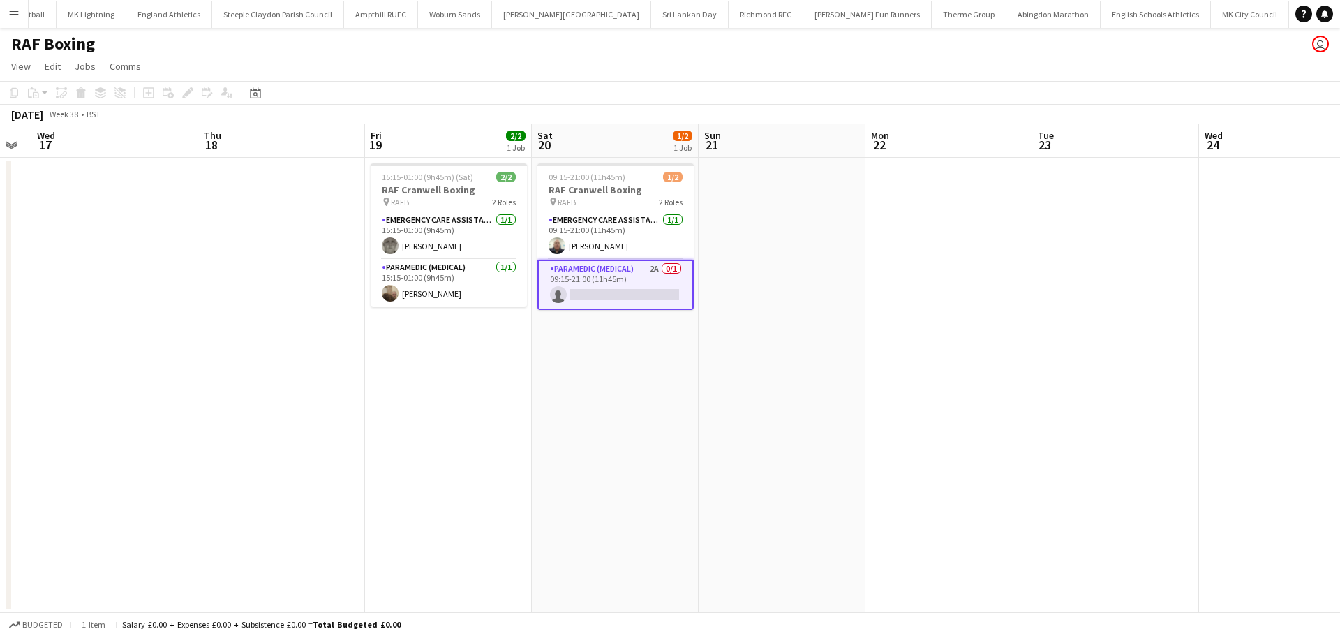
drag, startPoint x: 726, startPoint y: 387, endPoint x: 528, endPoint y: 401, distance: 198.0
click at [528, 401] on app-calendar-viewport "Sun 14 Mon 15 Tue 16 Wed 17 Thu 18 Fri 19 2/2 1 Job Sat 20 1/2 1 Job Sun 21 Mon…" at bounding box center [670, 368] width 1340 height 488
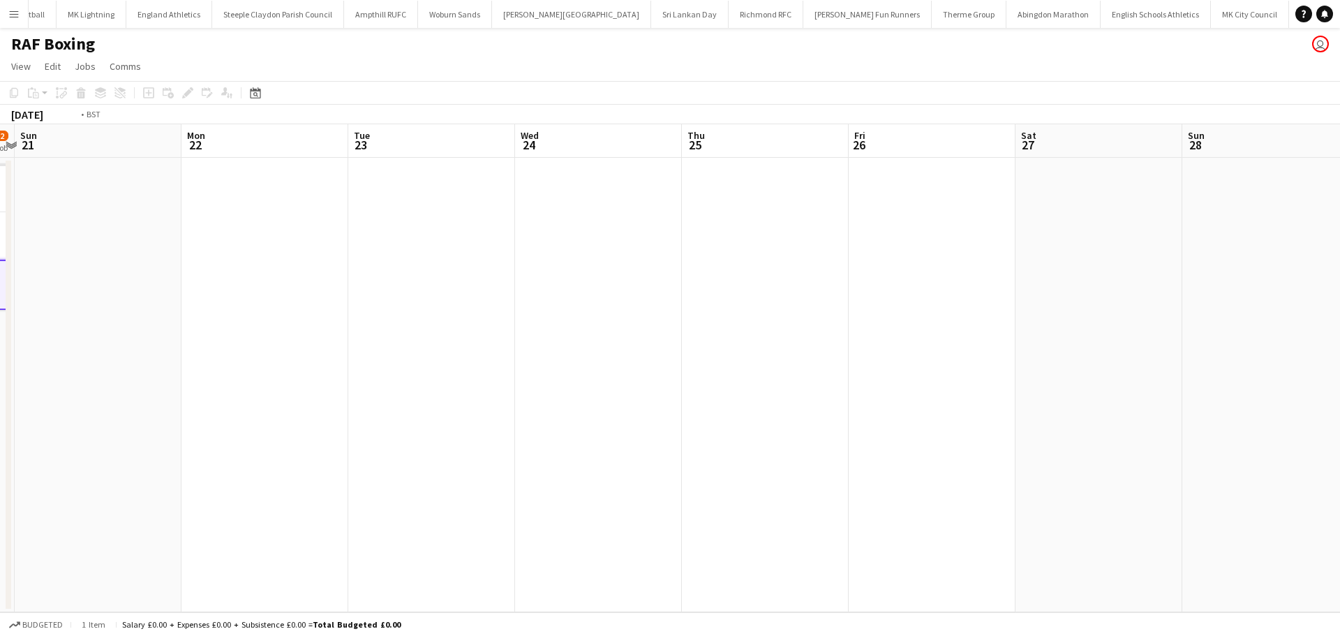
drag, startPoint x: 940, startPoint y: 383, endPoint x: 535, endPoint y: 380, distance: 404.2
click at [566, 383] on app-calendar-viewport "Thu 18 Fri 19 2/2 1 Job Sat 20 1/2 1 Job Sun 21 Mon 22 Tue 23 Wed 24 Thu 25 Fri…" at bounding box center [670, 368] width 1340 height 488
drag, startPoint x: 963, startPoint y: 373, endPoint x: 525, endPoint y: 371, distance: 437.7
click at [586, 373] on app-calendar-viewport "Sat 20 1/2 1 Job Sun 21 Mon 22 Tue 23 Wed 24 Thu 25 Fri 26 Sat 27 Sun 28 Mon 29…" at bounding box center [670, 368] width 1340 height 488
drag, startPoint x: 899, startPoint y: 334, endPoint x: 543, endPoint y: 333, distance: 356.0
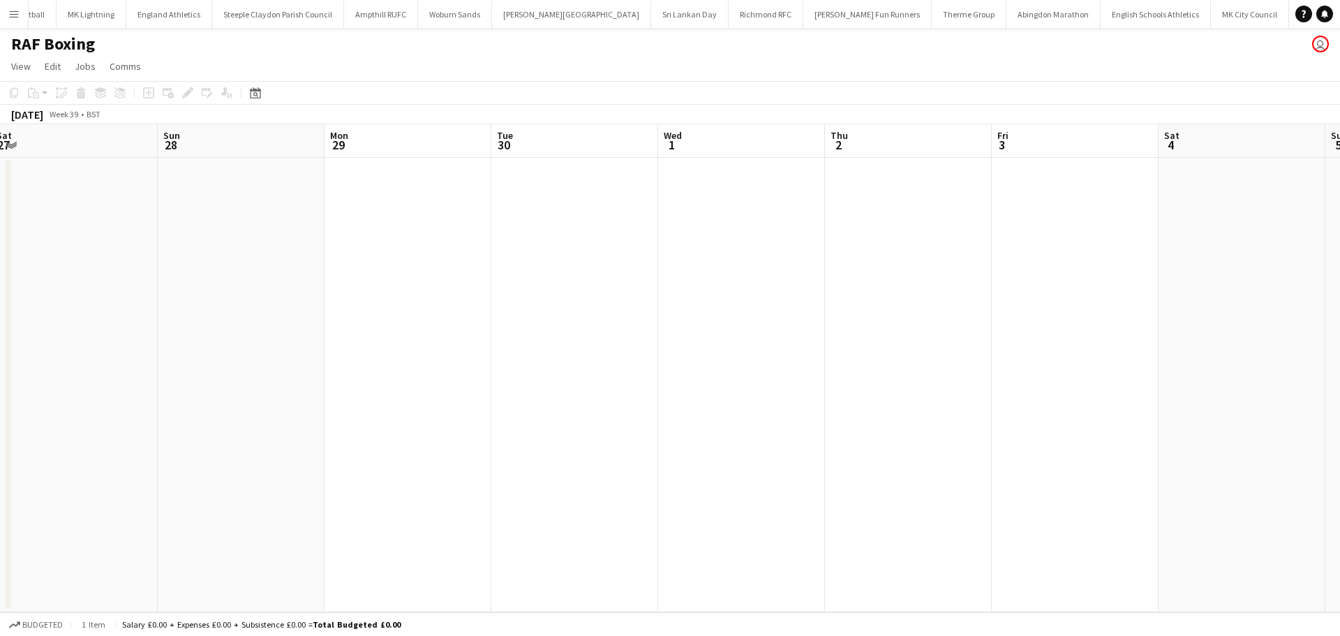
click at [554, 334] on app-calendar-viewport "Wed 24 Thu 25 Fri 26 Sat 27 Sun 28 Mon 29 Tue 30 Wed 1 Thu 2 Fri 3 Sat 4 Sun 5 …" at bounding box center [670, 368] width 1340 height 488
drag, startPoint x: 894, startPoint y: 273, endPoint x: 459, endPoint y: 297, distance: 435.6
click at [514, 297] on app-calendar-viewport "Wed 24 Thu 25 Fri 26 Sat 27 Sun 28 Mon 29 Tue 30 Wed 1 Thu 2 Fri 3 Sat 4 Sun 5 …" at bounding box center [670, 368] width 1340 height 488
drag, startPoint x: 841, startPoint y: 272, endPoint x: 541, endPoint y: 256, distance: 300.0
click at [479, 272] on app-calendar-viewport "Fri 26 Sat 27 Sun 28 Mon 29 Tue 30 Wed 1 Thu 2 Fri 3 Sat 4 Sun 5 Mon 6 Tue 7 We…" at bounding box center [670, 368] width 1340 height 488
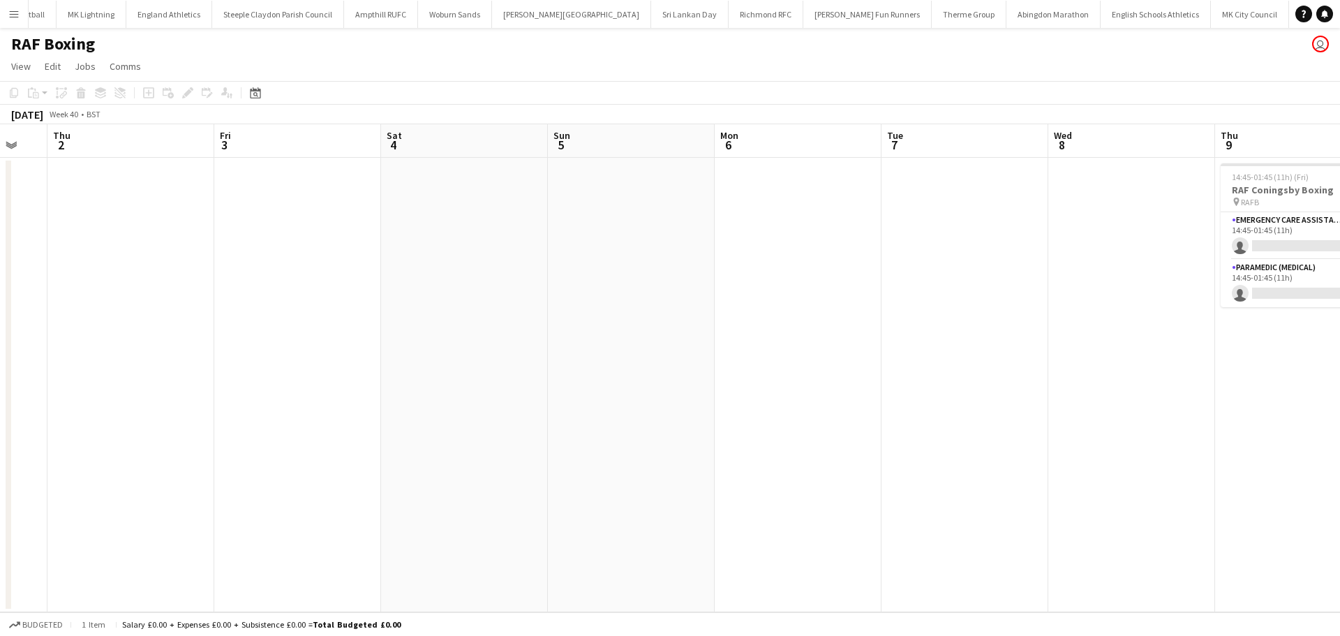
scroll to position [0, 473]
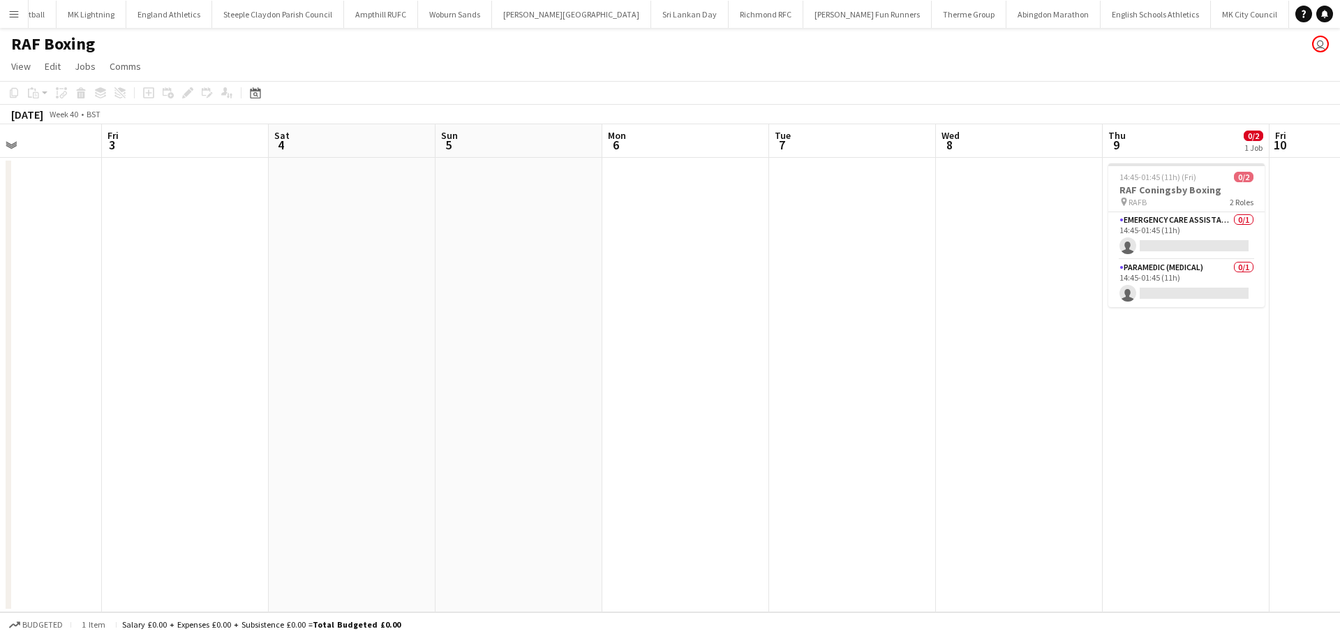
drag, startPoint x: 836, startPoint y: 243, endPoint x: 575, endPoint y: 249, distance: 260.5
click at [609, 249] on app-calendar-viewport "Mon 29 Tue 30 Wed 1 Thu 2 Fri 3 Sat 4 Sun 5 Mon 6 Tue 7 Wed 8 Thu 9 0/2 1 Job F…" at bounding box center [670, 368] width 1340 height 488
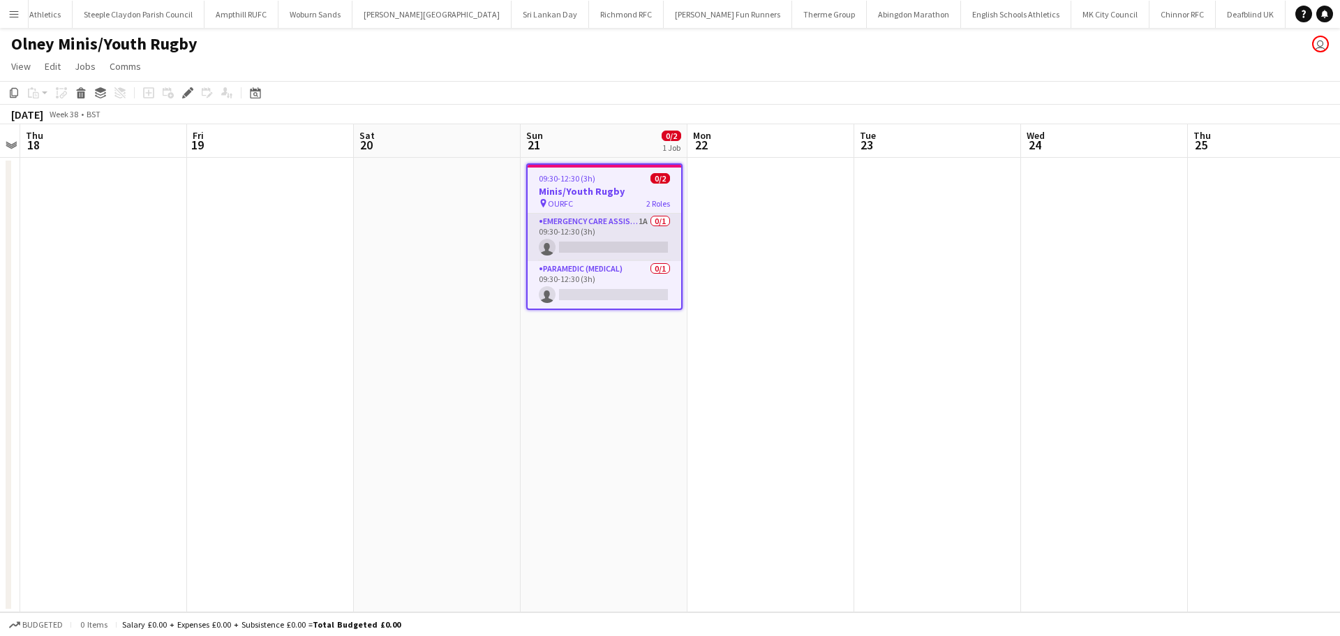
scroll to position [0, 1675]
click at [621, 237] on app-card-role "Emergency Care Assistant (Medical) 1A 0/1 09:30-12:30 (3h) single-neutral-actio…" at bounding box center [605, 237] width 154 height 47
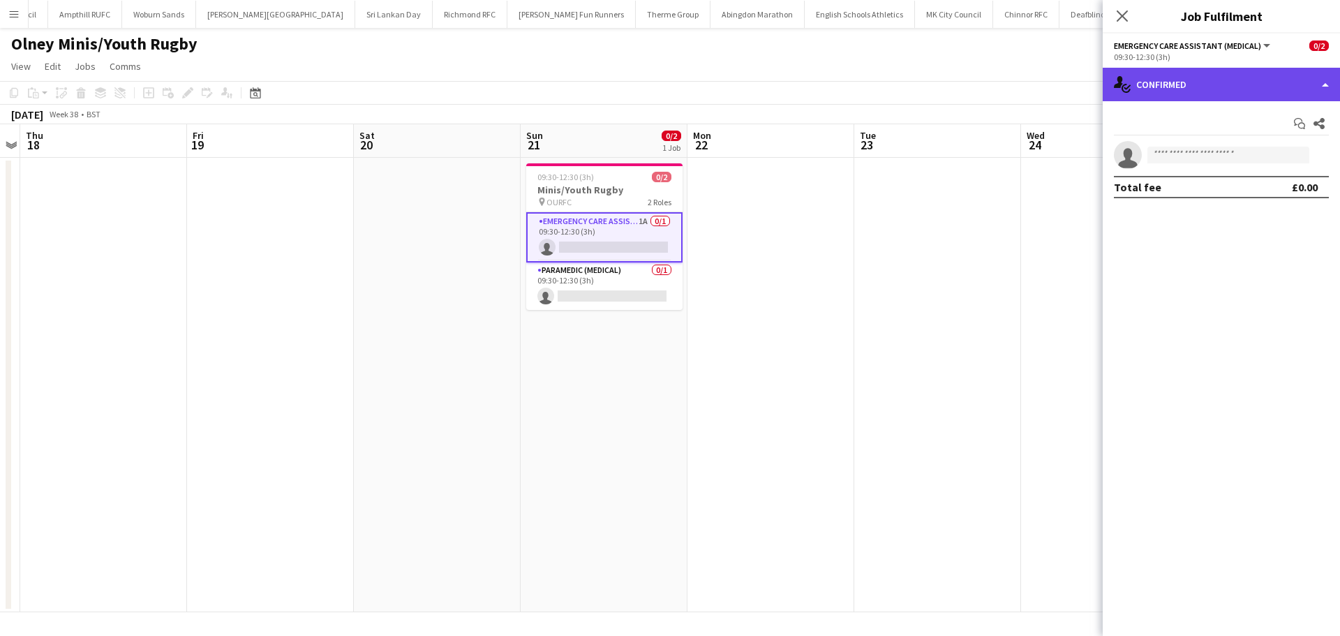
click at [1173, 98] on div "single-neutral-actions-check-2 Confirmed" at bounding box center [1221, 85] width 237 height 34
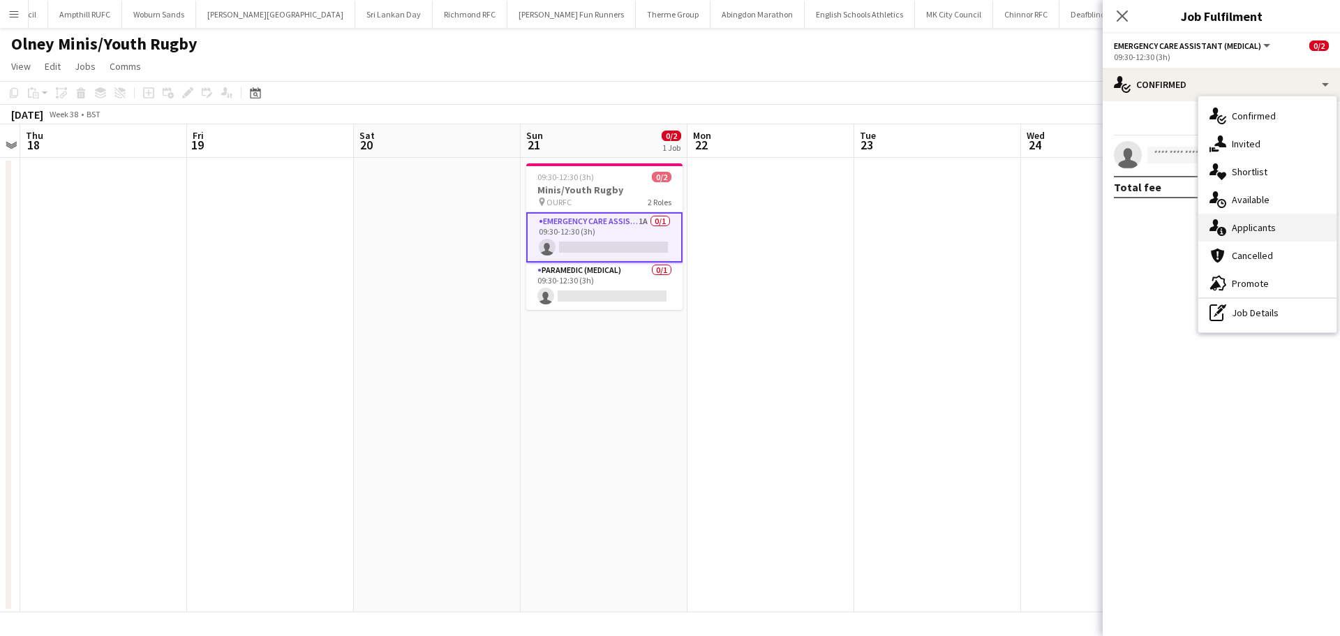
click at [1268, 219] on div "single-neutral-actions-information Applicants" at bounding box center [1268, 228] width 138 height 28
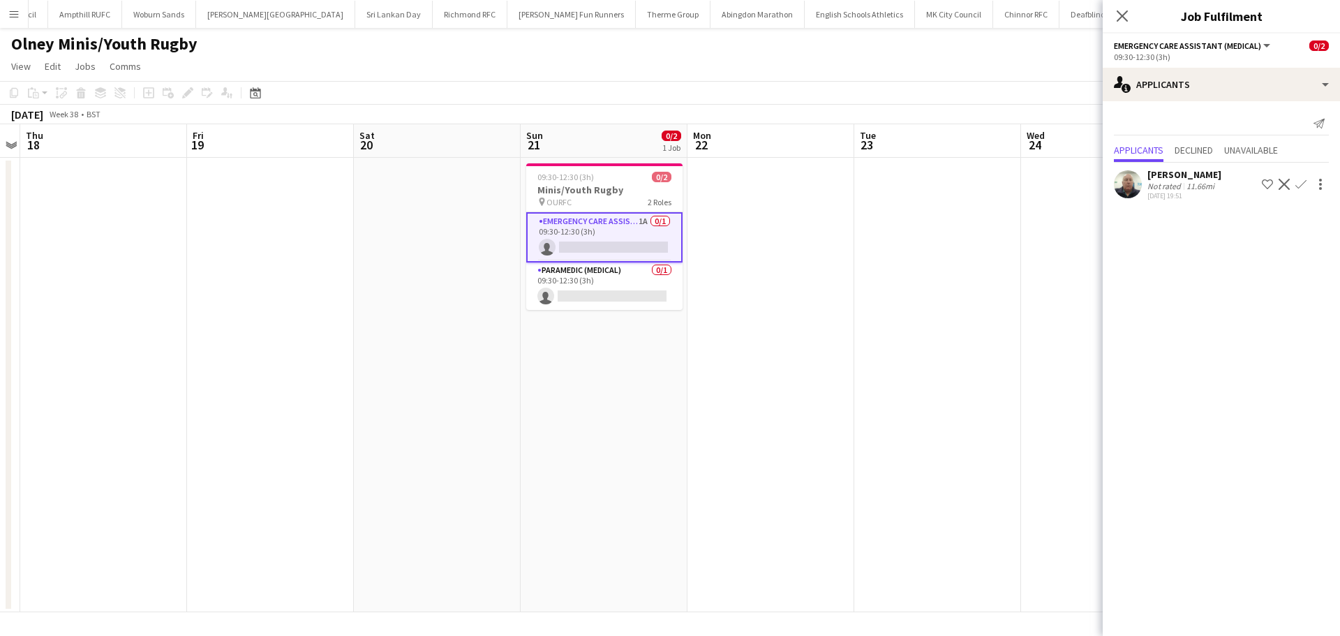
click at [1301, 184] on app-icon "Confirm" at bounding box center [1301, 184] width 11 height 11
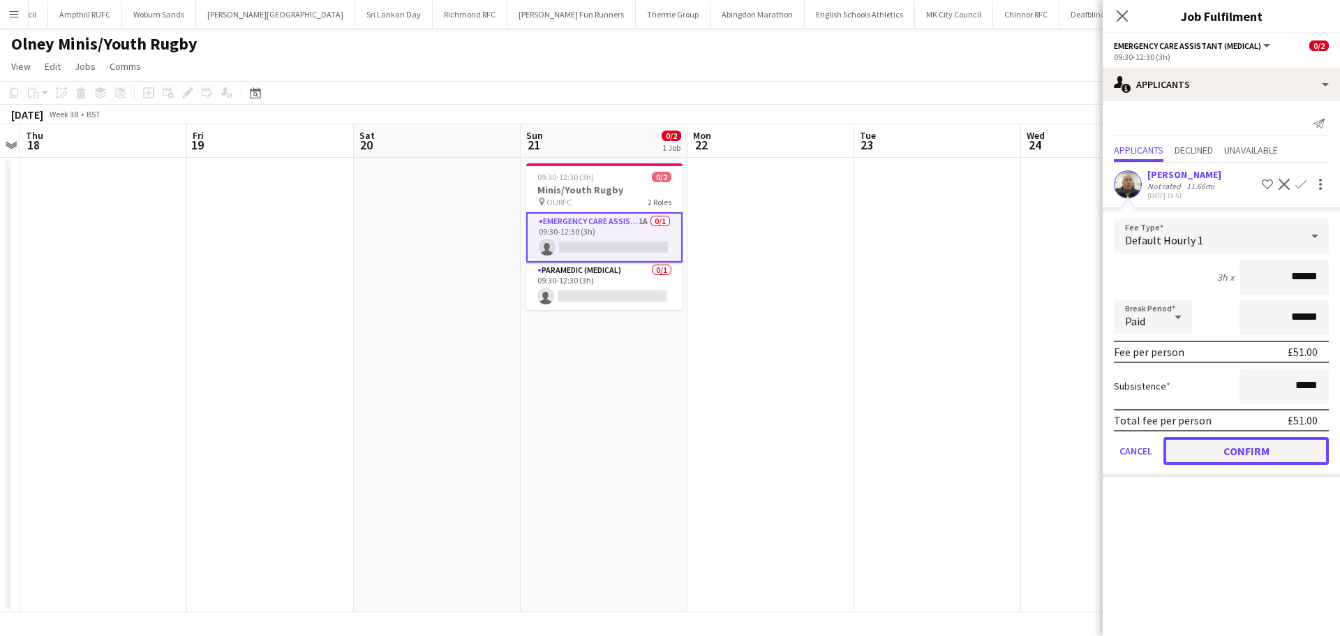
click at [1257, 460] on button "Confirm" at bounding box center [1246, 451] width 165 height 28
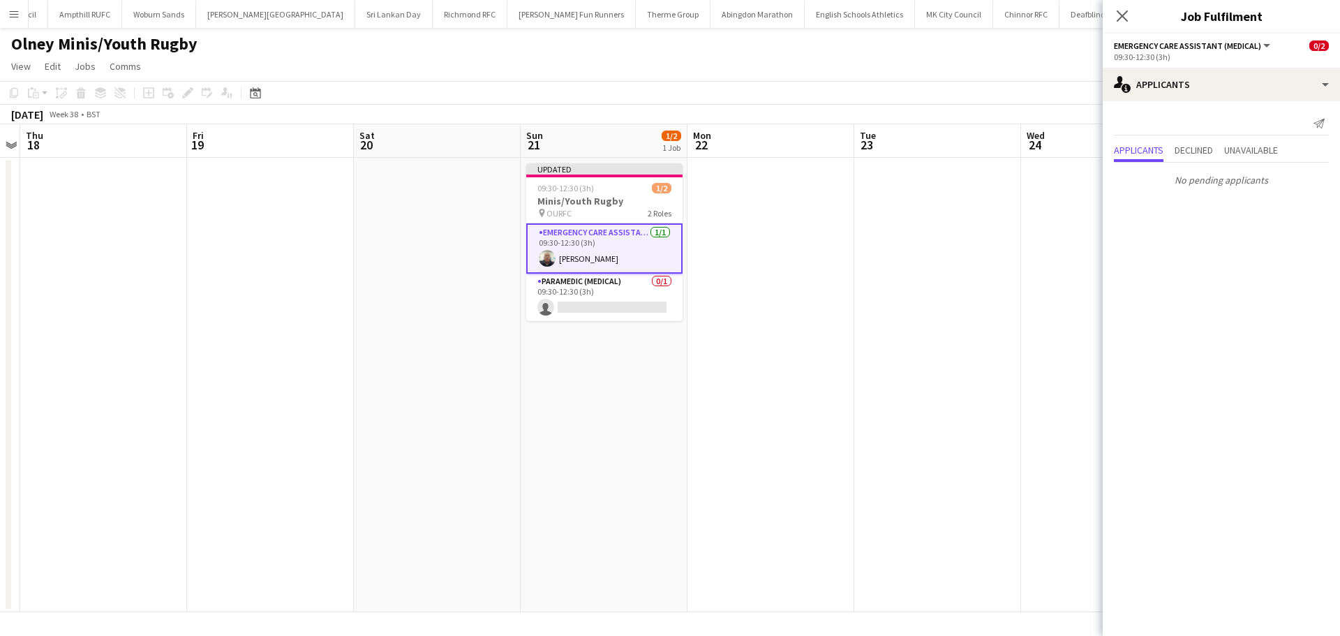
click at [1127, 12] on icon at bounding box center [1122, 15] width 11 height 11
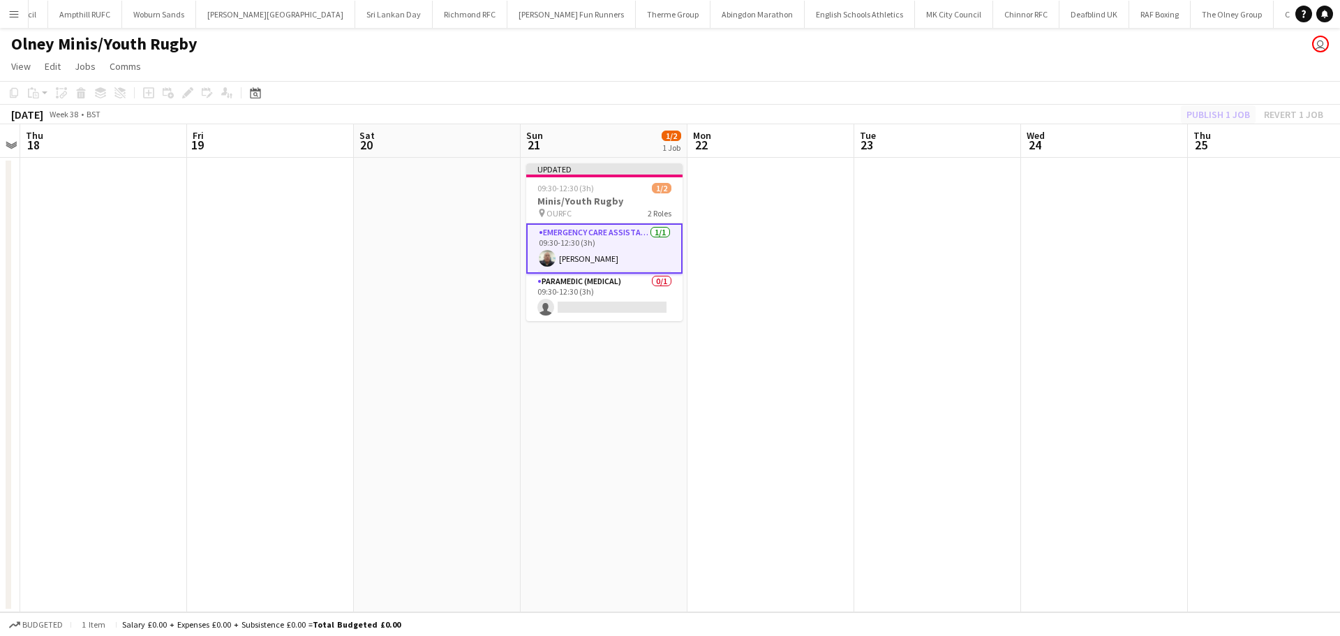
click at [1209, 115] on div "Publish 1 job Revert 1 job" at bounding box center [1255, 114] width 170 height 18
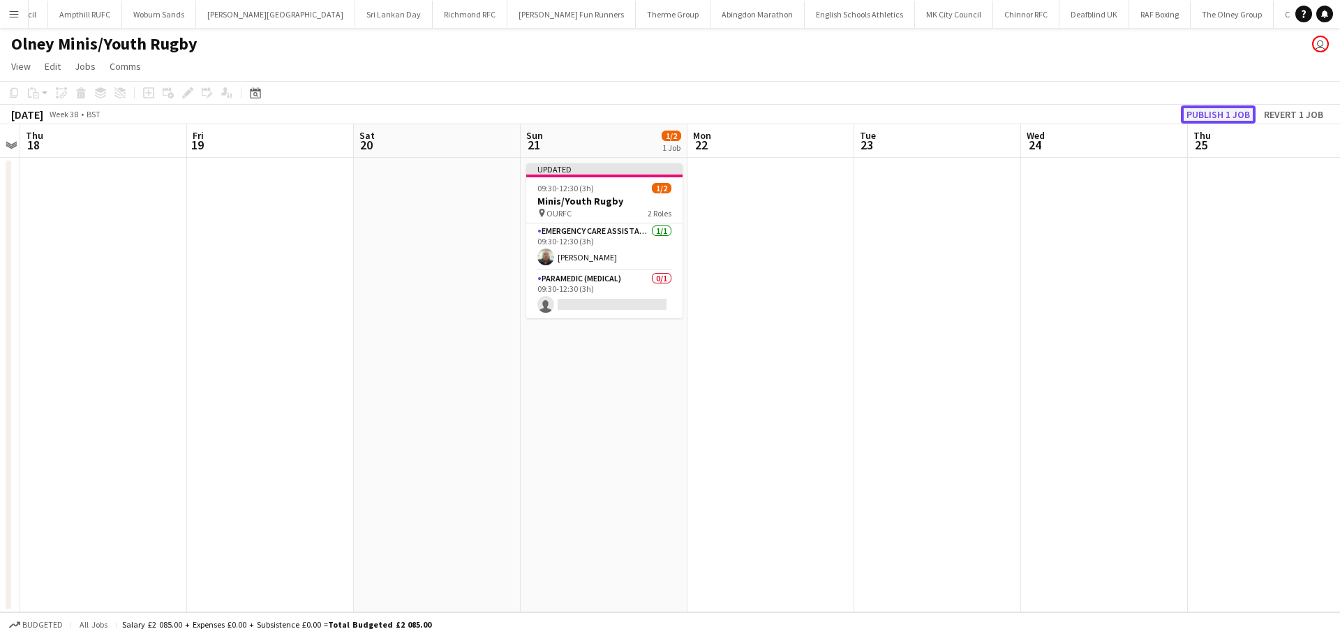
click at [1209, 115] on button "Publish 1 job" at bounding box center [1218, 114] width 75 height 18
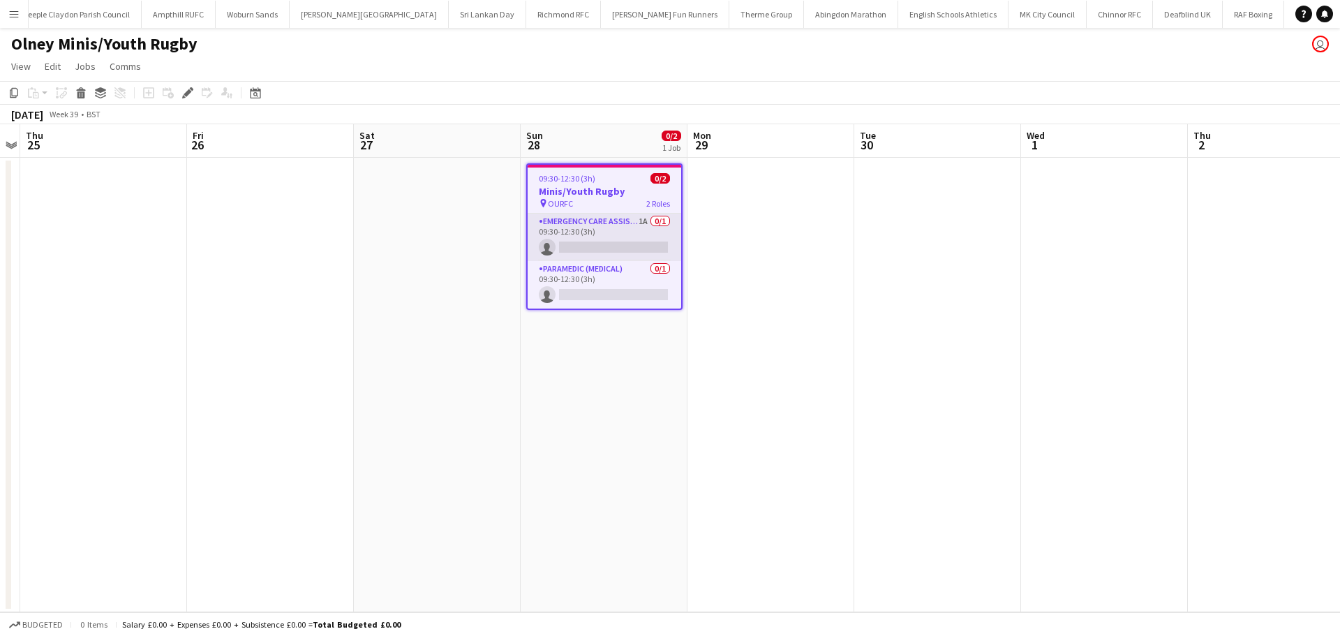
scroll to position [0, 1675]
click at [642, 223] on app-card-role "Emergency Care Assistant (Medical) 1A 0/1 09:30-12:30 (3h) single-neutral-actio…" at bounding box center [605, 237] width 154 height 47
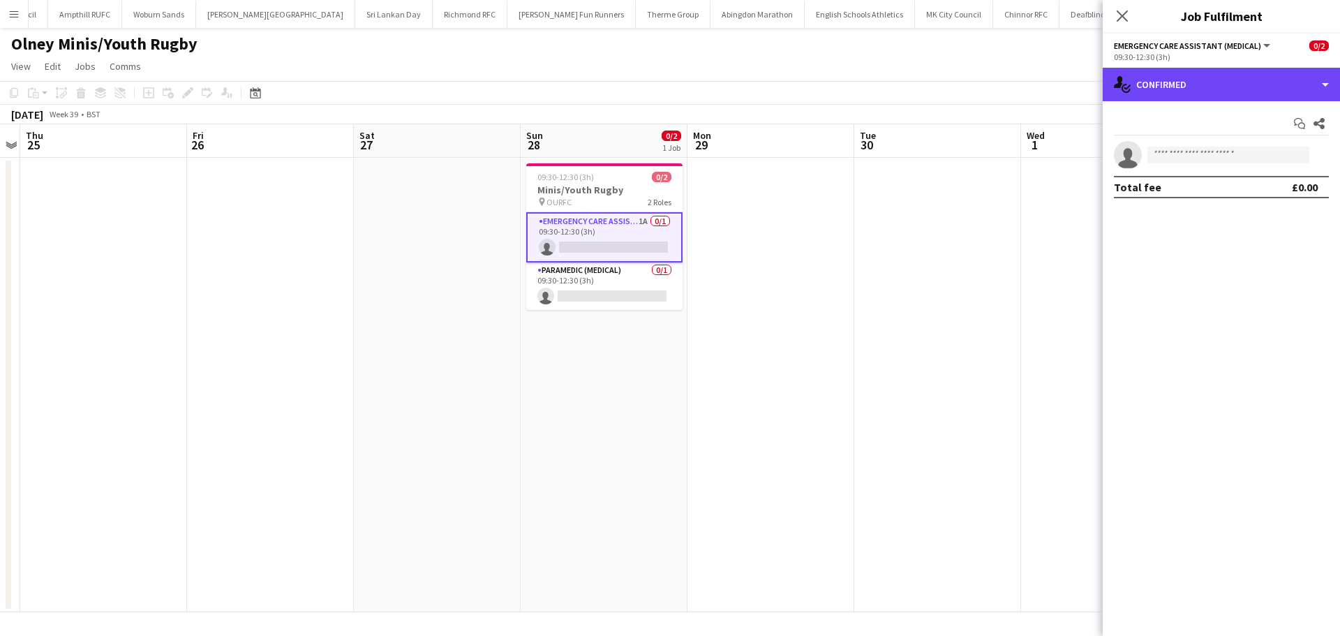
drag, startPoint x: 1195, startPoint y: 84, endPoint x: 1259, endPoint y: 156, distance: 96.9
click at [1197, 82] on div "single-neutral-actions-check-2 Confirmed" at bounding box center [1221, 85] width 237 height 34
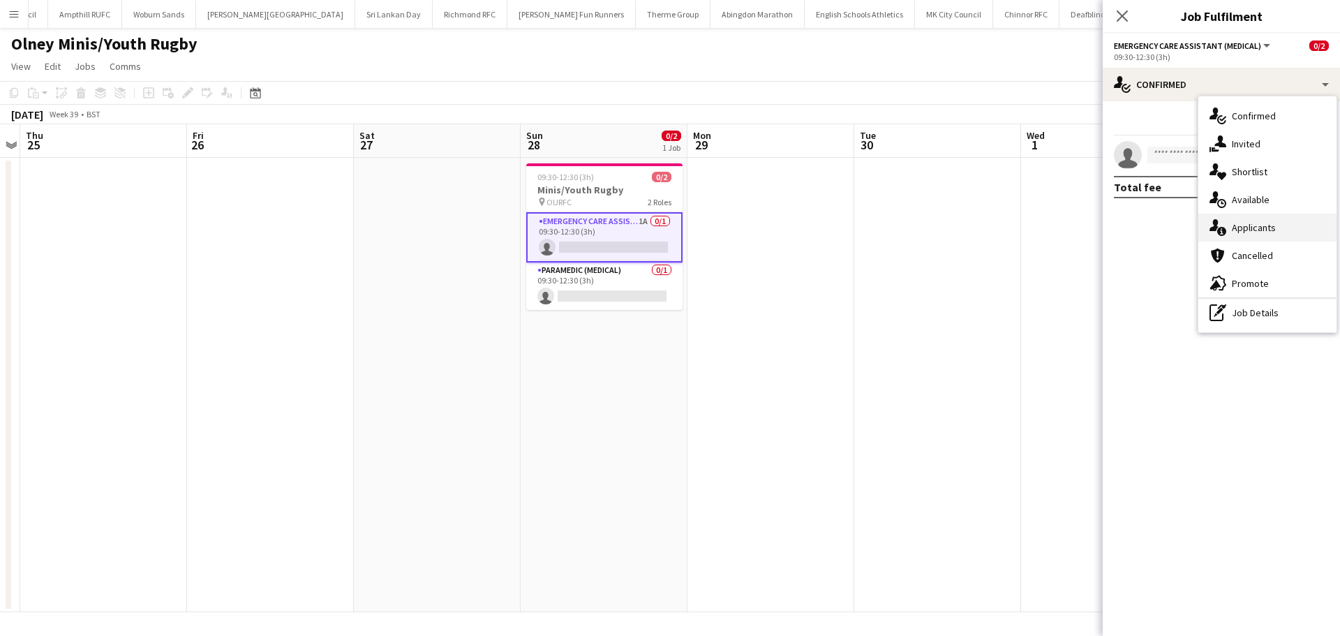
click at [1265, 226] on div "single-neutral-actions-information Applicants" at bounding box center [1268, 228] width 138 height 28
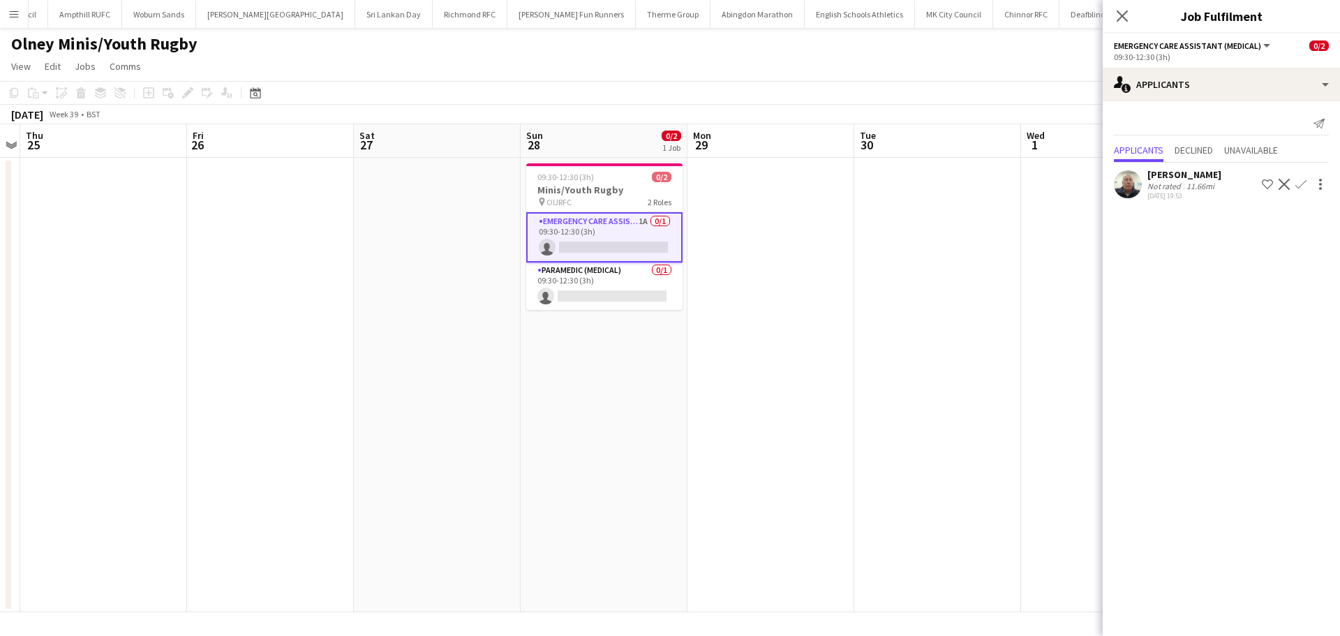
drag, startPoint x: 1298, startPoint y: 183, endPoint x: 1296, endPoint y: 199, distance: 16.1
click at [1298, 184] on app-icon "Confirm" at bounding box center [1301, 184] width 11 height 11
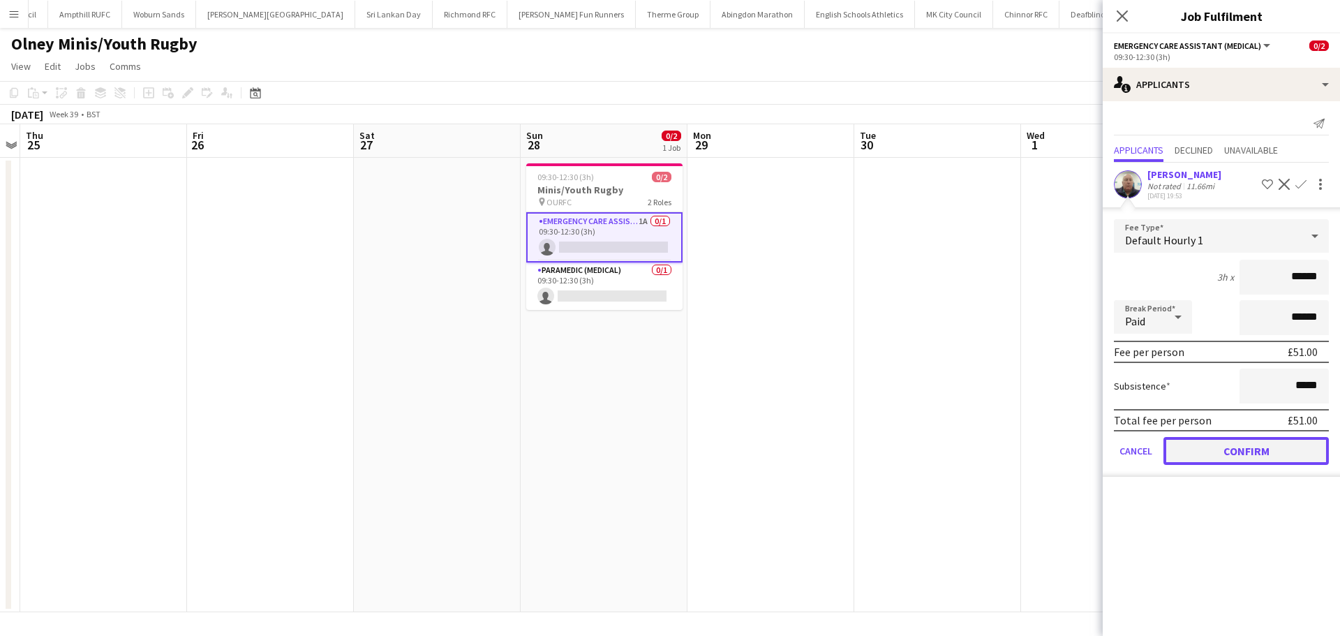
click at [1218, 448] on button "Confirm" at bounding box center [1246, 451] width 165 height 28
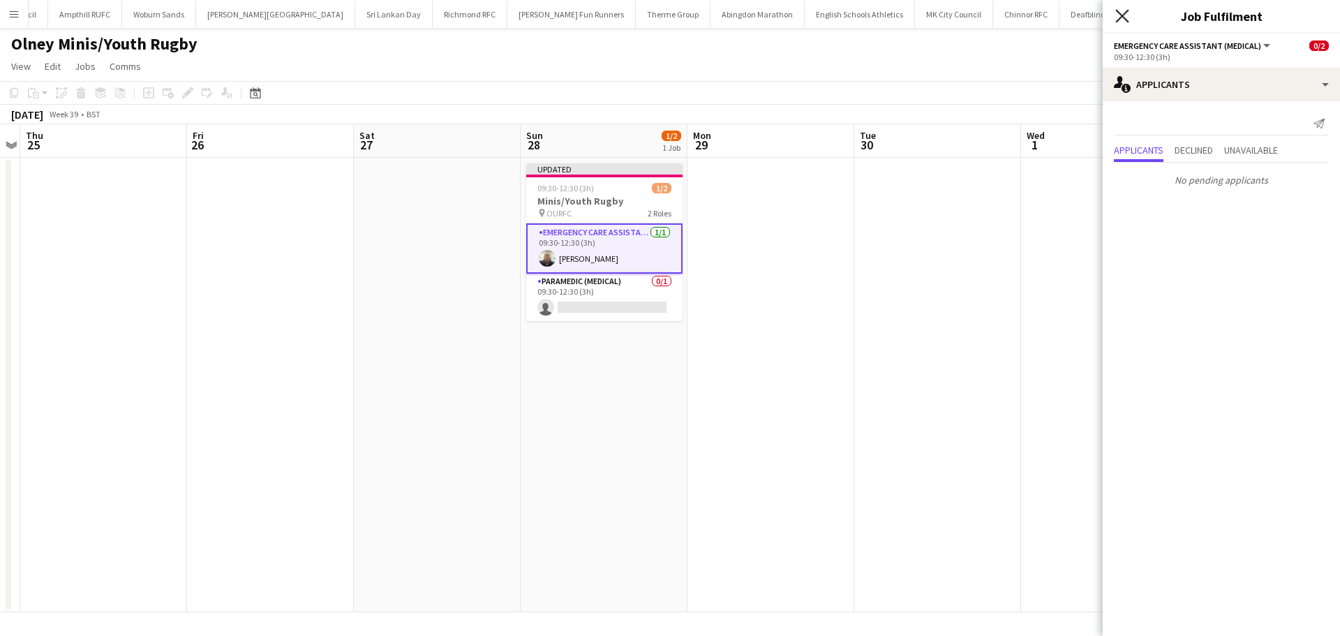
click at [1120, 14] on icon at bounding box center [1122, 15] width 13 height 13
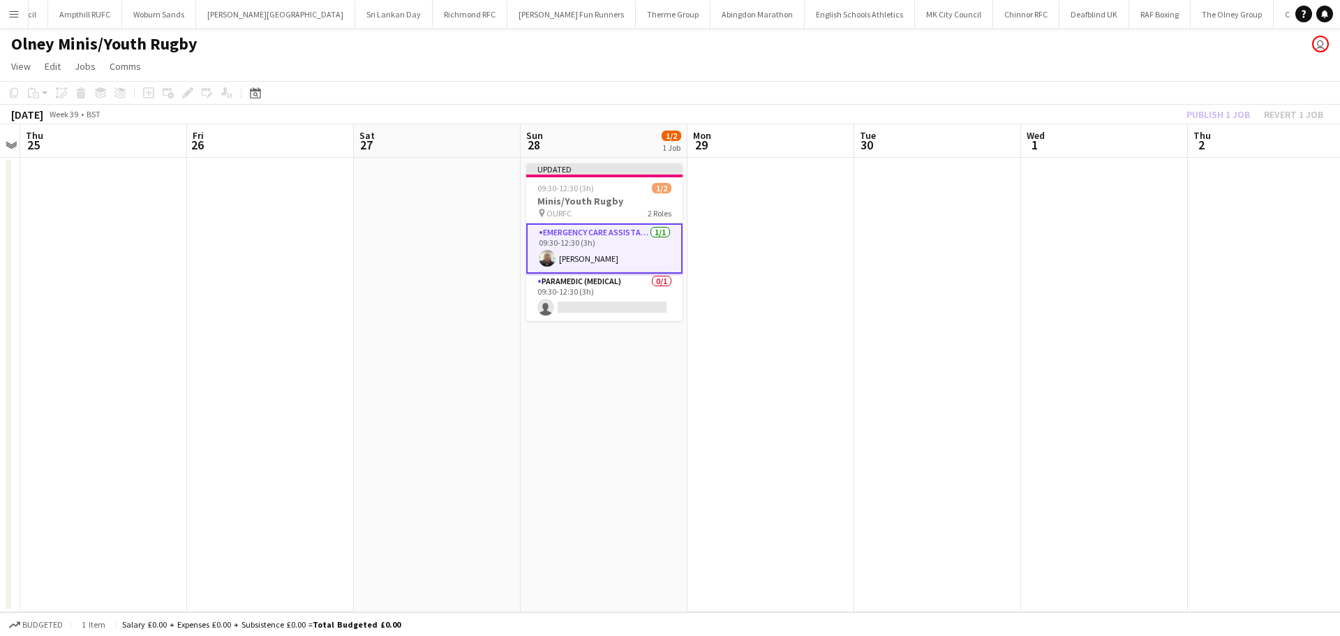
click at [1204, 104] on app-toolbar "Copy Paste Paste Ctrl+V Paste with crew Ctrl+Shift+V Paste linked Job [GEOGRAPH…" at bounding box center [670, 93] width 1340 height 24
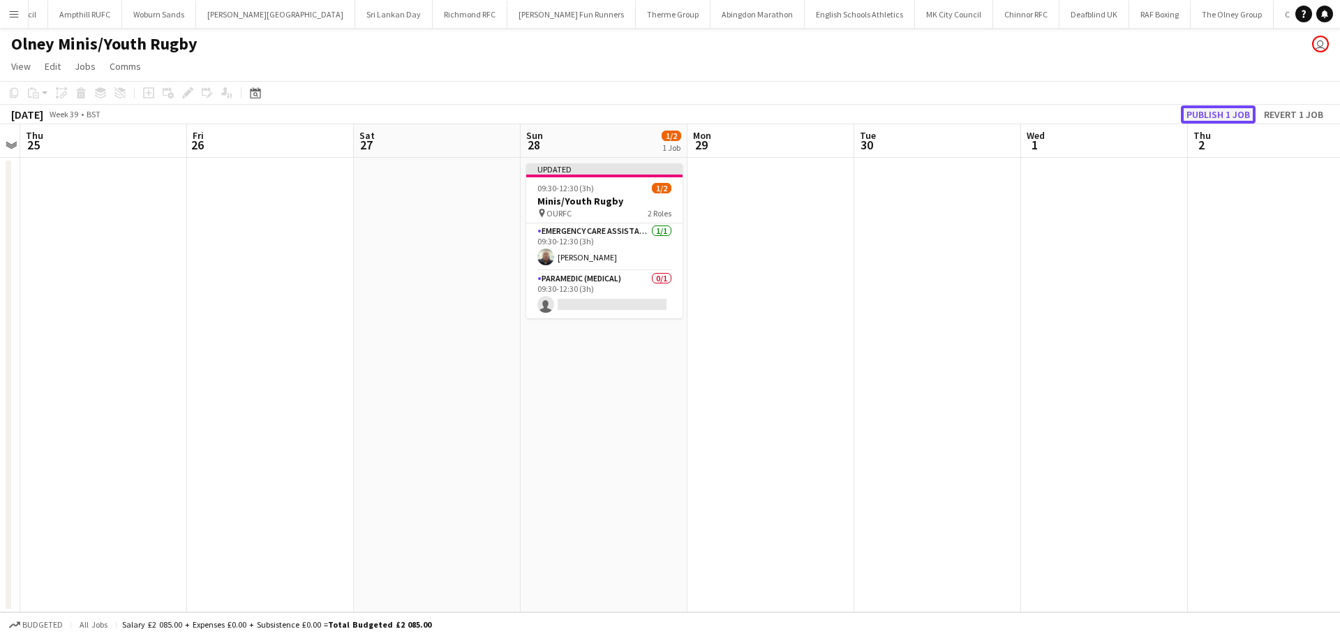
click at [1205, 112] on button "Publish 1 job" at bounding box center [1218, 114] width 75 height 18
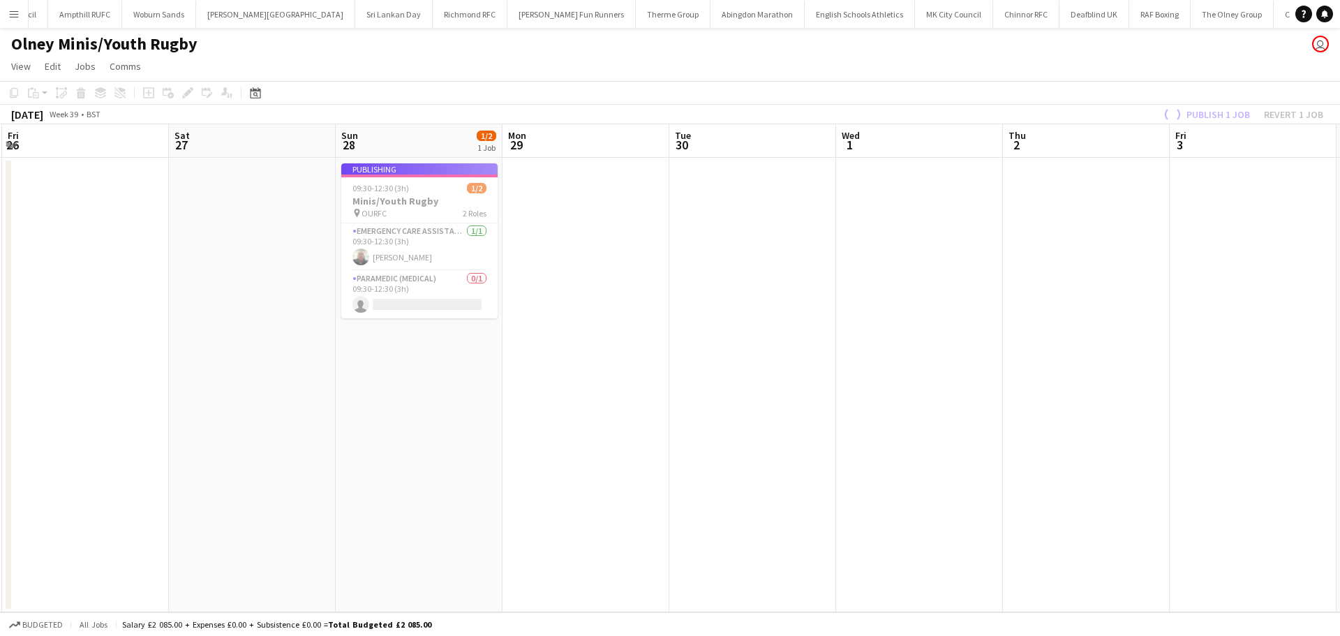
drag, startPoint x: 1185, startPoint y: 200, endPoint x: 474, endPoint y: 249, distance: 712.4
click at [482, 251] on app-calendar-viewport "Mon 22 Tue 23 Wed 24 Thu 25 Fri 26 Sat 27 Sun 28 1/2 1 Job Mon 29 Tue 30 Wed 1 …" at bounding box center [670, 368] width 1340 height 488
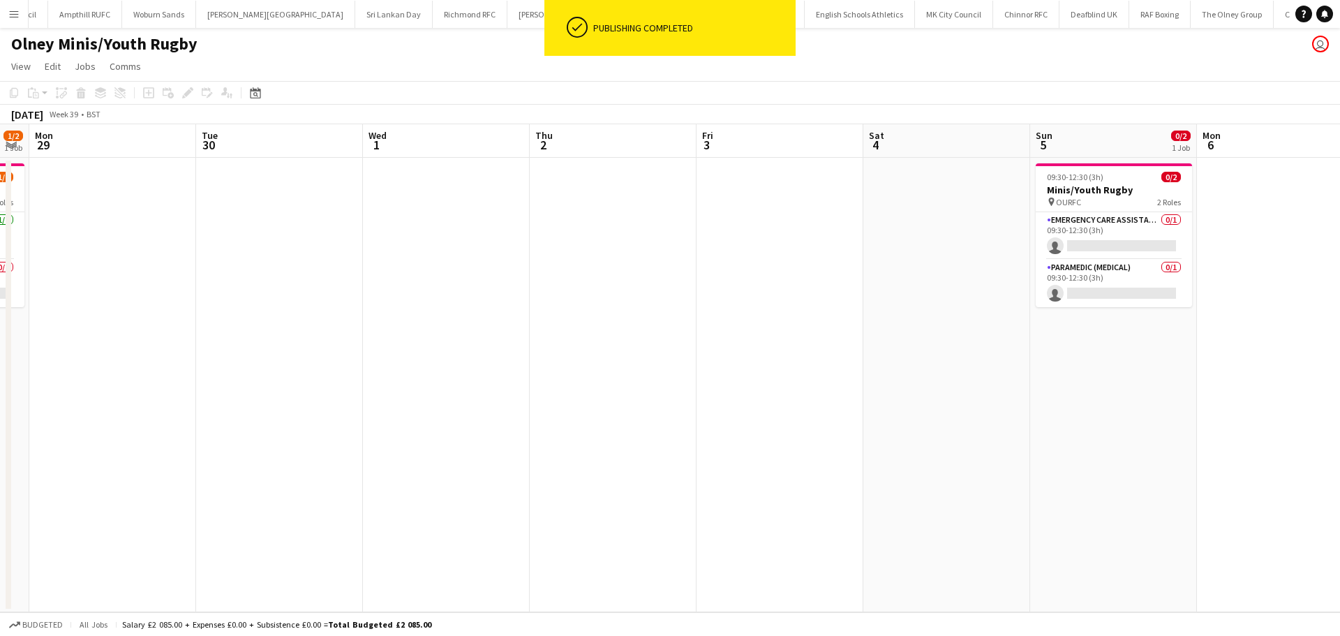
drag, startPoint x: 940, startPoint y: 253, endPoint x: 616, endPoint y: 282, distance: 325.9
click at [616, 282] on app-calendar-viewport "Thu 25 Fri 26 Sat 27 Sun 28 1/2 1 Job Mon 29 Tue 30 Wed 1 Thu 2 Fri 3 Sat 4 Sun…" at bounding box center [670, 368] width 1340 height 488
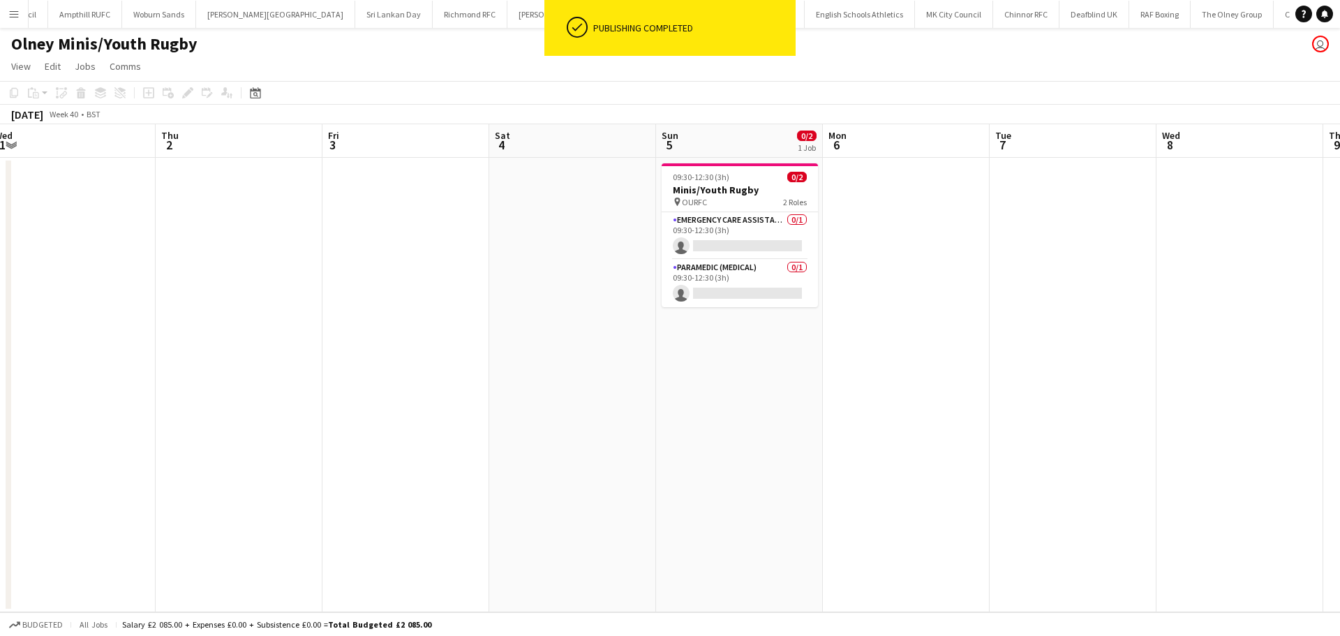
drag, startPoint x: 748, startPoint y: 246, endPoint x: 532, endPoint y: 246, distance: 216.4
click at [603, 246] on app-calendar-viewport "Sat 27 Sun 28 1/2 1 Job Mon 29 Tue 30 Wed 1 Thu 2 Fri 3 Sat 4 Sun 5 0/2 1 Job M…" at bounding box center [670, 368] width 1340 height 488
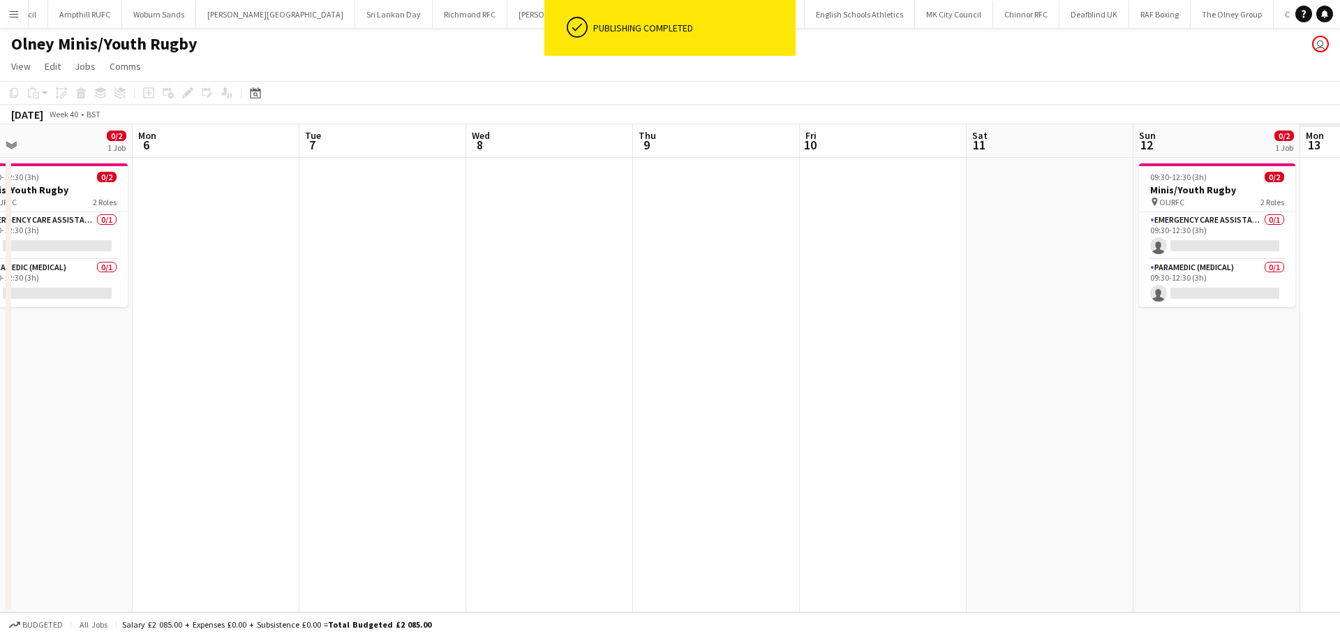
drag, startPoint x: 765, startPoint y: 245, endPoint x: 632, endPoint y: 242, distance: 132.7
click at [555, 245] on app-calendar-viewport "Wed 1 Thu 2 Fri 3 Sat 4 Sun 5 0/2 1 Job Mon 6 Tue 7 Wed 8 Thu 9 Fri 10 Sat 11 S…" at bounding box center [670, 368] width 1340 height 488
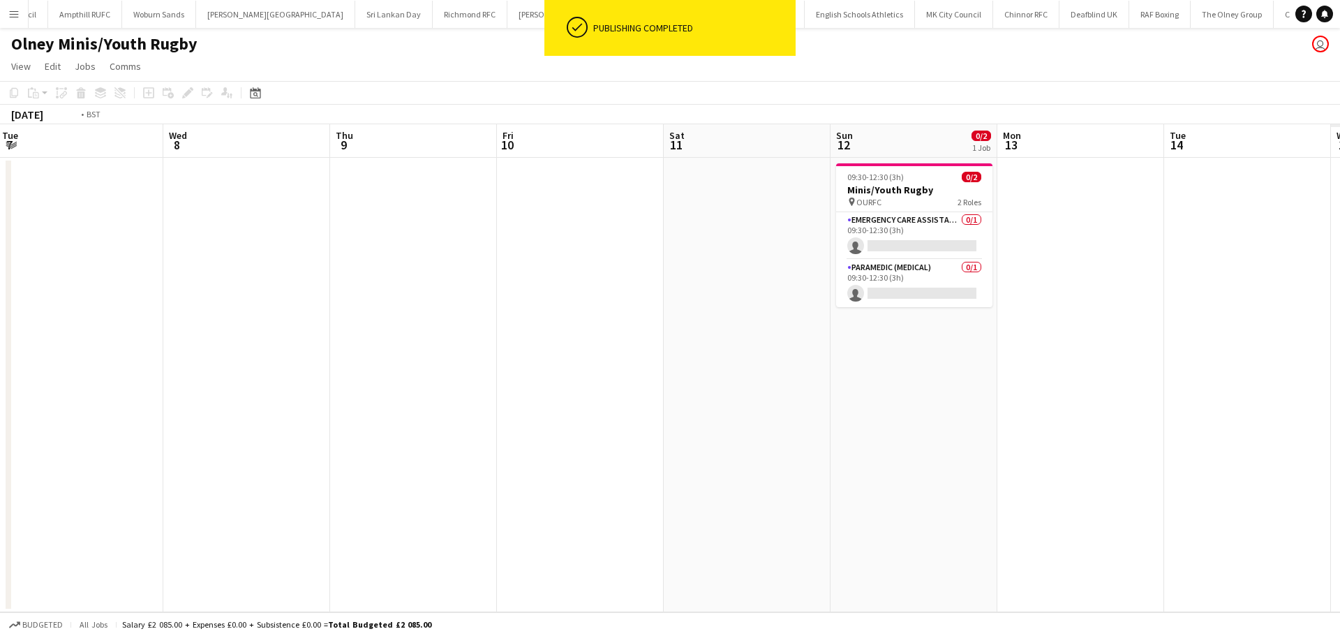
drag, startPoint x: 862, startPoint y: 249, endPoint x: 709, endPoint y: 253, distance: 153.6
click at [555, 268] on app-calendar-viewport "Fri 3 Sat 4 Sun 5 0/2 1 Job Mon 6 Tue 7 Wed 8 Thu 9 Fri 10 Sat 11 Sun 12 0/2 1 …" at bounding box center [670, 368] width 1340 height 488
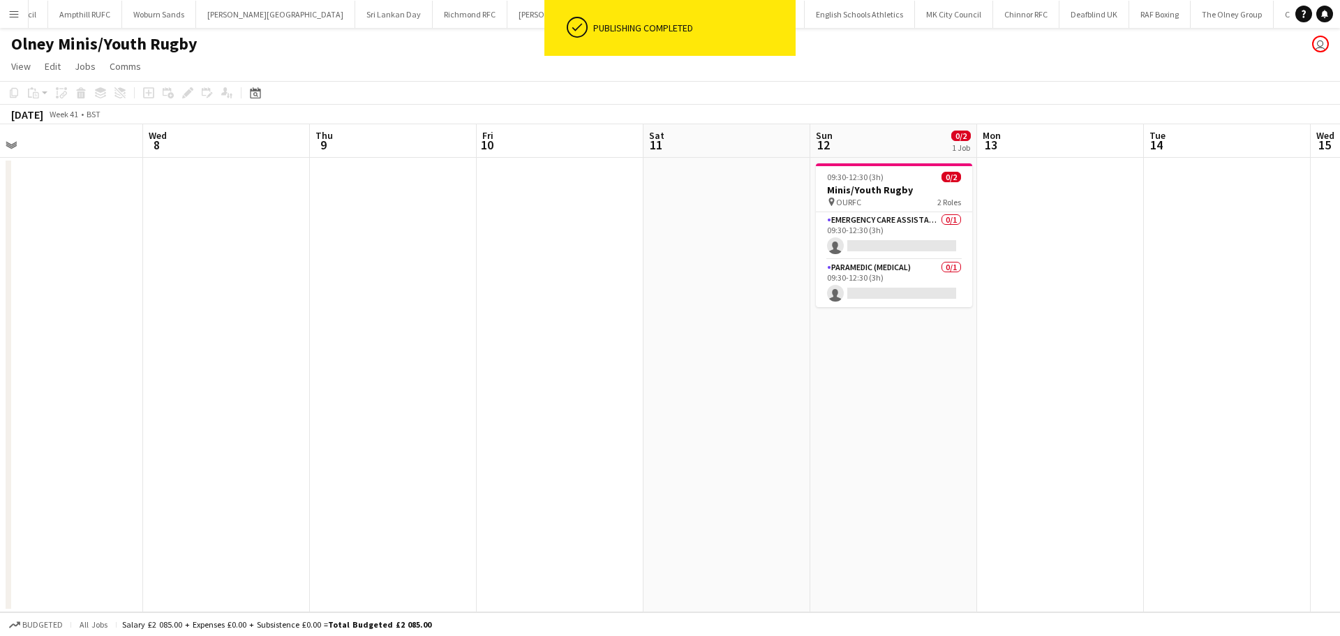
click at [739, 257] on app-calendar-viewport "Fri 3 Sat 4 Sun 5 0/2 1 Job Mon 6 Tue 7 Wed 8 Thu 9 Fri 10 Sat 11 Sun 12 0/2 1 …" at bounding box center [670, 368] width 1340 height 488
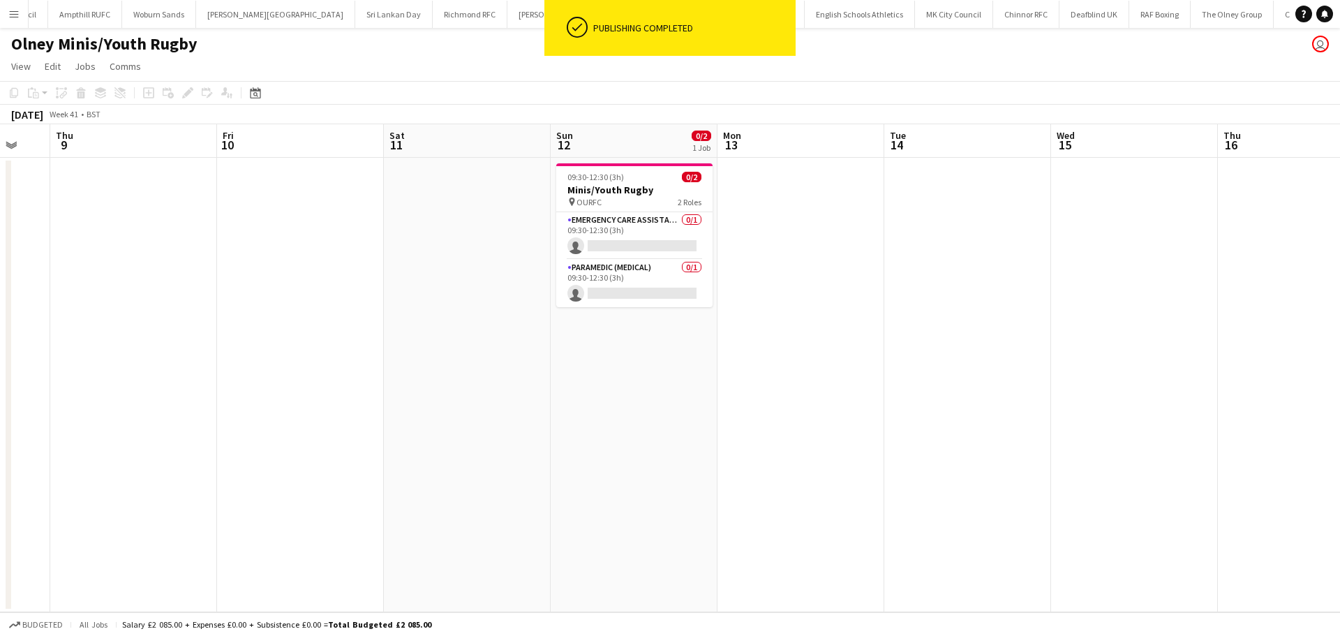
click at [740, 249] on app-calendar-viewport "Sun 5 0/2 1 Job Mon 6 Tue 7 Wed 8 Thu 9 Fri 10 Sat 11 Sun 12 0/2 1 Job Mon 13 T…" at bounding box center [670, 368] width 1340 height 488
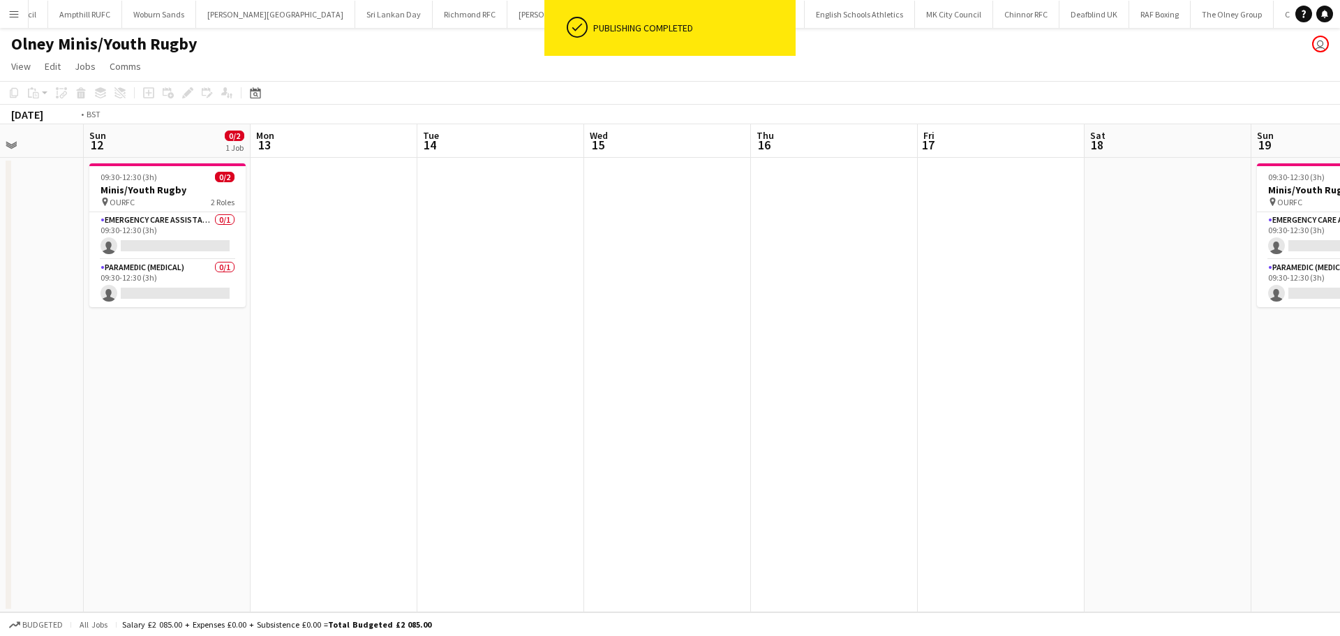
drag, startPoint x: 1014, startPoint y: 258, endPoint x: 655, endPoint y: 267, distance: 359.6
click at [655, 267] on app-calendar-viewport "Thu 9 Fri 10 Sat 11 Sun 12 0/2 1 Job Mon 13 Tue 14 Wed 15 Thu 16 Fri 17 Sat 18 …" at bounding box center [670, 368] width 1340 height 488
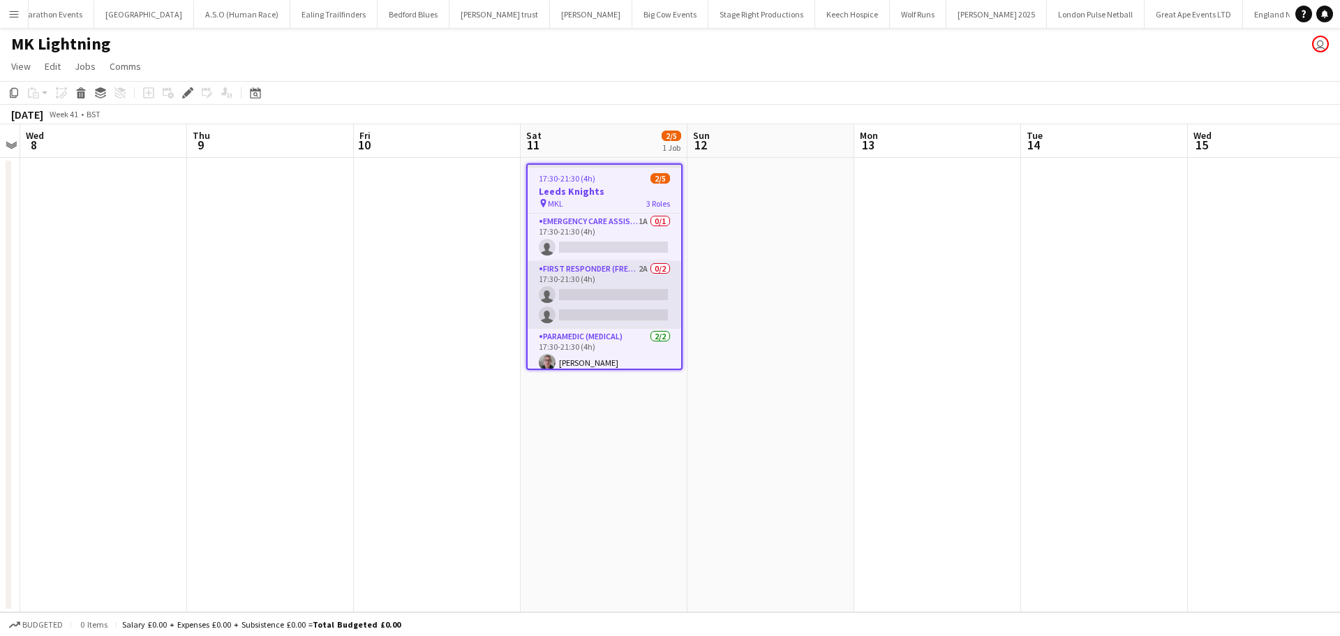
scroll to position [0, 117]
click at [630, 280] on app-card-role "First Responder (FREC 3) 2A 0/2 17:30-21:30 (4h) single-neutral-actions single-…" at bounding box center [605, 295] width 154 height 68
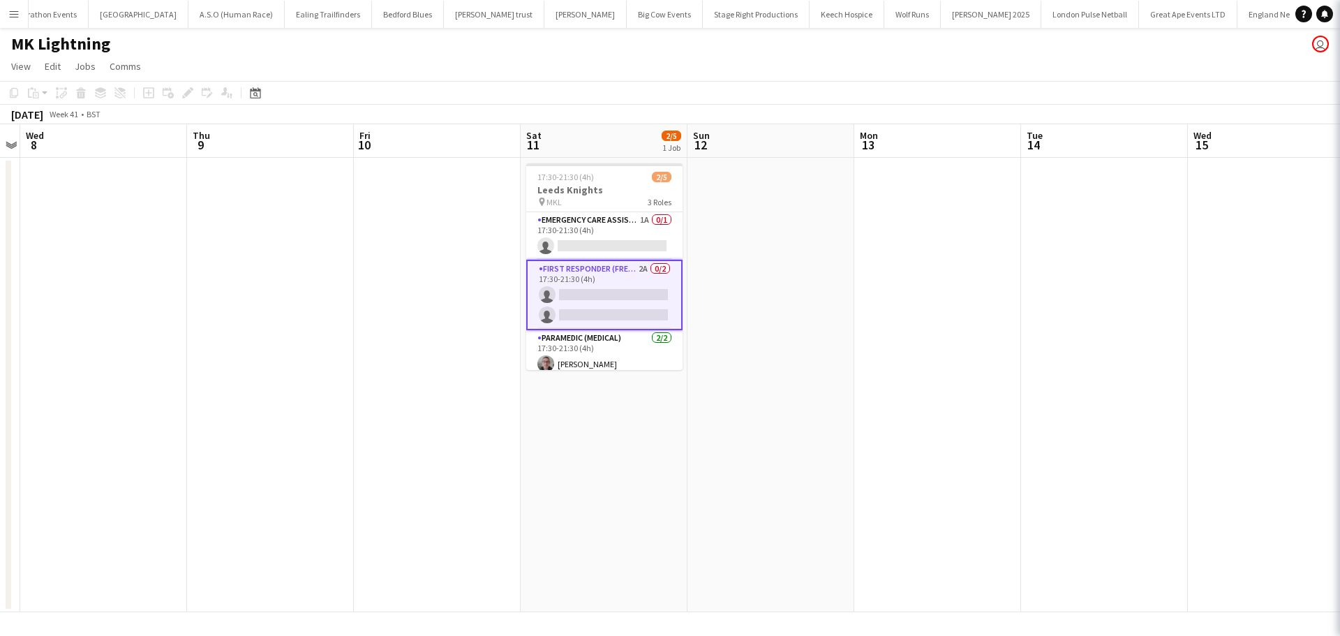
scroll to position [0, 480]
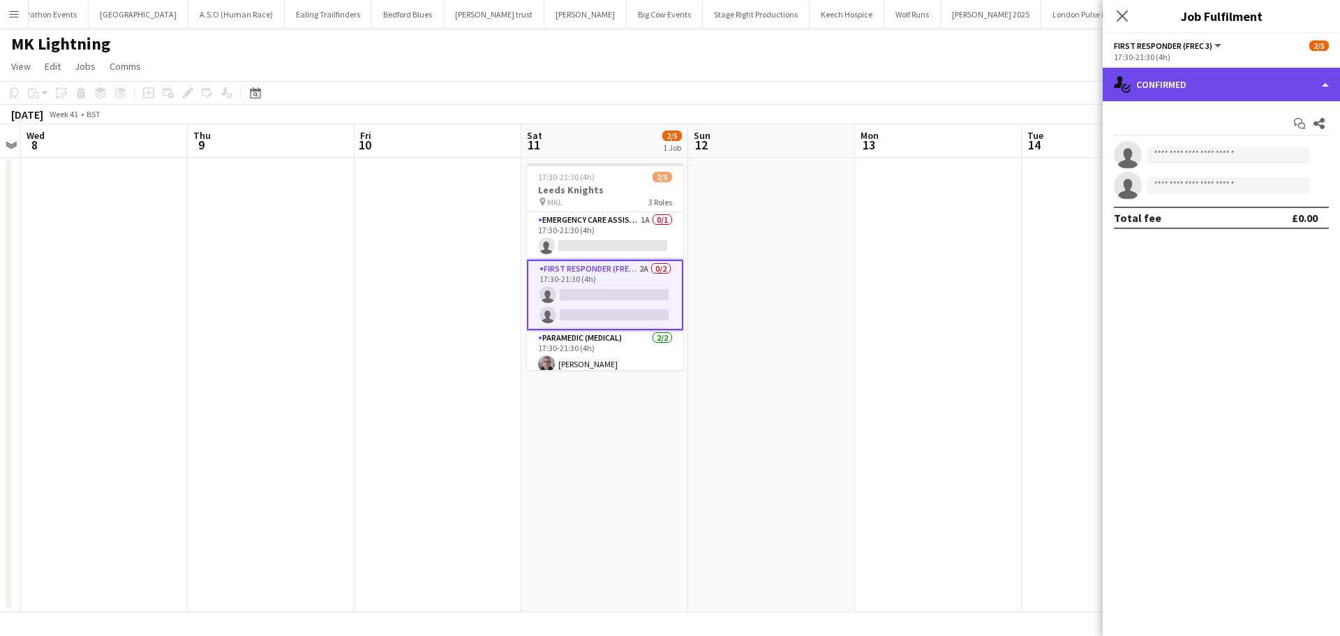
click at [1219, 93] on div "single-neutral-actions-check-2 Confirmed" at bounding box center [1221, 85] width 237 height 34
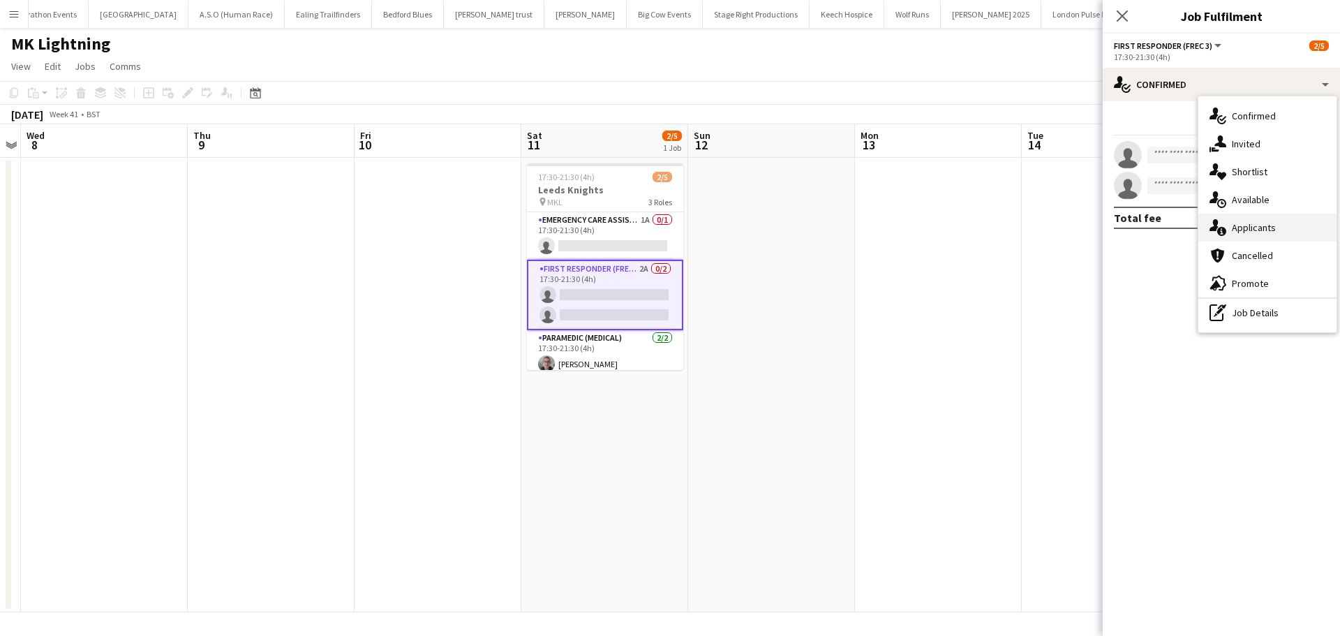
click at [1252, 228] on div "single-neutral-actions-information Applicants" at bounding box center [1268, 228] width 138 height 28
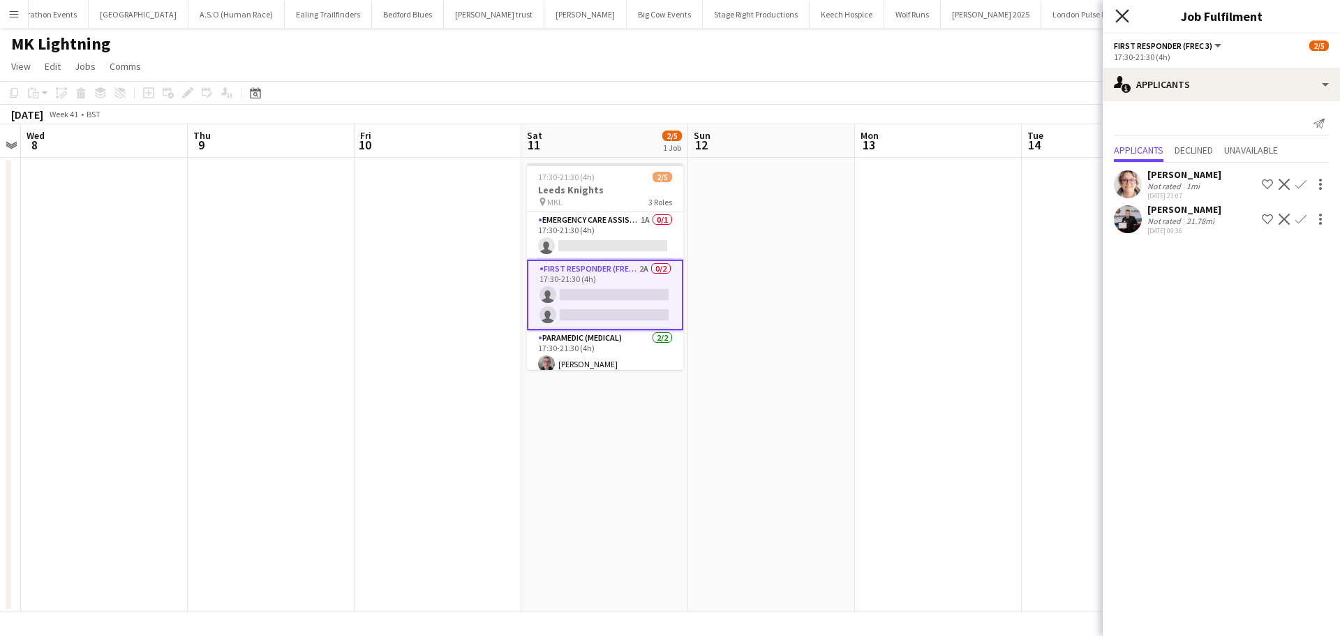
click at [1116, 15] on icon "Close pop-in" at bounding box center [1122, 15] width 13 height 13
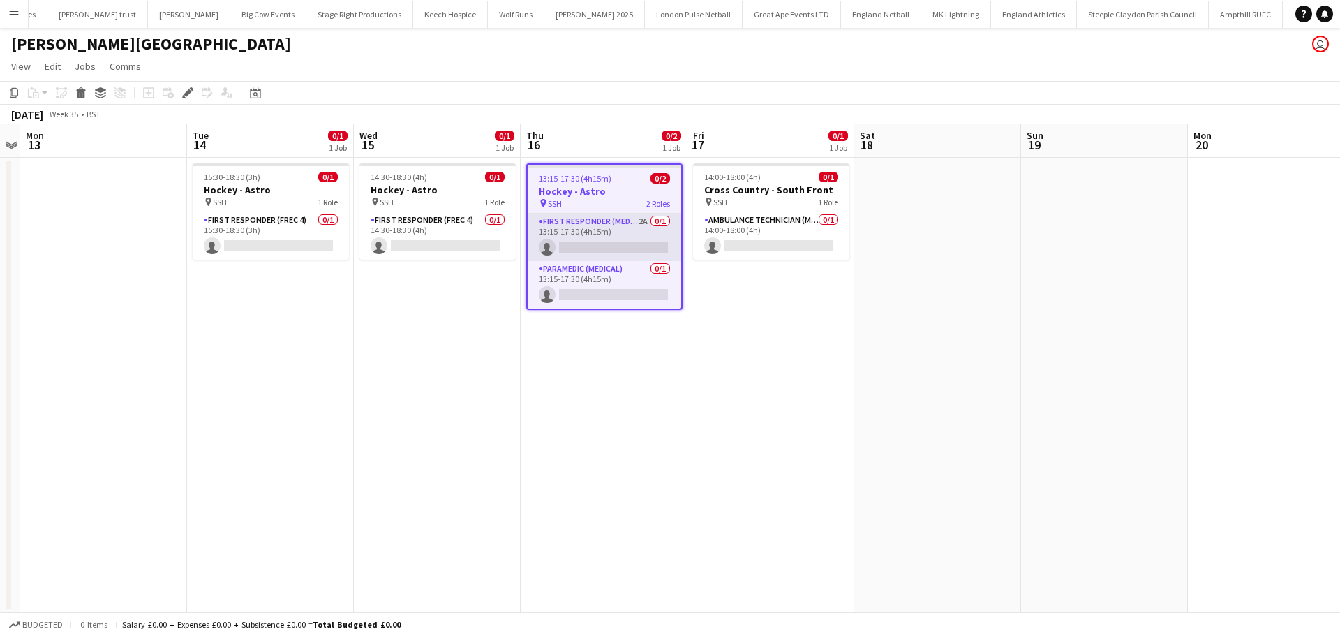
scroll to position [0, 550]
drag, startPoint x: 620, startPoint y: 230, endPoint x: 629, endPoint y: 223, distance: 11.4
click at [620, 229] on app-card-role "First Responder (Medical) 2A 0/1 13:15-17:30 (4h15m) single-neutral-actions" at bounding box center [605, 237] width 154 height 47
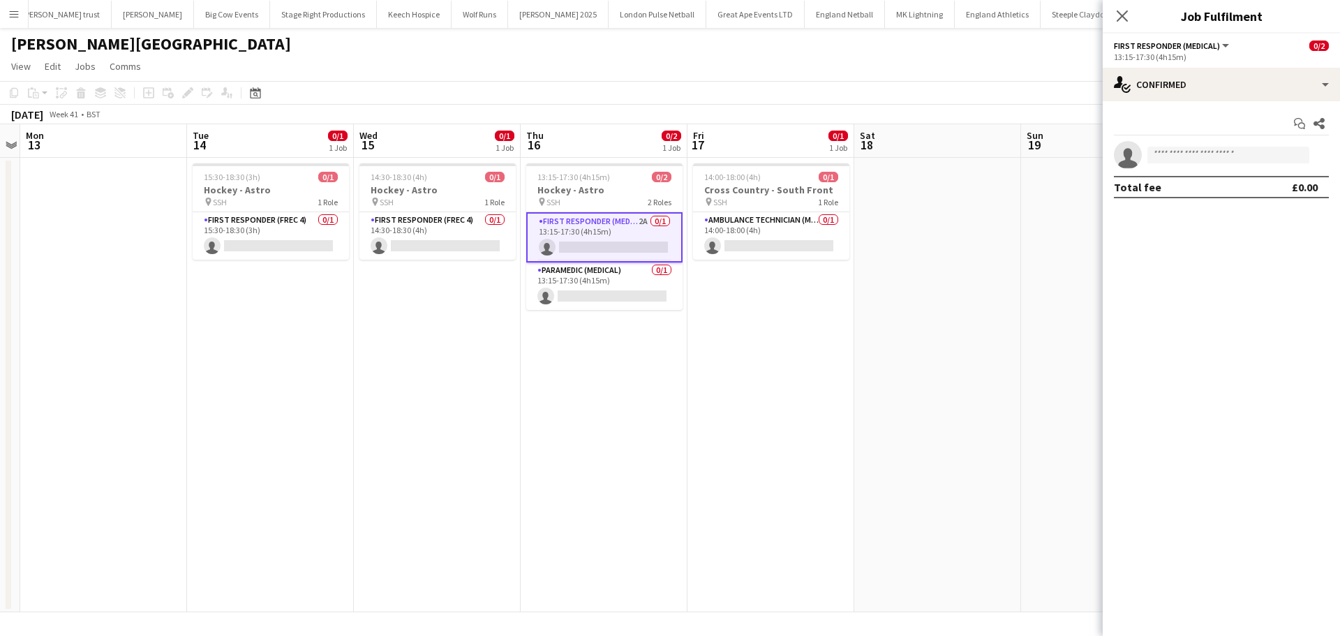
click at [1195, 101] on div "Start chat Share single-neutral-actions Total fee £0.00" at bounding box center [1221, 155] width 237 height 108
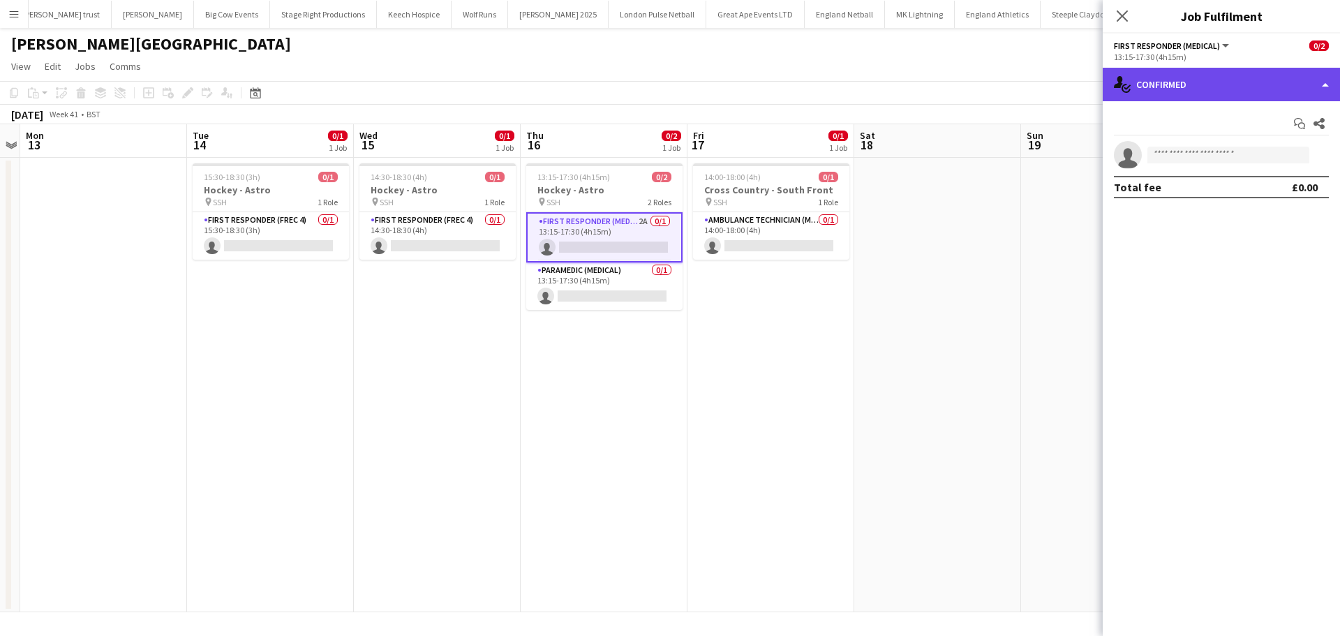
click at [1217, 91] on div "single-neutral-actions-check-2 Confirmed" at bounding box center [1221, 85] width 237 height 34
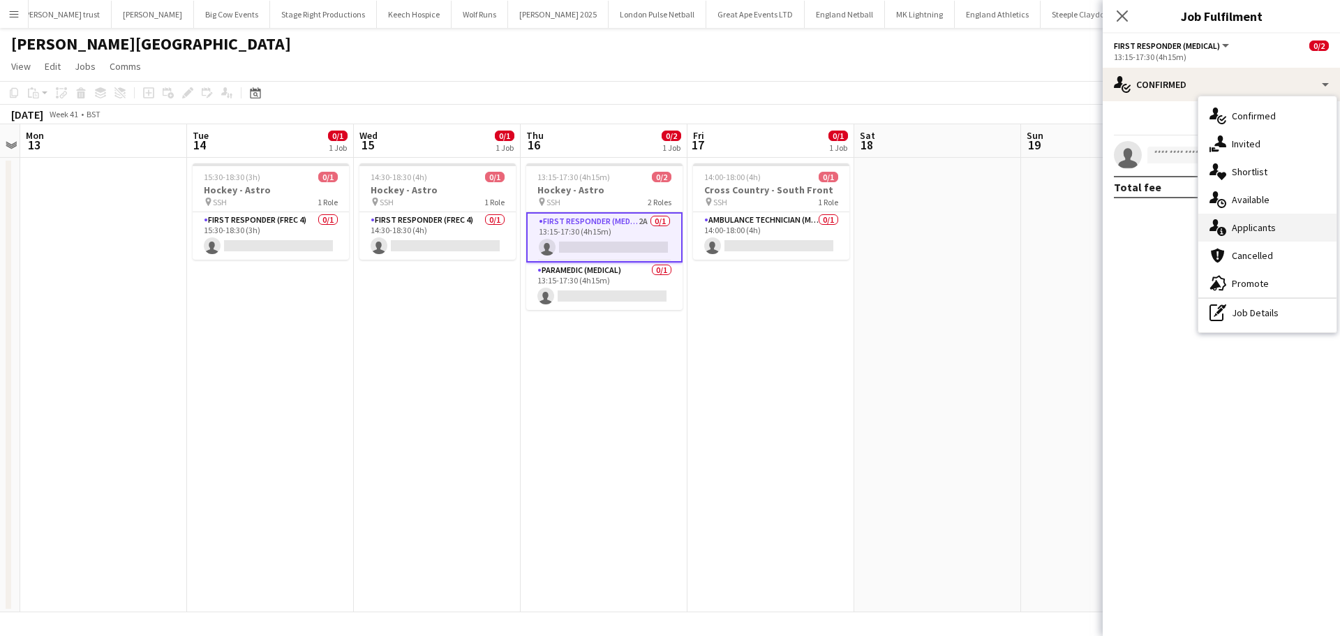
click at [1273, 223] on div "single-neutral-actions-information Applicants" at bounding box center [1268, 228] width 138 height 28
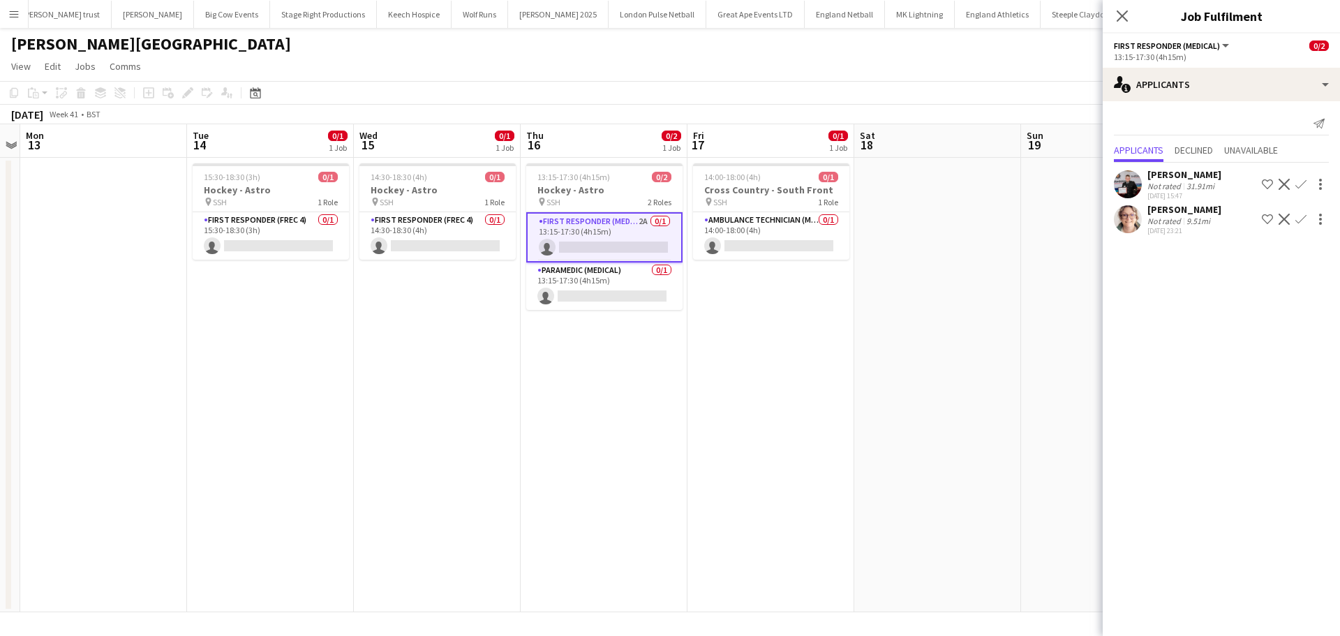
drag, startPoint x: 1127, startPoint y: 23, endPoint x: 1107, endPoint y: 22, distance: 20.3
click at [1127, 22] on app-icon "Close pop-in" at bounding box center [1122, 16] width 17 height 17
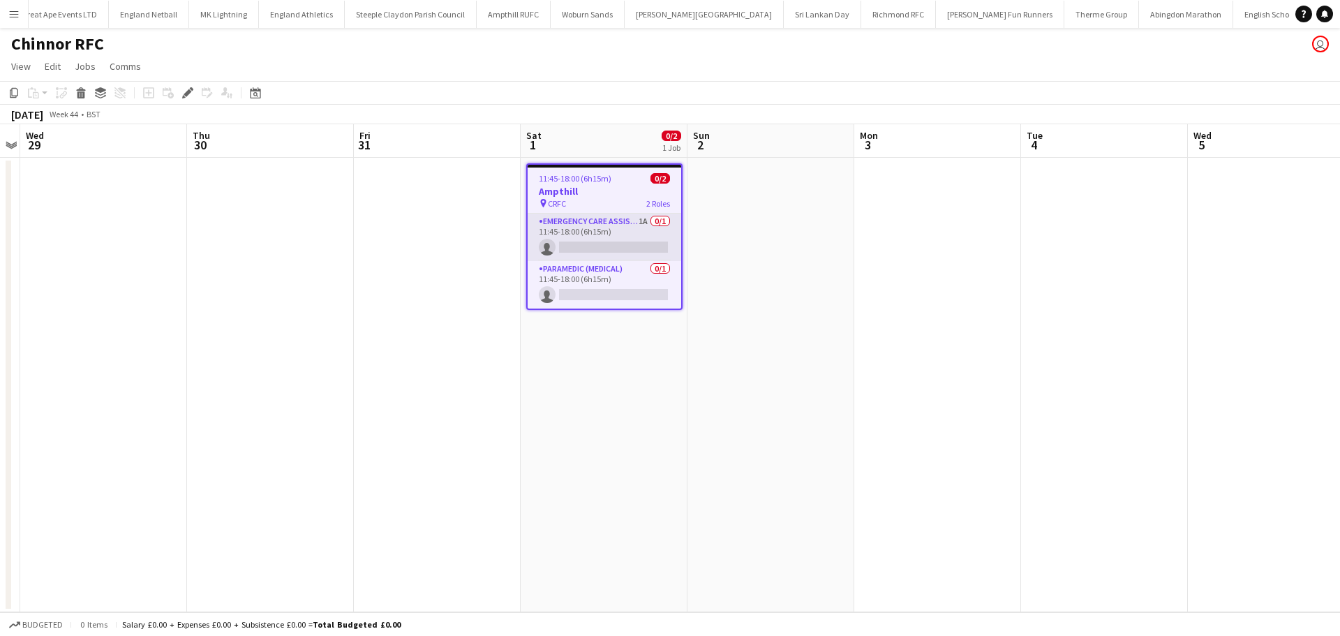
scroll to position [0, 1248]
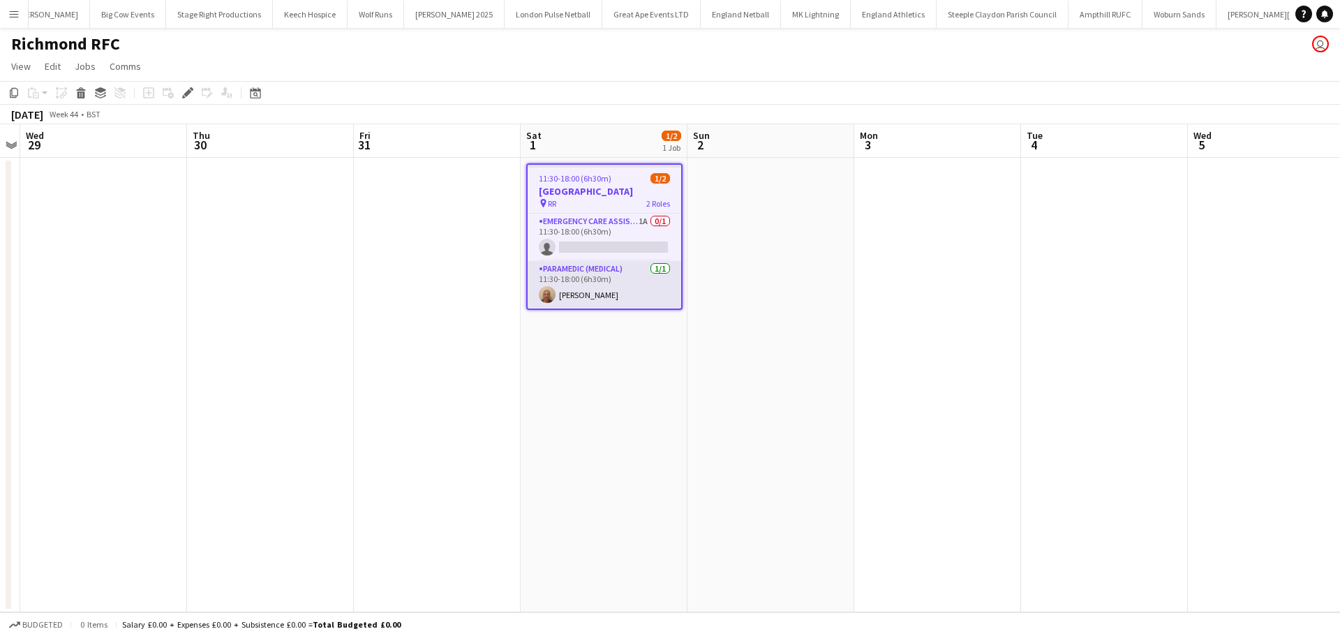
scroll to position [0, 699]
click at [617, 223] on app-card-role "Emergency Care Assistant (Medical) 1A 0/1 11:30-18:00 (6h30m) single-neutral-ac…" at bounding box center [605, 237] width 154 height 47
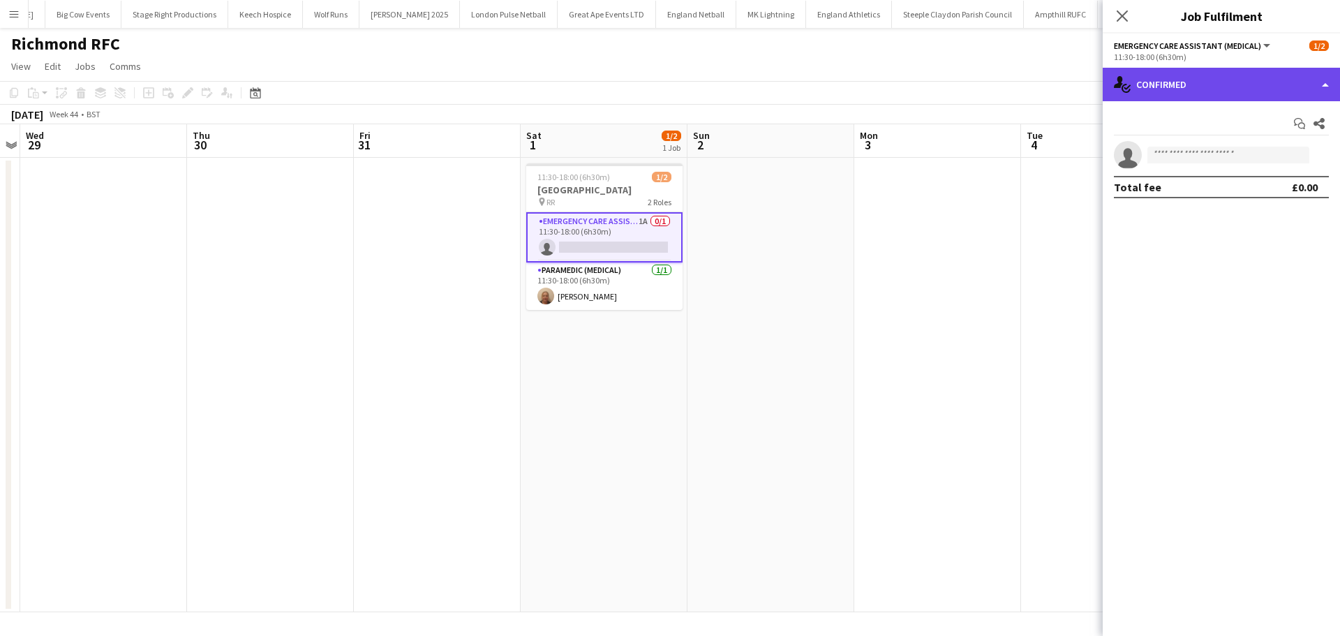
click at [1199, 71] on div "single-neutral-actions-check-2 Confirmed" at bounding box center [1221, 85] width 237 height 34
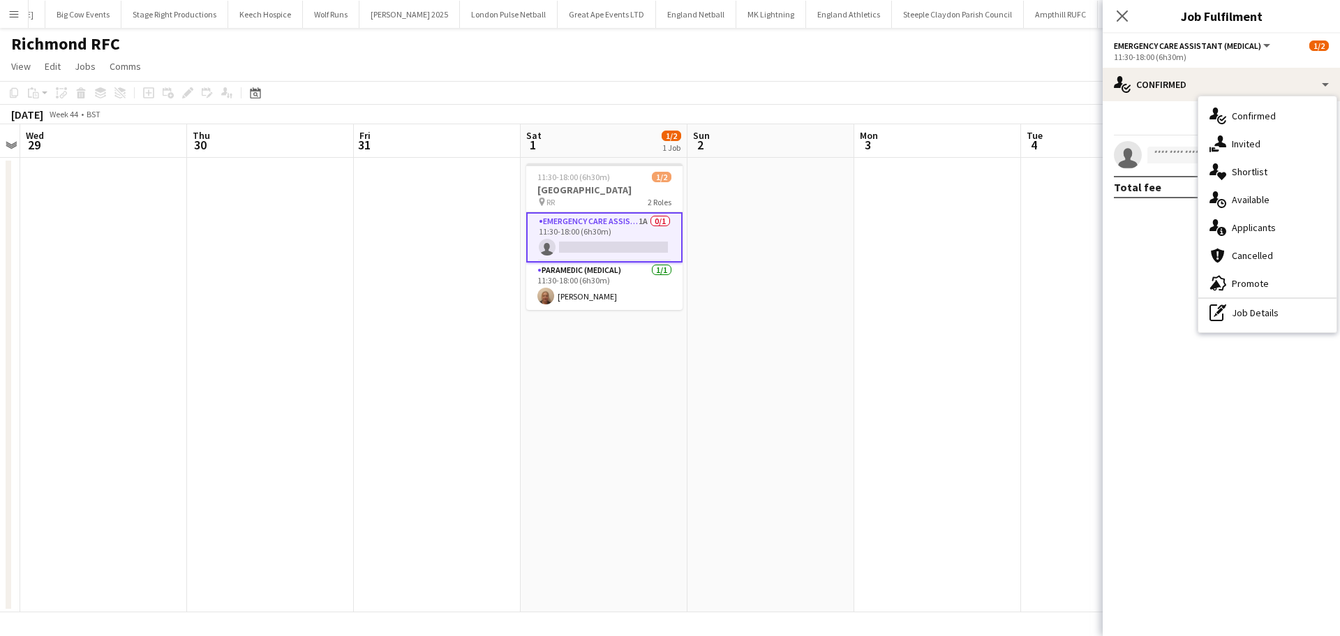
click at [1270, 228] on div "single-neutral-actions-information Applicants" at bounding box center [1268, 228] width 138 height 28
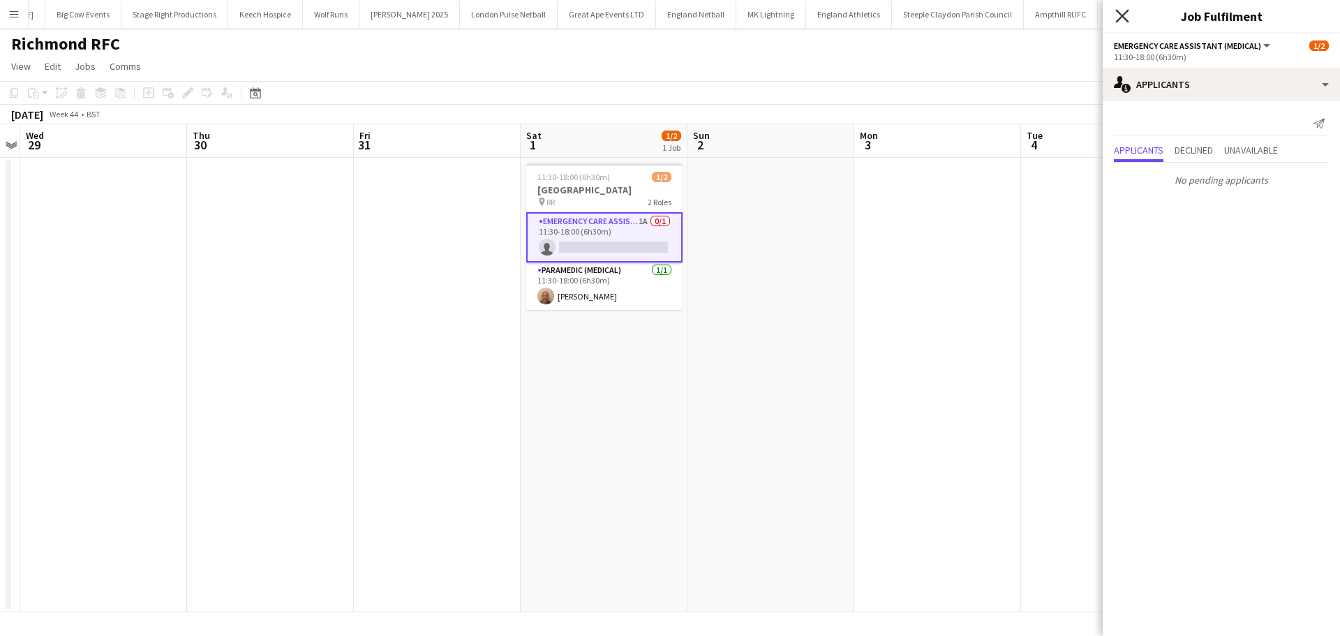
click at [1125, 17] on icon "Close pop-in" at bounding box center [1122, 15] width 13 height 13
